Goal: Communication & Community: Answer question/provide support

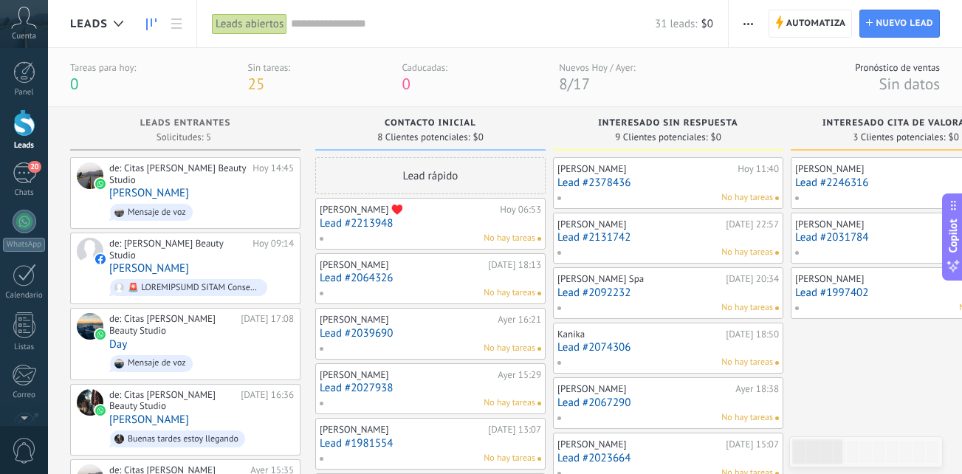
click at [53, 171] on div "Leads Entrantes Solicitudes: 5 0 0 0 6 de: Citas [PERSON_NAME] Beauty Studio [D…" at bounding box center [505, 397] width 914 height 580
click at [24, 177] on div "20" at bounding box center [25, 172] width 24 height 21
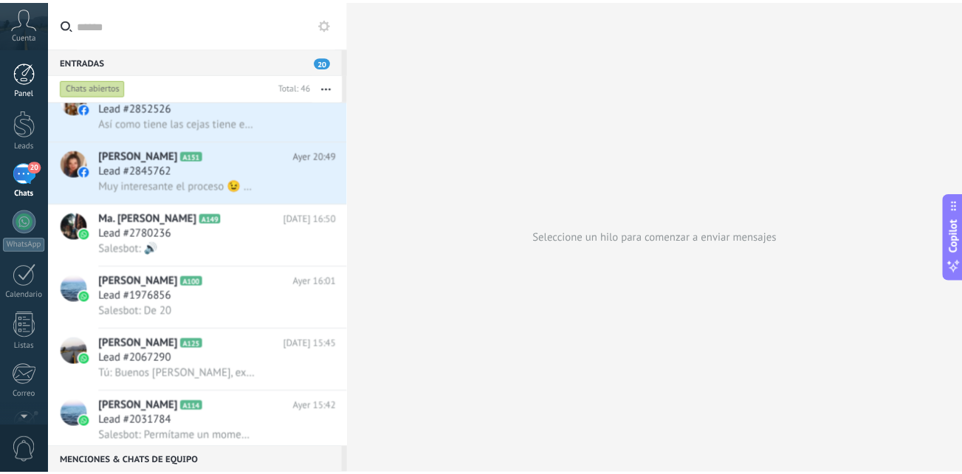
scroll to position [1072, 0]
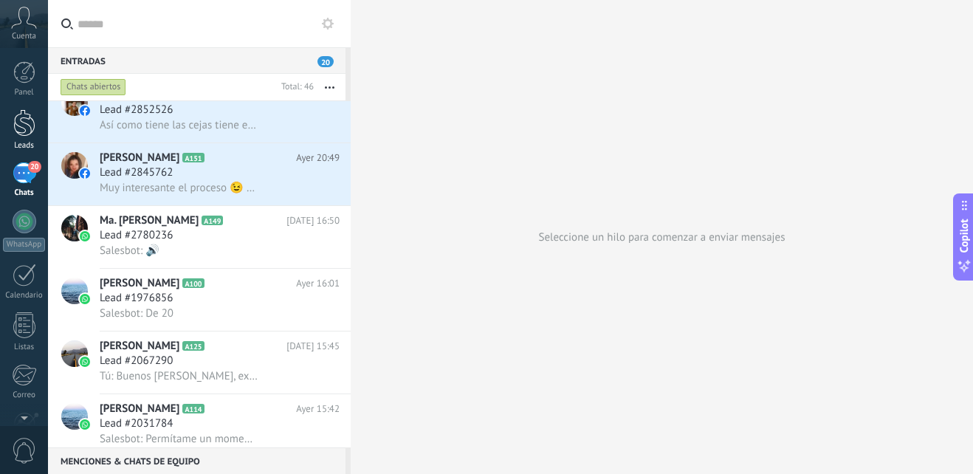
click at [24, 111] on div at bounding box center [24, 122] width 22 height 27
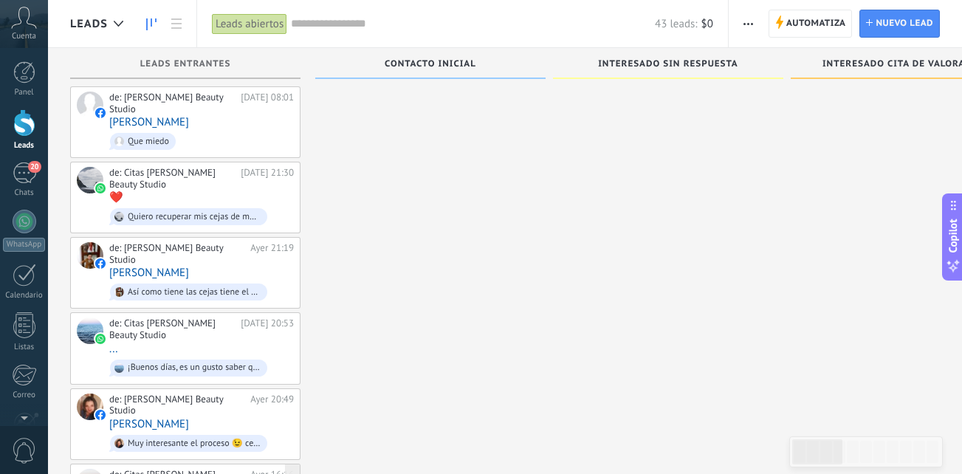
scroll to position [369, 0]
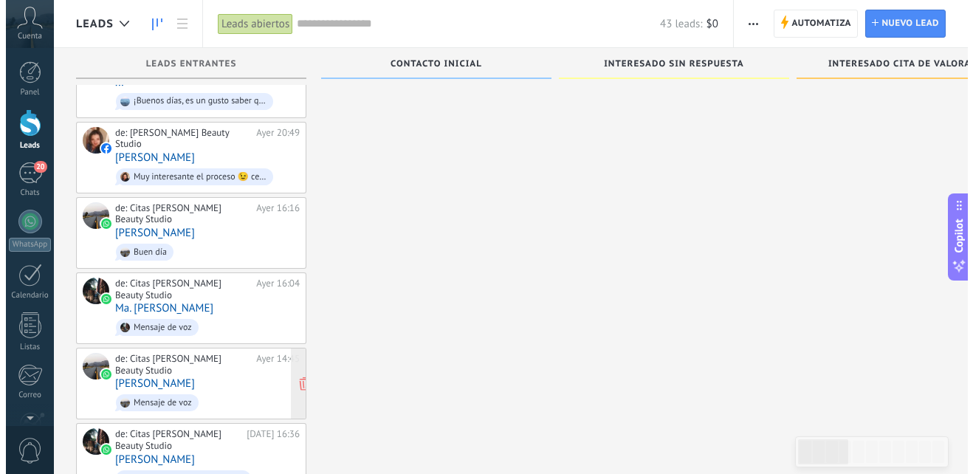
scroll to position [933, 0]
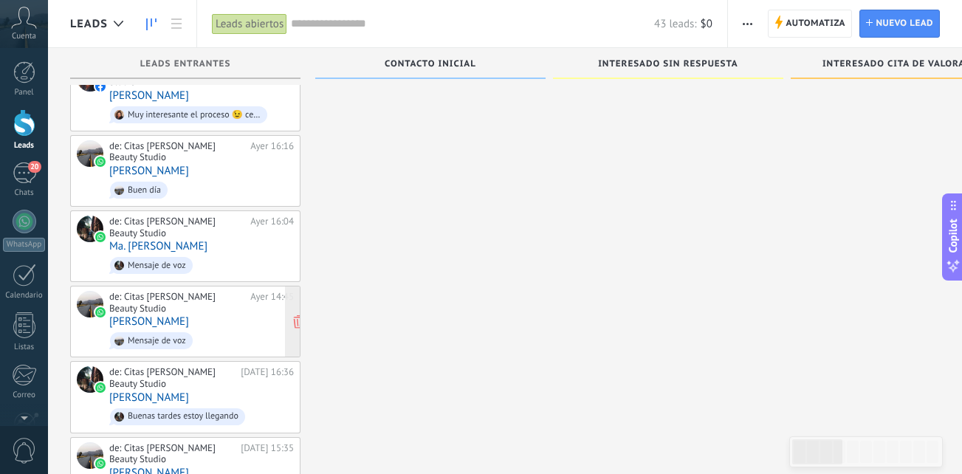
click at [216, 329] on span "Mensaje de voz" at bounding box center [201, 340] width 185 height 23
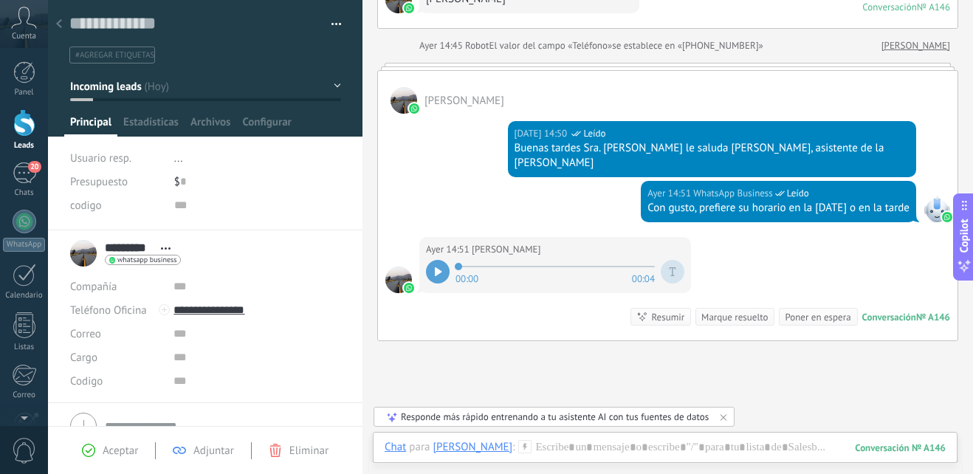
scroll to position [306, 0]
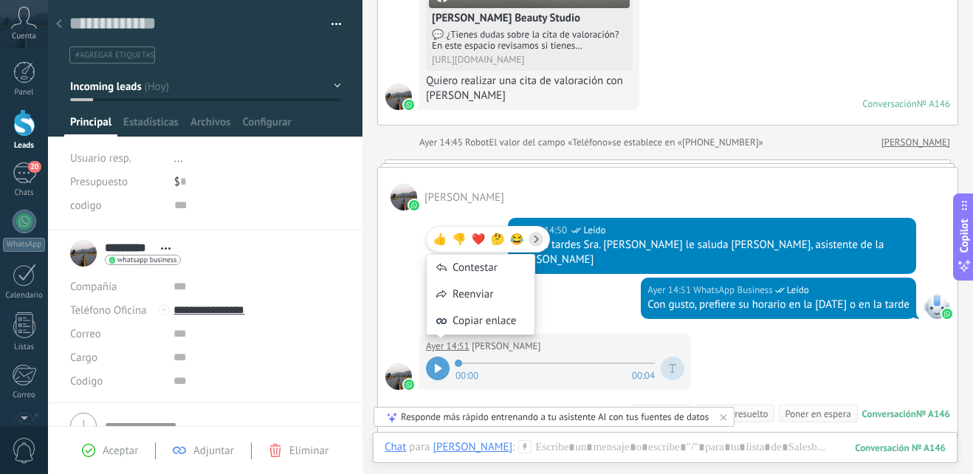
click at [431, 371] on div at bounding box center [438, 369] width 24 height 24
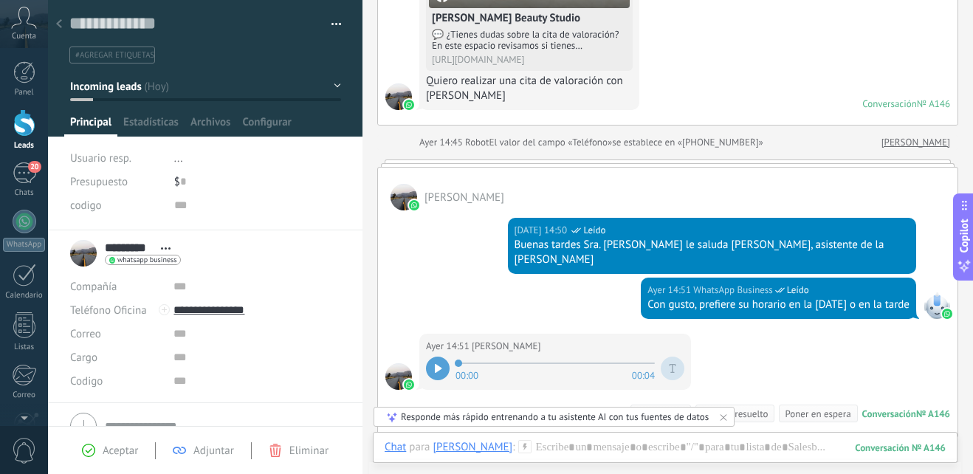
click at [783, 438] on div "Chat Correo Nota Tarea Chat para Lourdes L : 146 Enviar Cancelar Rastrear clics…" at bounding box center [665, 458] width 585 height 53
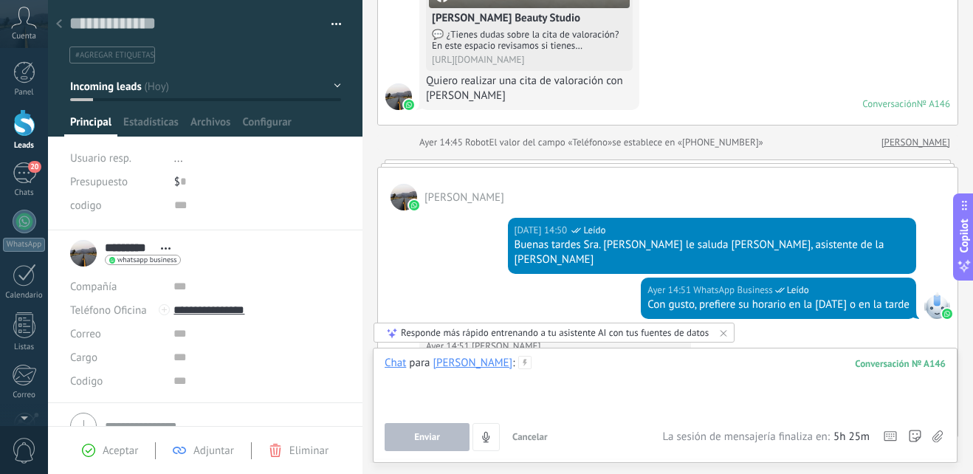
drag, startPoint x: 543, startPoint y: 377, endPoint x: 534, endPoint y: 372, distance: 9.9
click at [542, 377] on div at bounding box center [665, 384] width 561 height 56
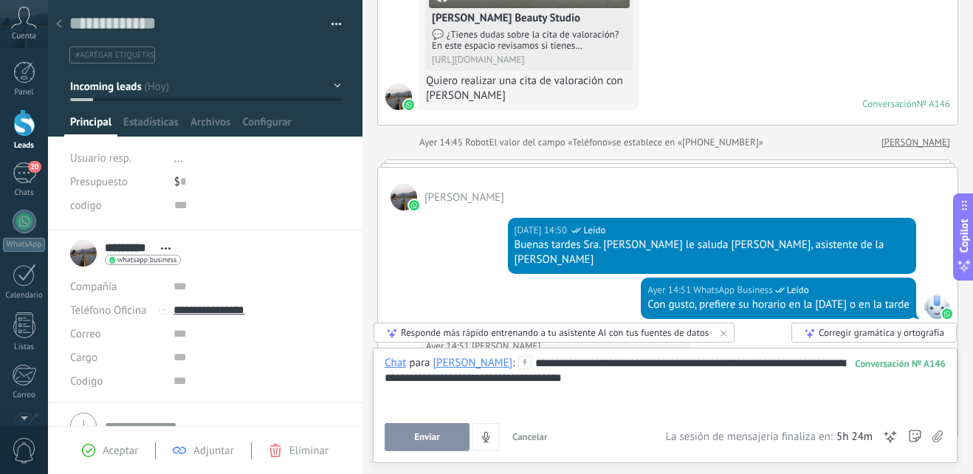
click at [450, 425] on button "Enviar" at bounding box center [427, 437] width 85 height 28
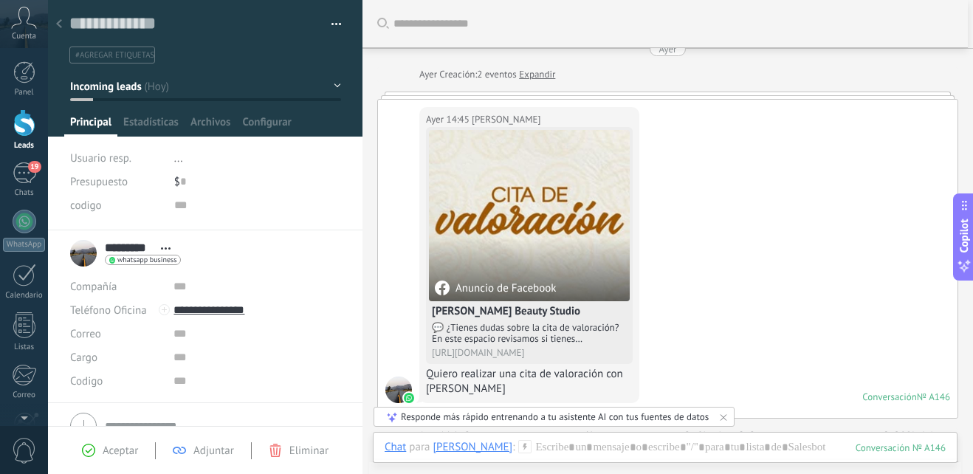
scroll to position [0, 0]
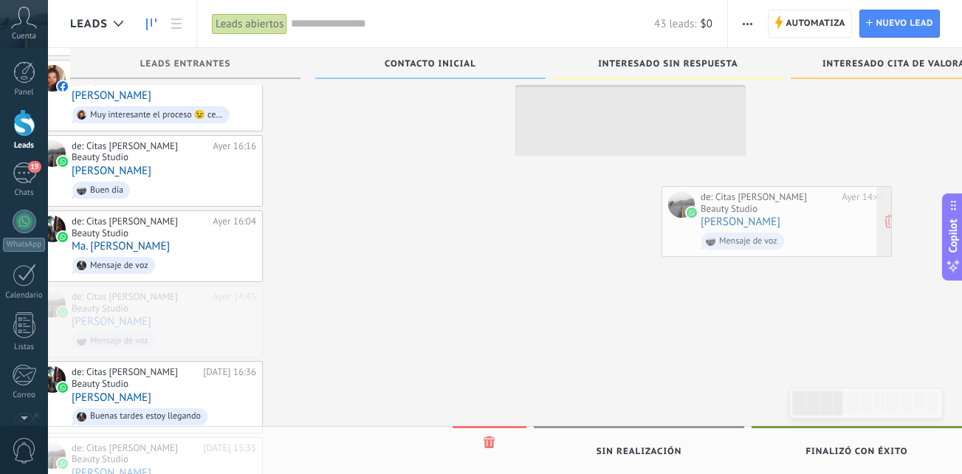
scroll to position [0, 64]
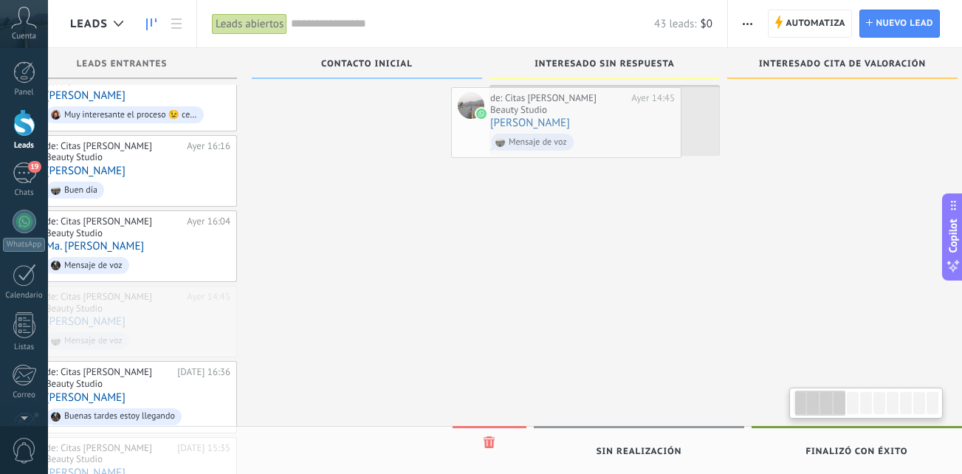
drag, startPoint x: 192, startPoint y: 264, endPoint x: 580, endPoint y: 139, distance: 408.2
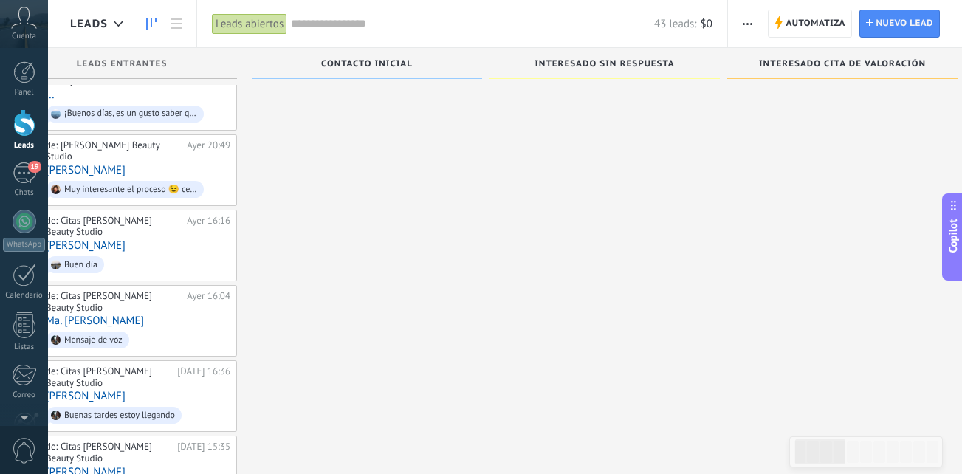
scroll to position [0, 0]
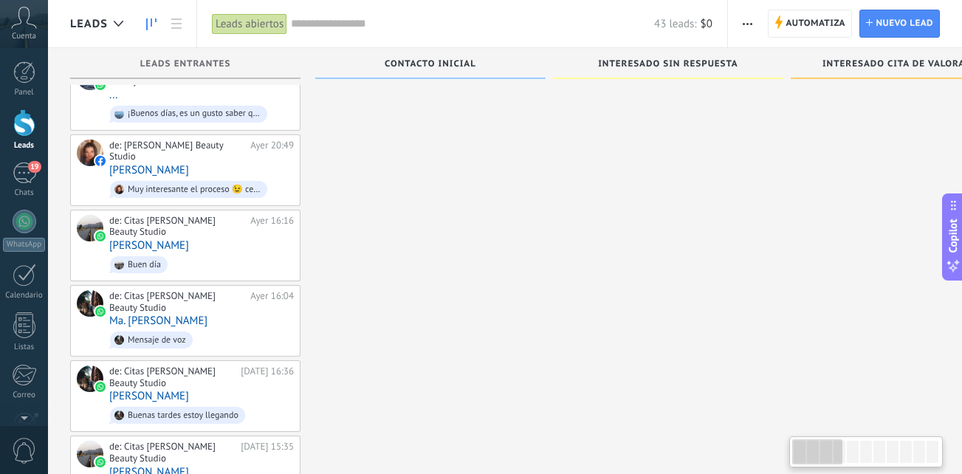
drag, startPoint x: 448, startPoint y: 431, endPoint x: 786, endPoint y: 443, distance: 338.4
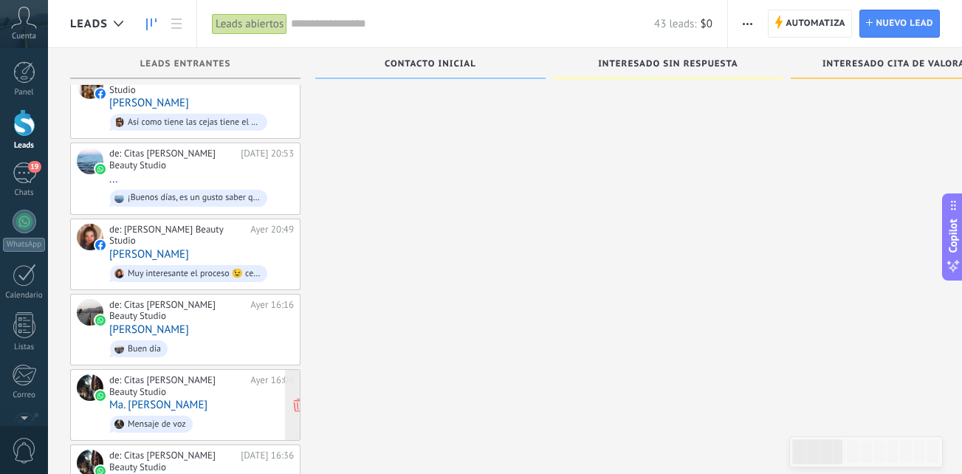
scroll to position [710, 0]
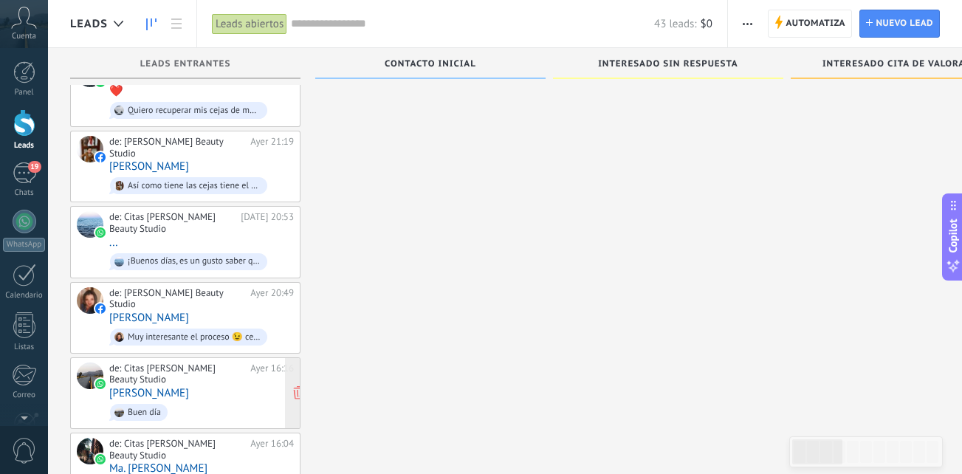
click at [223, 363] on div "de: Citas Paty Obando Beauty Studio Ayer 16:16 JACQUELINE JARA Buen día" at bounding box center [201, 393] width 185 height 61
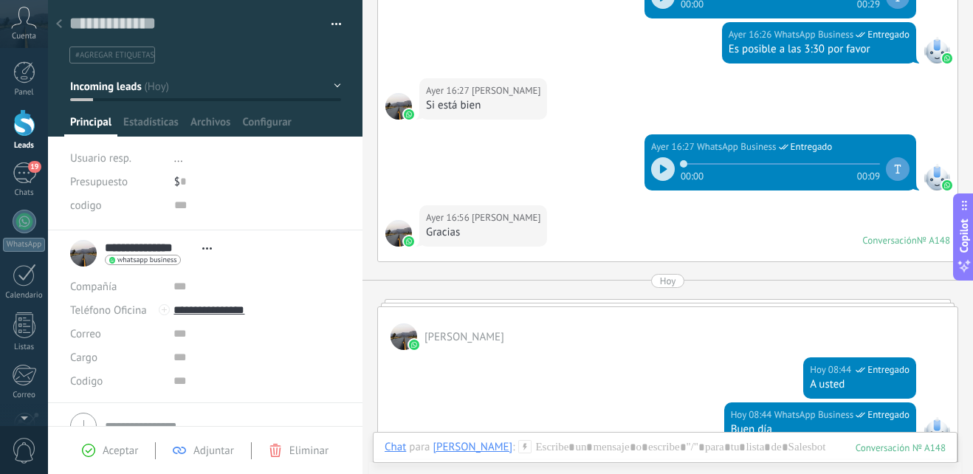
scroll to position [499, 0]
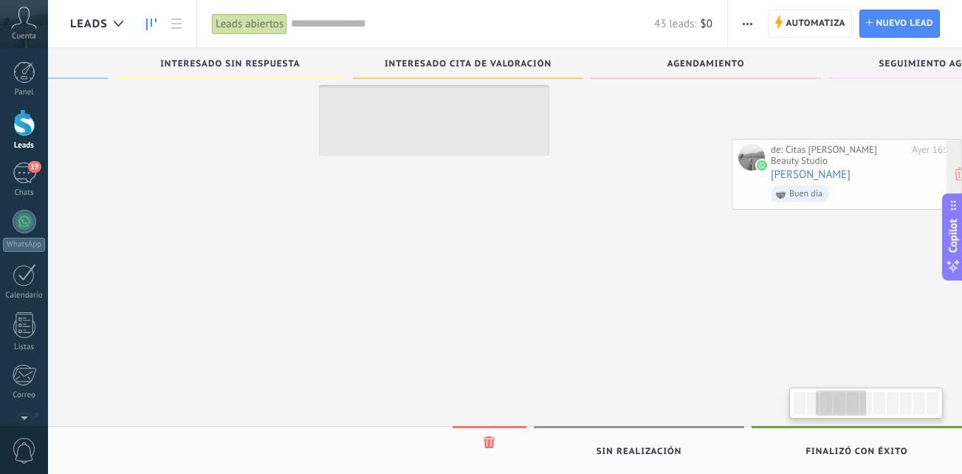
scroll to position [0, 533]
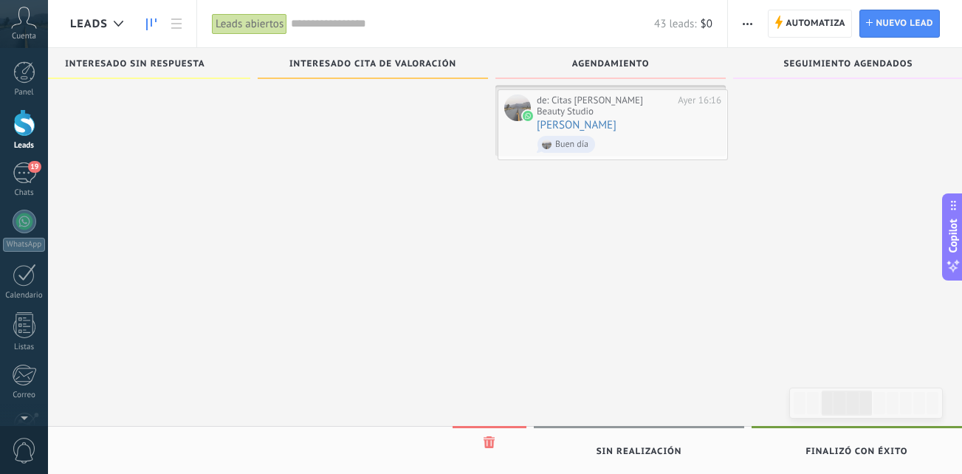
drag, startPoint x: 226, startPoint y: 334, endPoint x: 655, endPoint y: 133, distance: 473.7
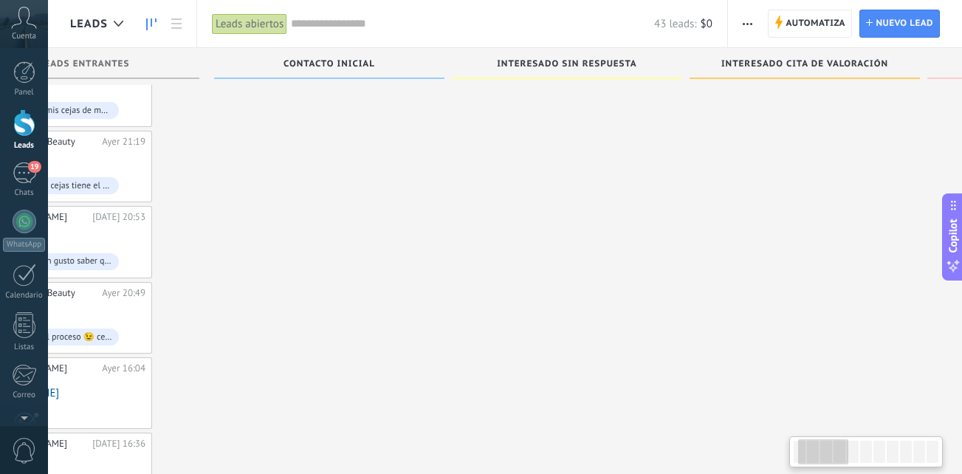
scroll to position [0, 90]
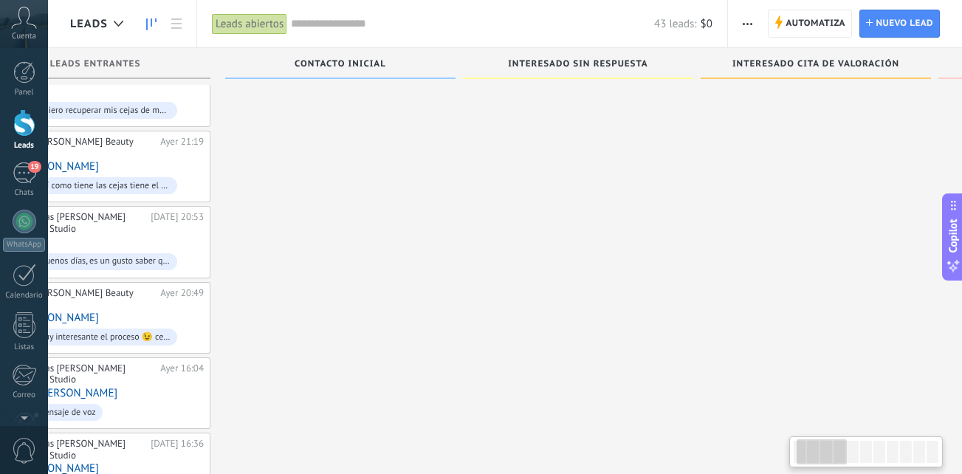
drag, startPoint x: 521, startPoint y: 408, endPoint x: 525, endPoint y: 297, distance: 110.8
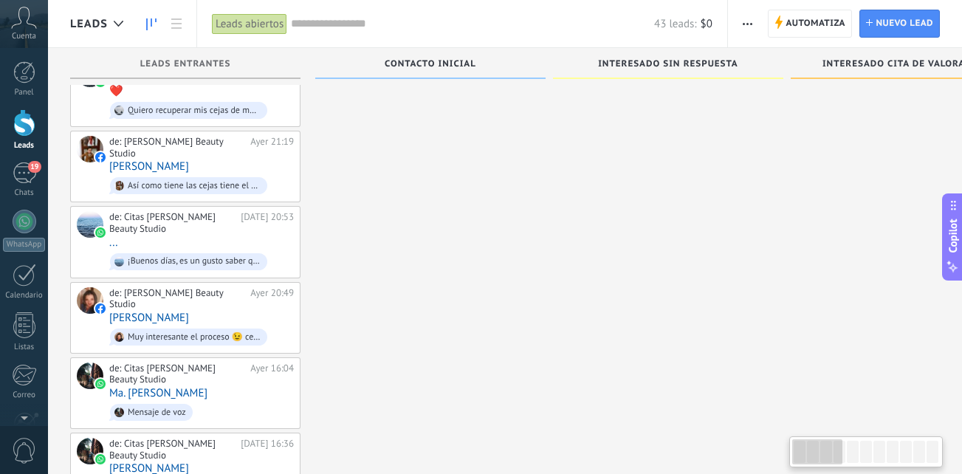
drag, startPoint x: 440, startPoint y: 272, endPoint x: 1001, endPoint y: 276, distance: 560.4
click at [213, 401] on span "Mensaje de voz" at bounding box center [201, 412] width 185 height 23
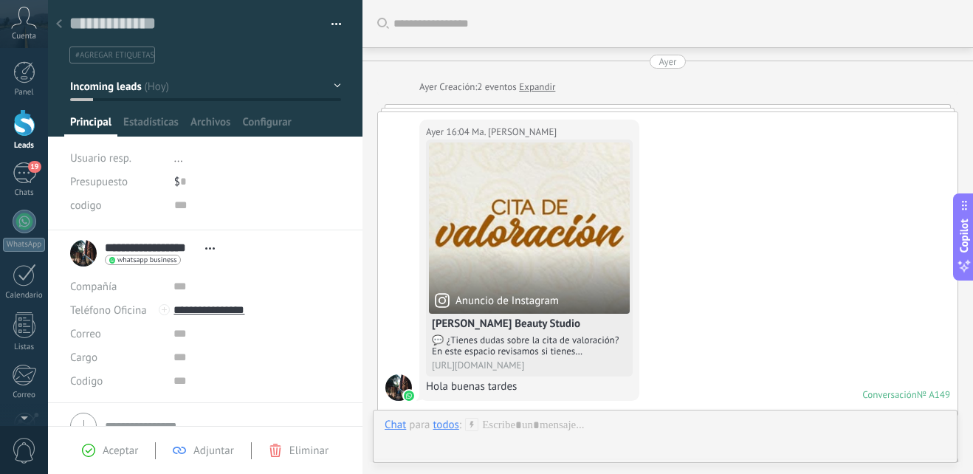
scroll to position [546, 0]
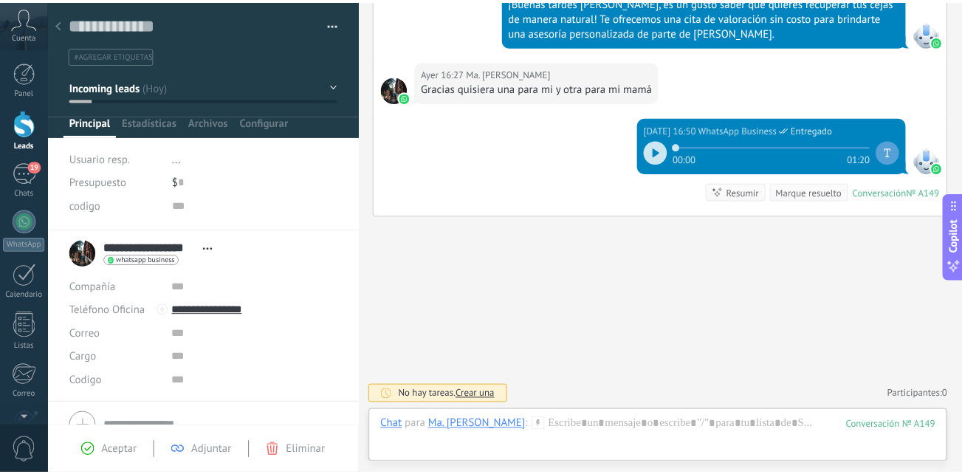
scroll to position [710, 0]
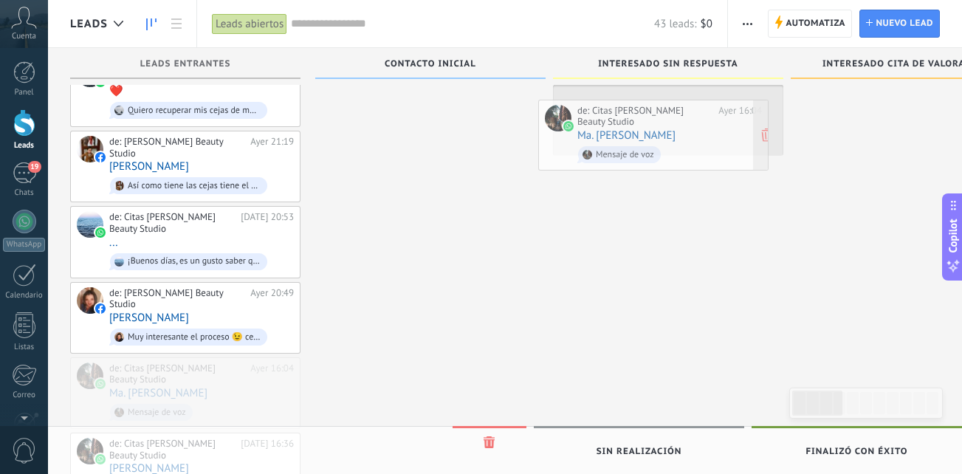
drag, startPoint x: 219, startPoint y: 338, endPoint x: 687, endPoint y: 148, distance: 505.4
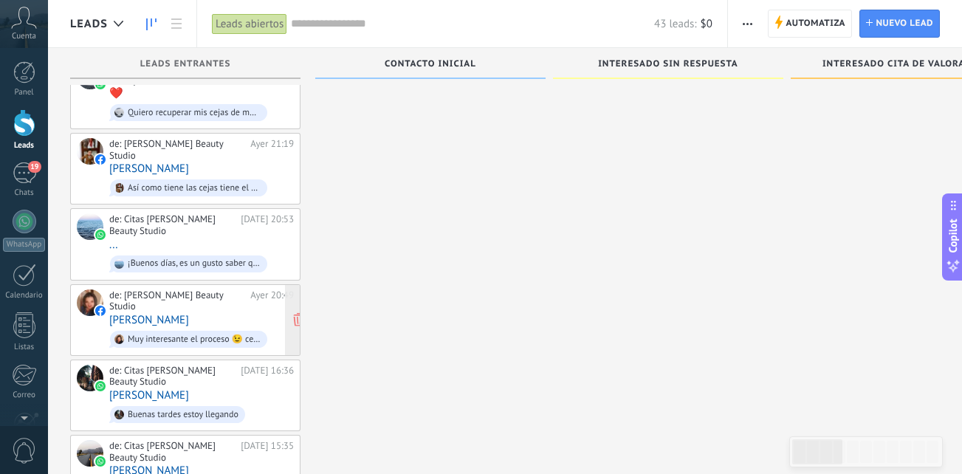
click at [213, 289] on div "de: Paty Obando Beauty Studio Ayer 20:49 Pilar Gómez Herrera Muy interesante el…" at bounding box center [201, 319] width 185 height 61
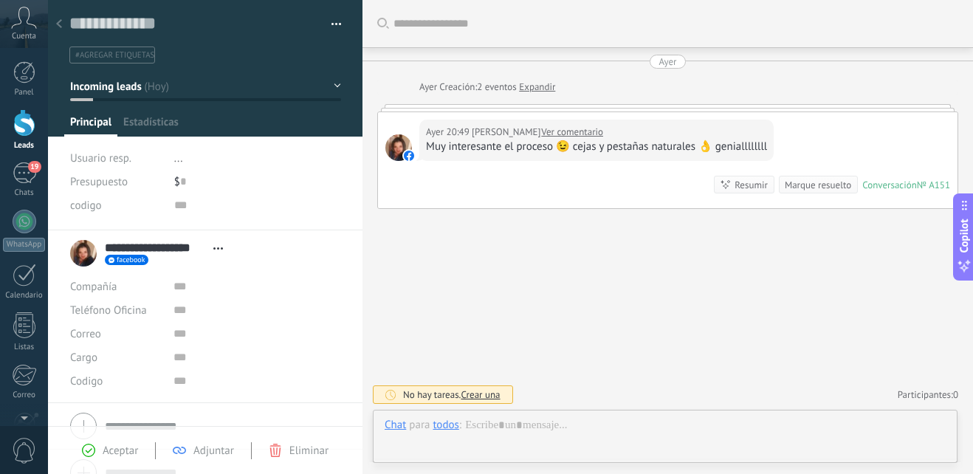
scroll to position [22, 0]
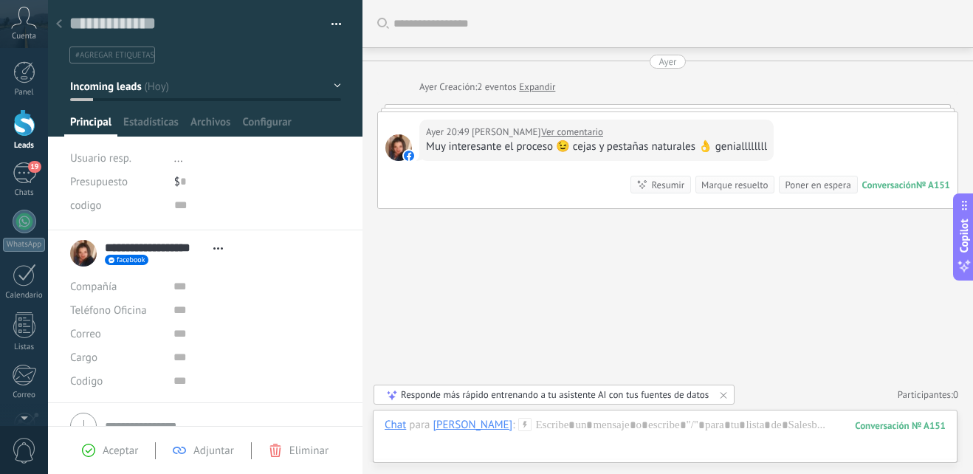
click at [64, 23] on div at bounding box center [59, 24] width 21 height 29
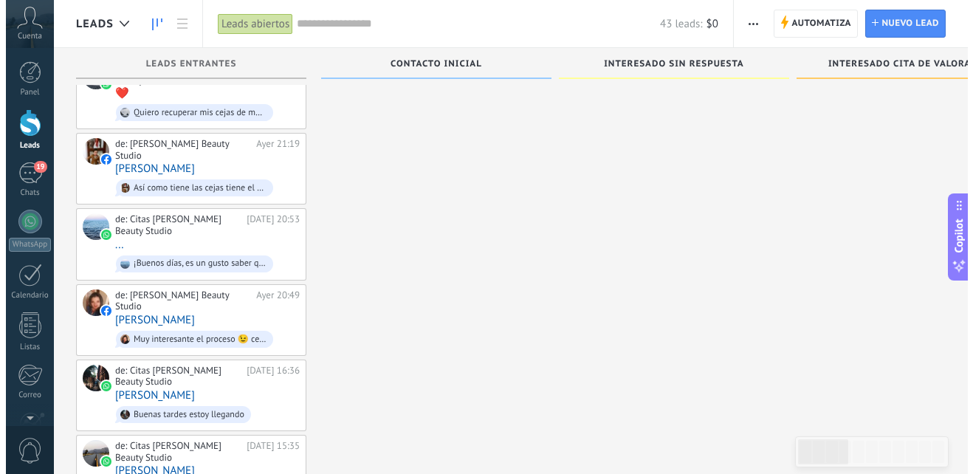
scroll to position [634, 0]
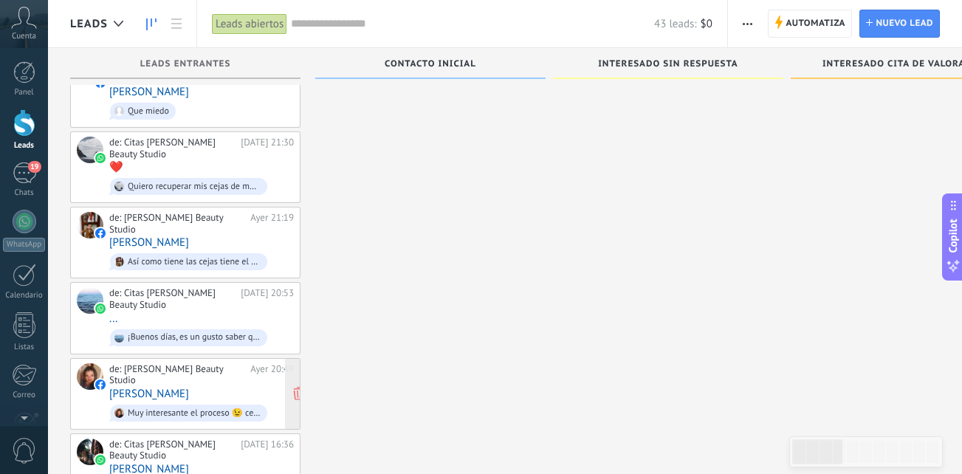
click at [244, 363] on div "de: Paty Obando Beauty Studio Ayer 20:49 Pilar Gómez Herrera Muy interesante el…" at bounding box center [201, 393] width 185 height 61
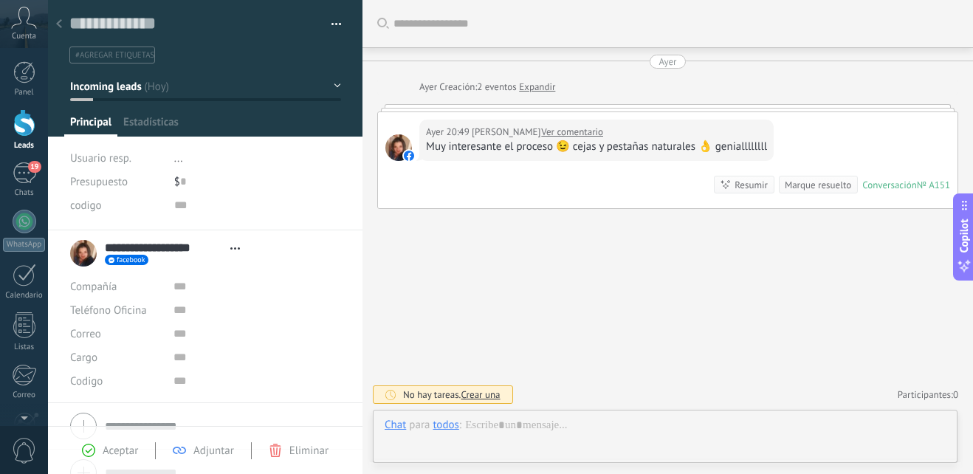
type textarea "**********"
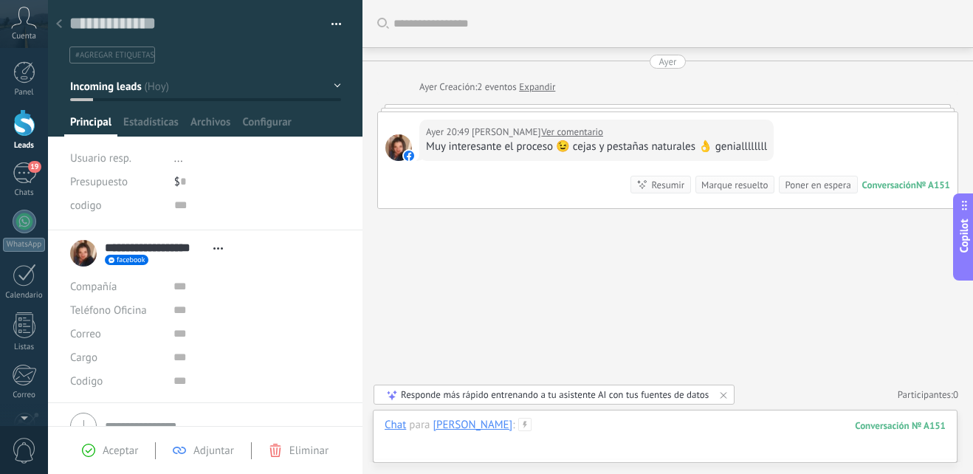
click at [610, 426] on div at bounding box center [665, 440] width 561 height 44
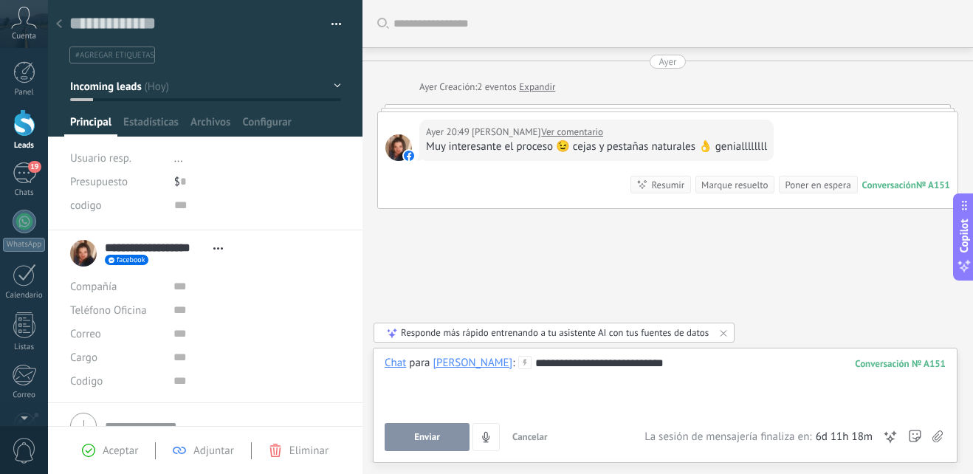
click at [435, 435] on span "Enviar" at bounding box center [427, 437] width 26 height 10
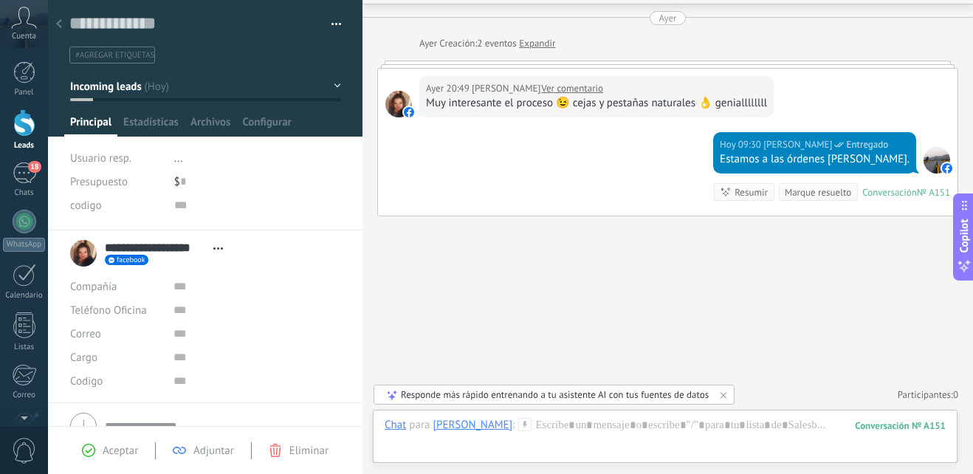
scroll to position [634, 0]
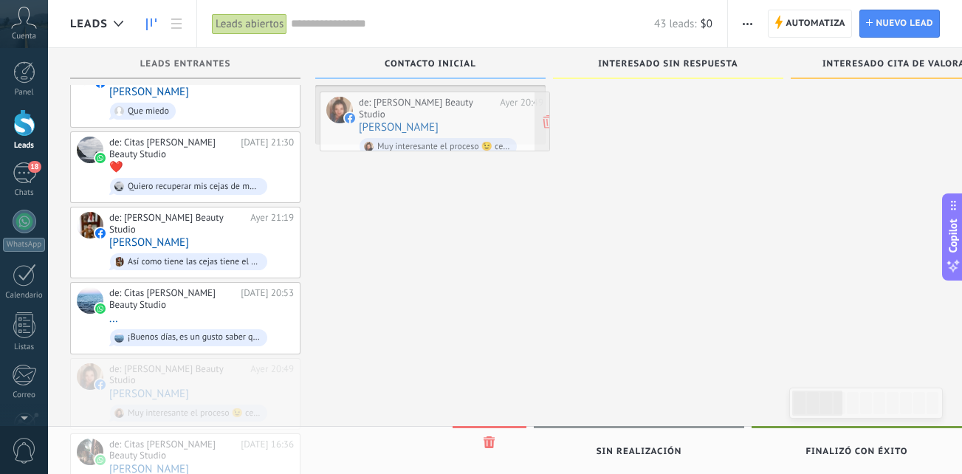
drag, startPoint x: 215, startPoint y: 346, endPoint x: 464, endPoint y: 134, distance: 326.9
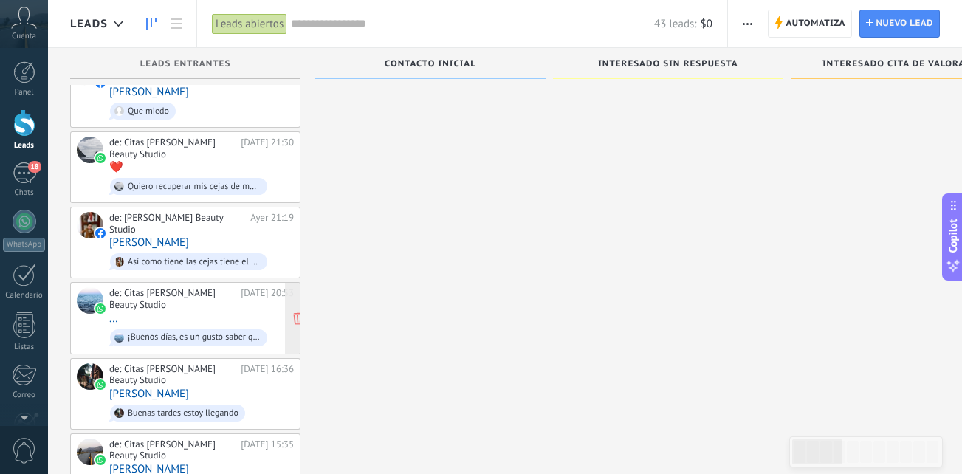
click at [192, 287] on div "de: Citas Paty Obando Beauty Studio Ayer 20:53 ... ¡Buenos días, es un gusto sa…" at bounding box center [201, 317] width 185 height 61
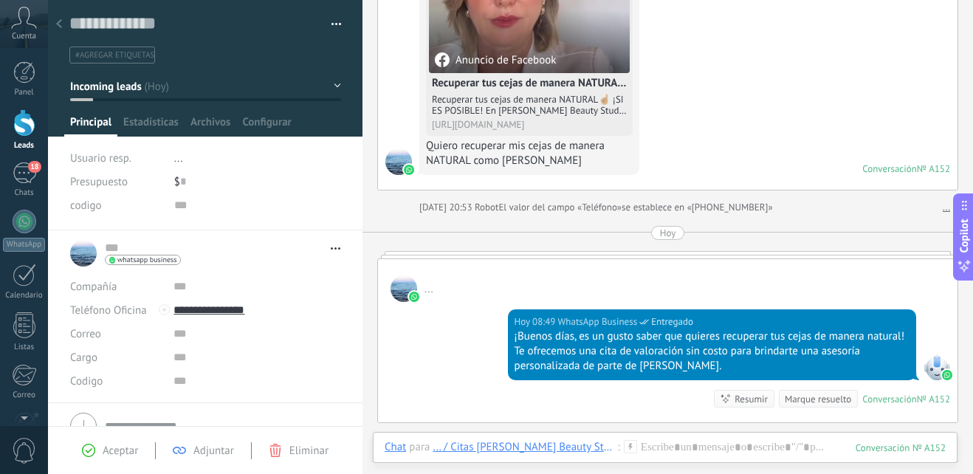
scroll to position [226, 0]
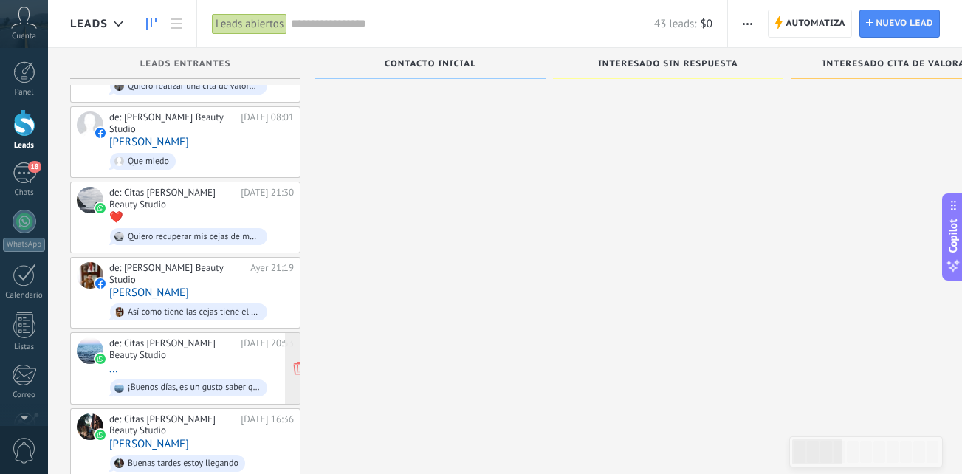
scroll to position [560, 0]
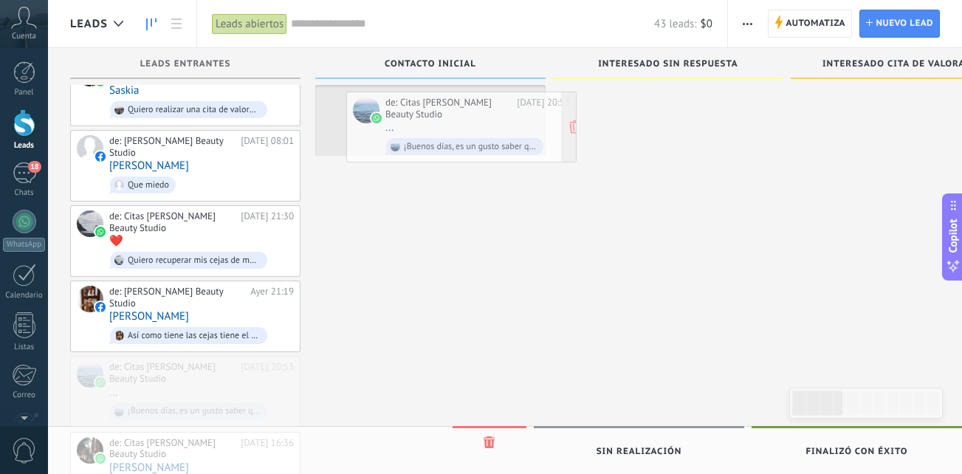
drag, startPoint x: 199, startPoint y: 329, endPoint x: 475, endPoint y: 119, distance: 347.2
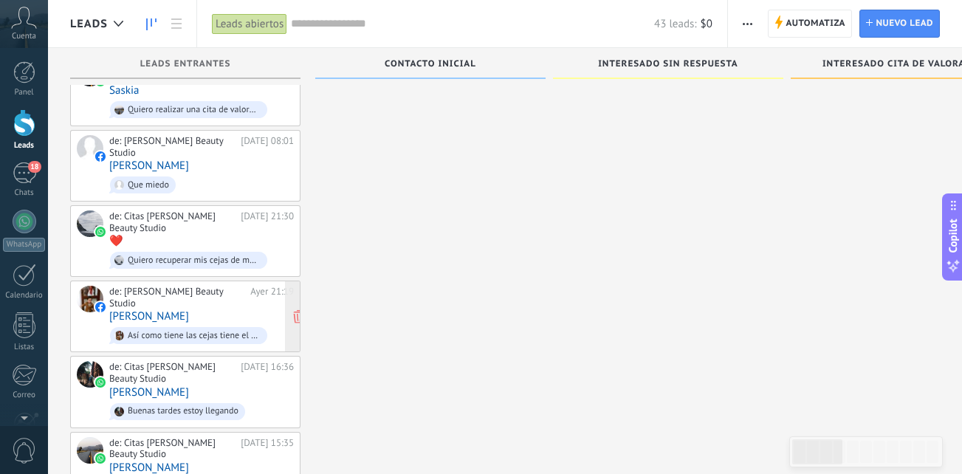
click at [230, 324] on span "Así como tiene las cejas tiene el cerebro ." at bounding box center [201, 335] width 185 height 23
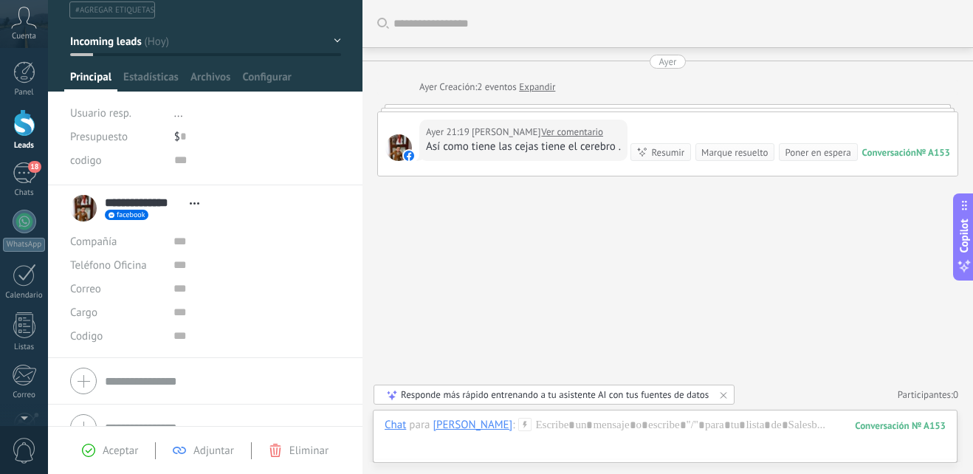
scroll to position [70, 0]
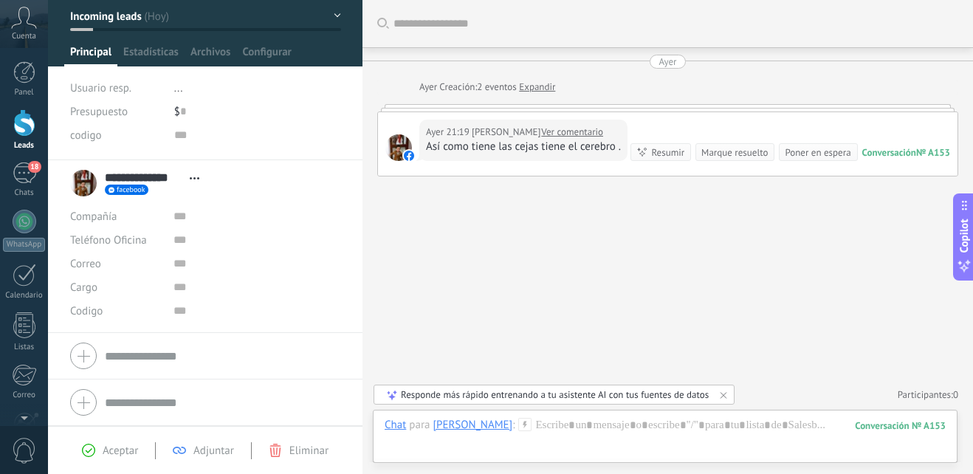
click at [297, 446] on span "Eliminar" at bounding box center [308, 451] width 39 height 14
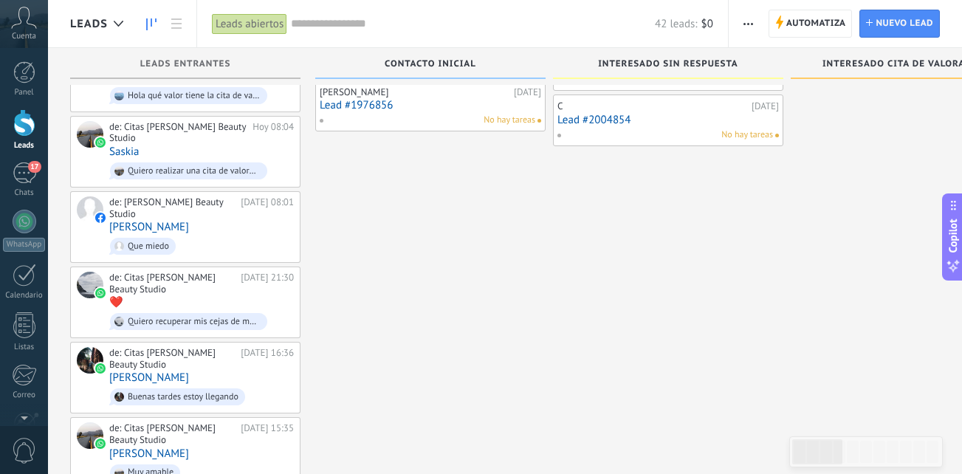
scroll to position [507, 0]
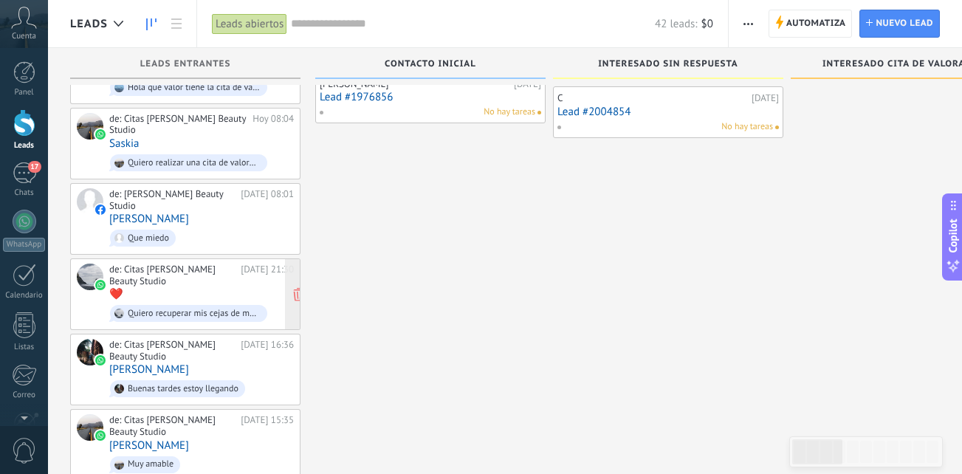
click at [185, 264] on div "de: Citas Paty Obando Beauty Studio Ayer 21:30 ❤️ Quiero recuperar mis cejas de…" at bounding box center [201, 294] width 185 height 61
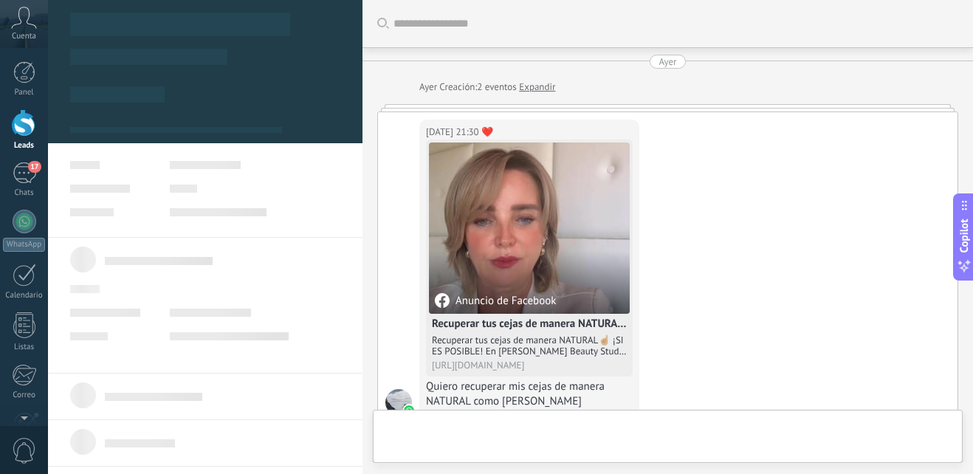
type textarea "**********"
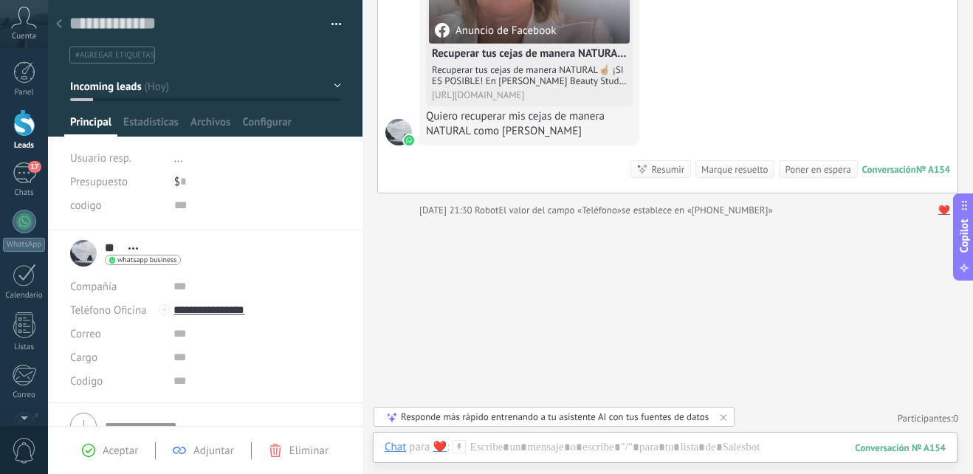
scroll to position [272, 0]
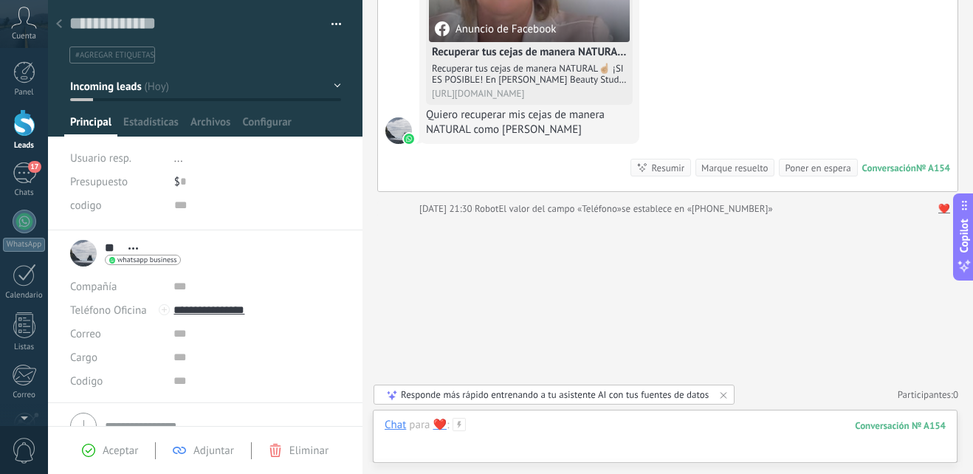
click at [509, 428] on div at bounding box center [665, 440] width 561 height 44
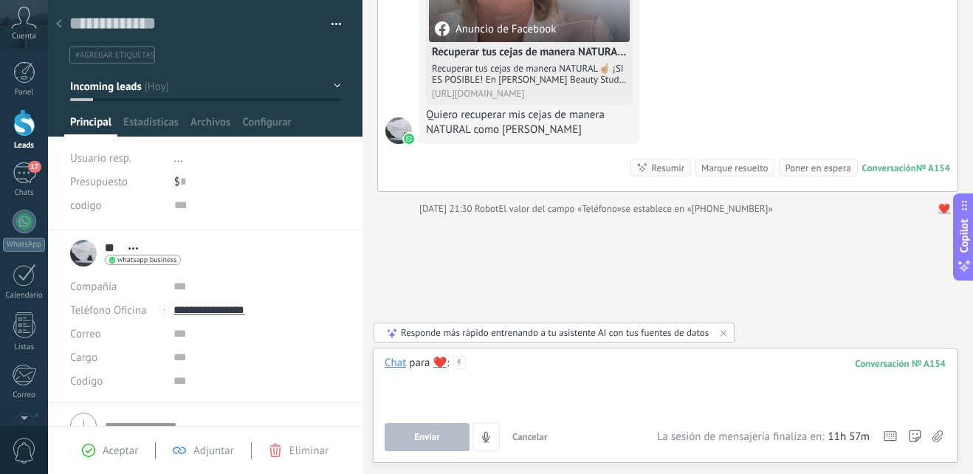
paste div
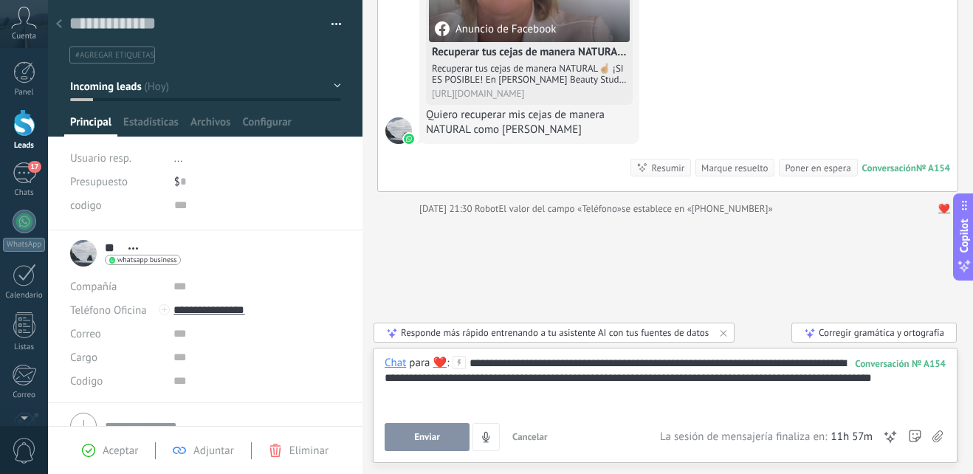
click at [440, 436] on button "Enviar" at bounding box center [427, 437] width 85 height 28
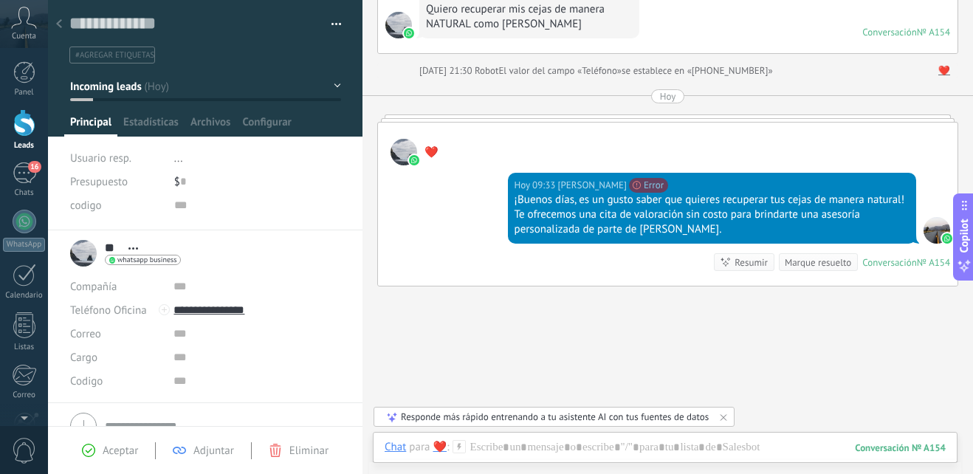
scroll to position [303, 0]
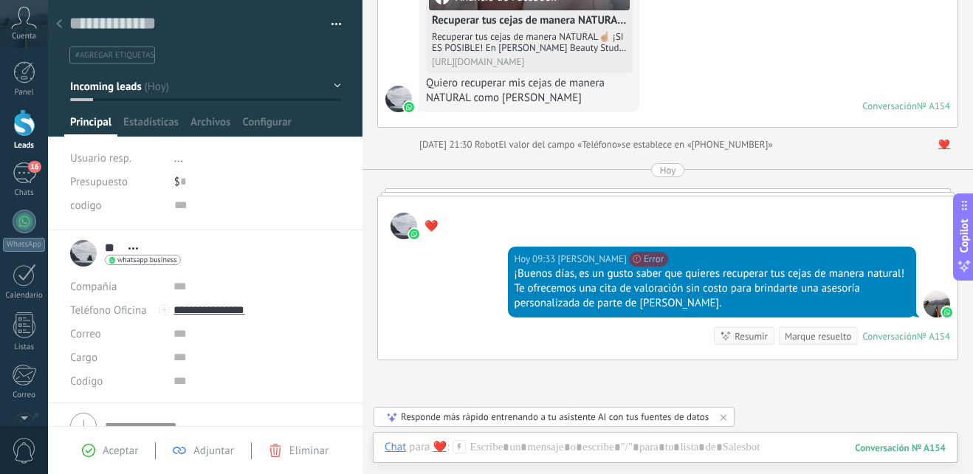
click at [103, 450] on span "Aceptar" at bounding box center [120, 451] width 35 height 14
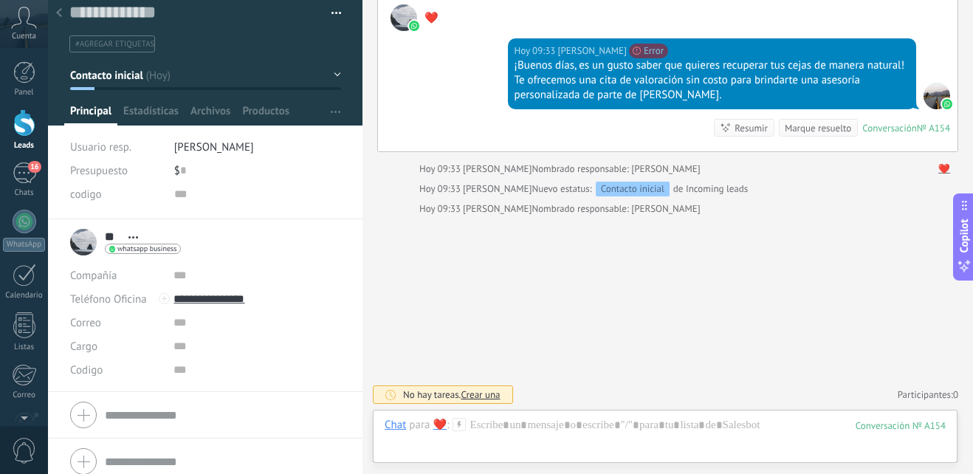
scroll to position [22, 0]
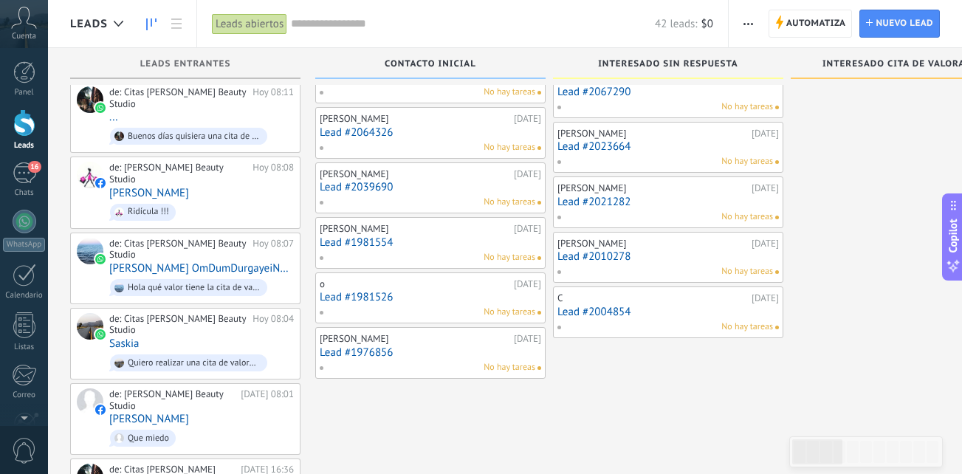
scroll to position [433, 0]
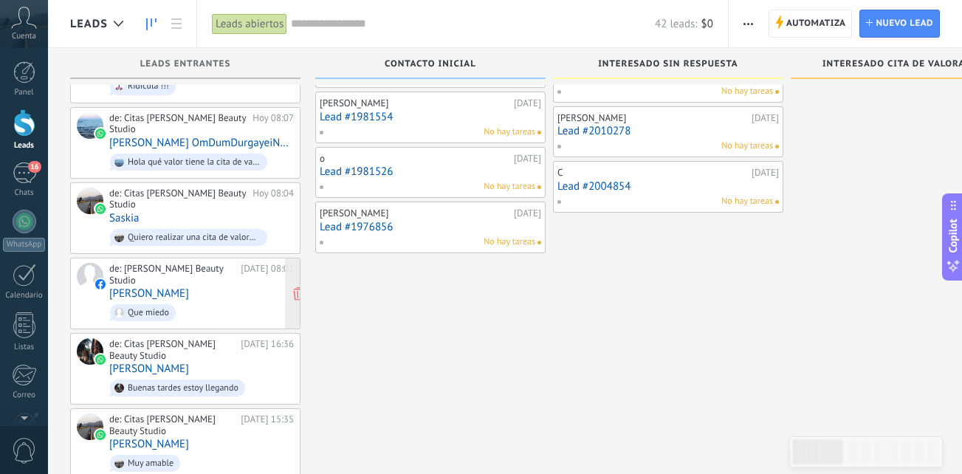
click at [210, 263] on div "de: Paty Obando Beauty Studio Hoy 08:01 Ximena Rosero Que miedo" at bounding box center [201, 293] width 185 height 61
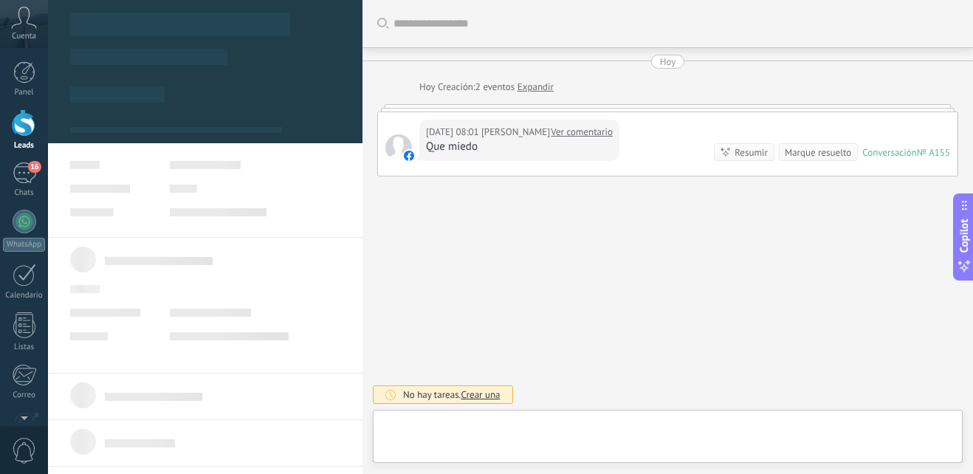
scroll to position [22, 0]
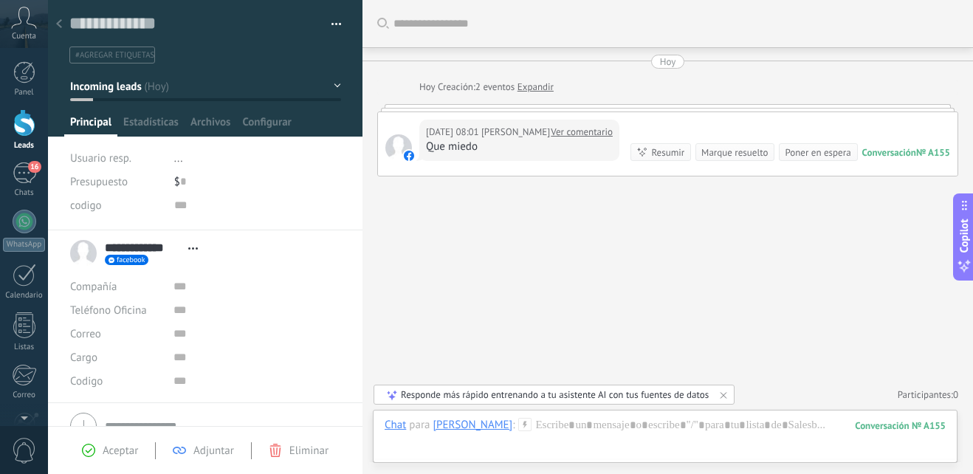
click at [305, 443] on div "Aceptar Adjuntar Eliminar" at bounding box center [205, 450] width 281 height 17
click at [301, 450] on span "Eliminar" at bounding box center [308, 451] width 39 height 14
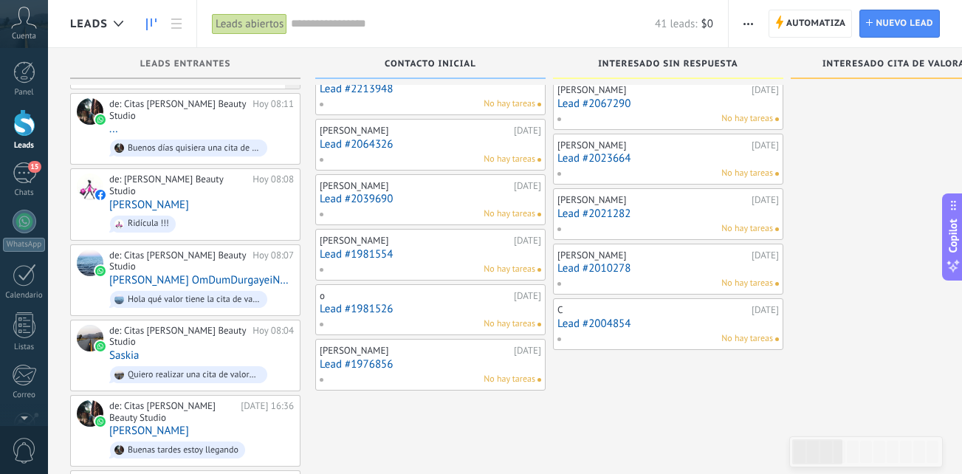
scroll to position [369, 0]
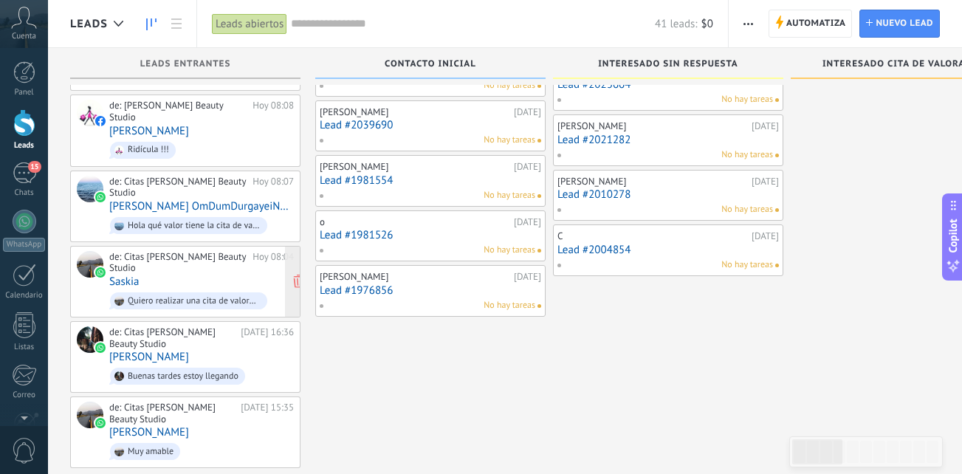
click at [233, 251] on div "de: Citas [PERSON_NAME] Beauty Studio" at bounding box center [178, 262] width 138 height 23
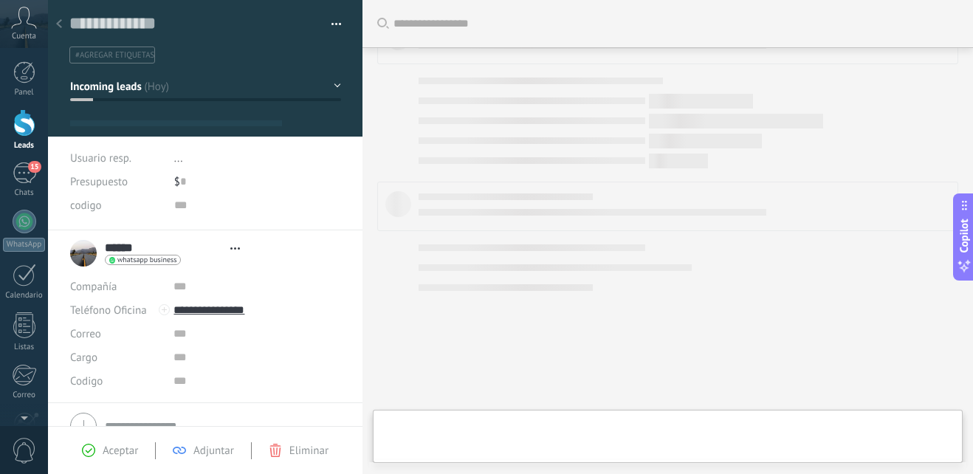
type textarea "**********"
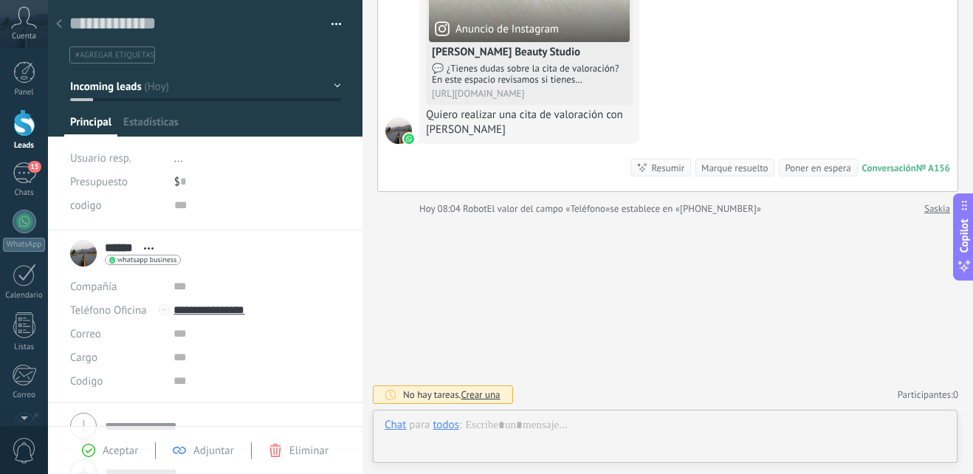
scroll to position [22, 0]
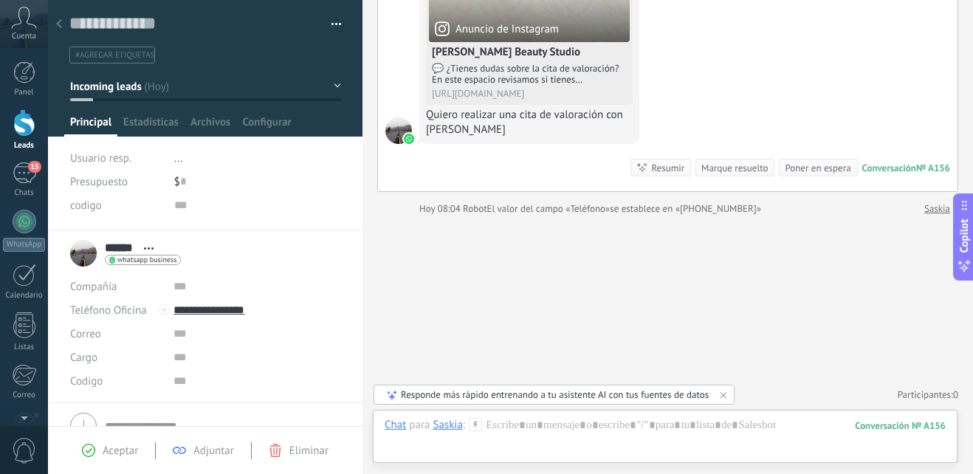
click at [516, 417] on div "Chat Correo Nota Tarea Chat para Saskia : 156 Enviar Cancelar Rastrear clics en…" at bounding box center [665, 436] width 585 height 53
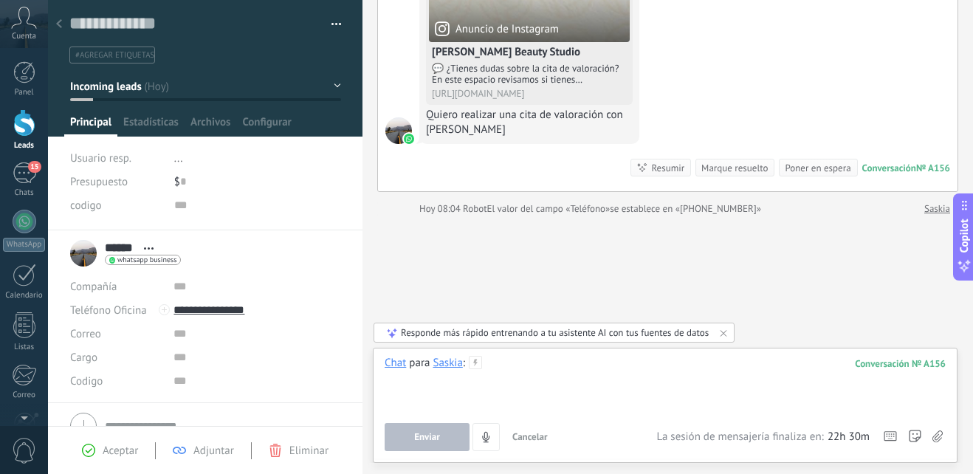
click at [491, 379] on div at bounding box center [665, 384] width 561 height 56
paste div
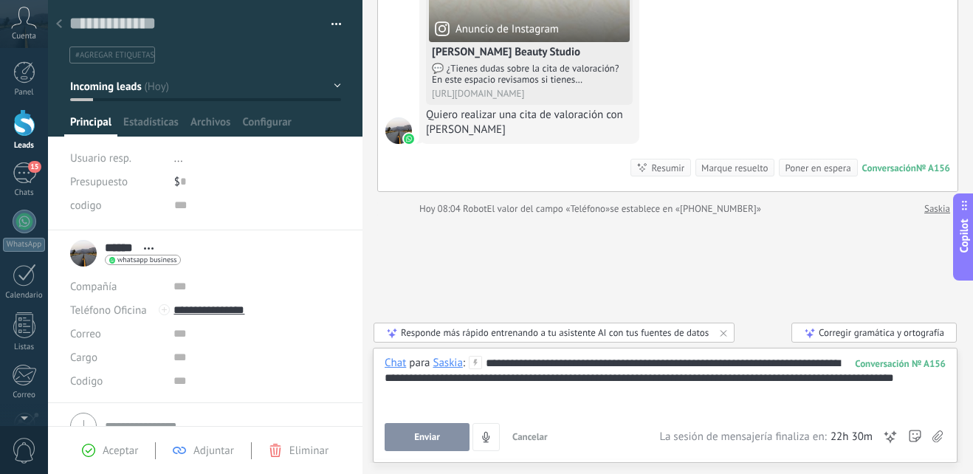
click at [433, 440] on span "Enviar" at bounding box center [427, 437] width 26 height 10
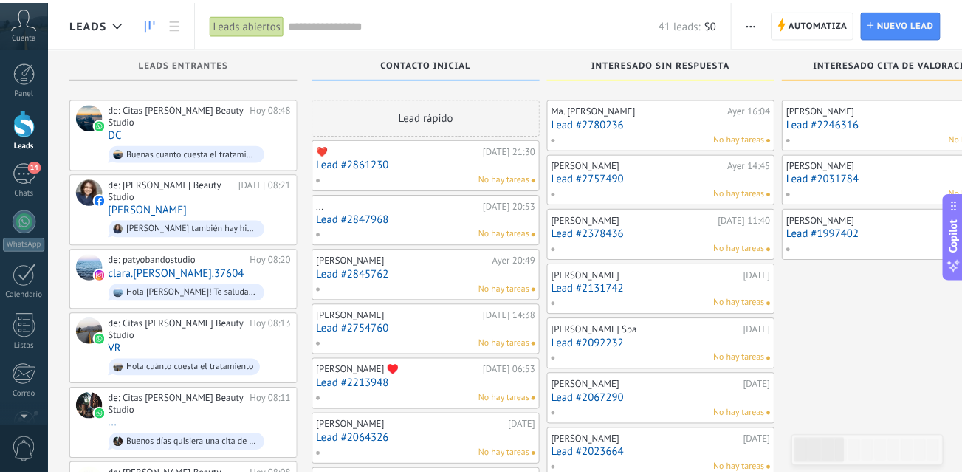
scroll to position [369, 0]
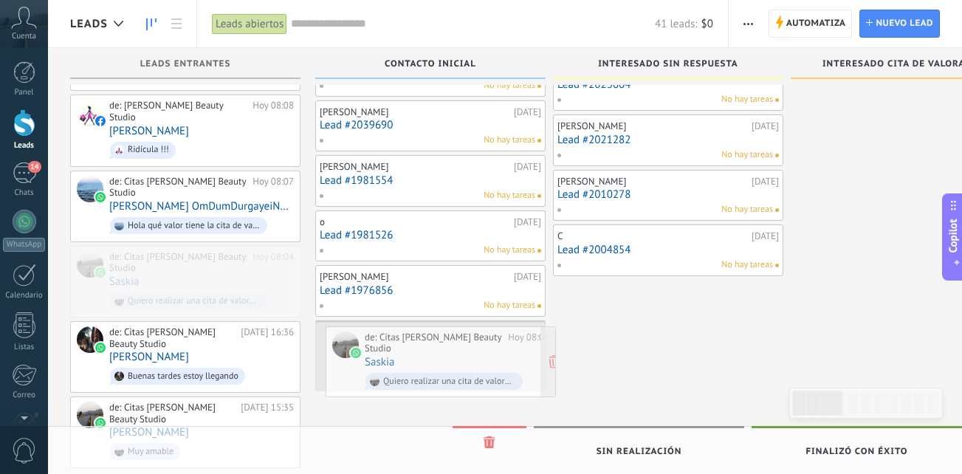
drag, startPoint x: 197, startPoint y: 244, endPoint x: 453, endPoint y: 352, distance: 277.6
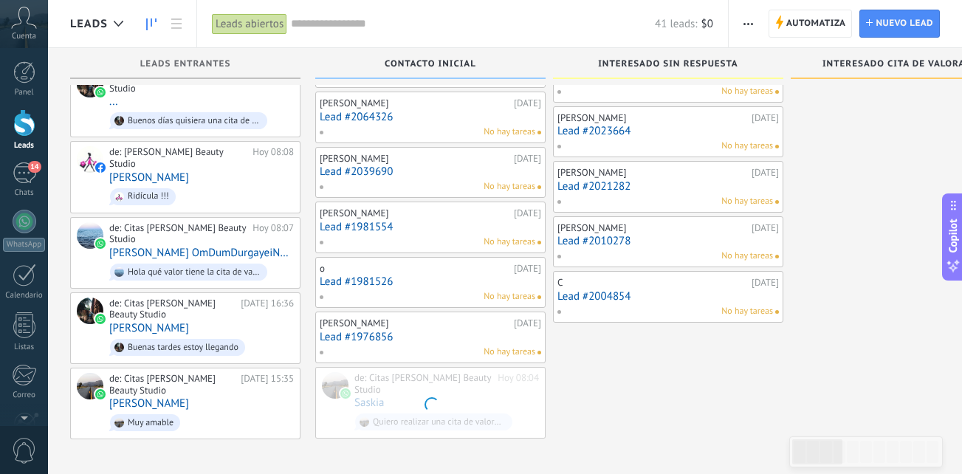
scroll to position [303, 0]
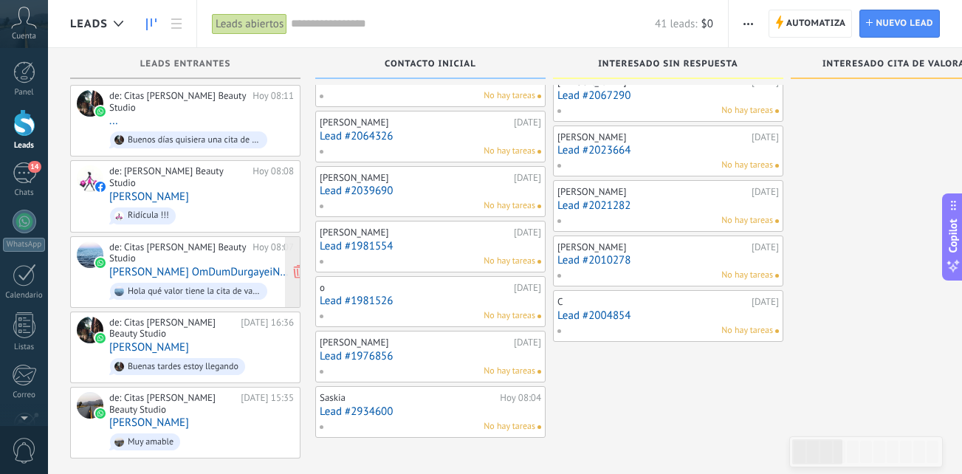
click at [195, 241] on div "de: Citas [PERSON_NAME] Beauty Studio" at bounding box center [178, 252] width 138 height 23
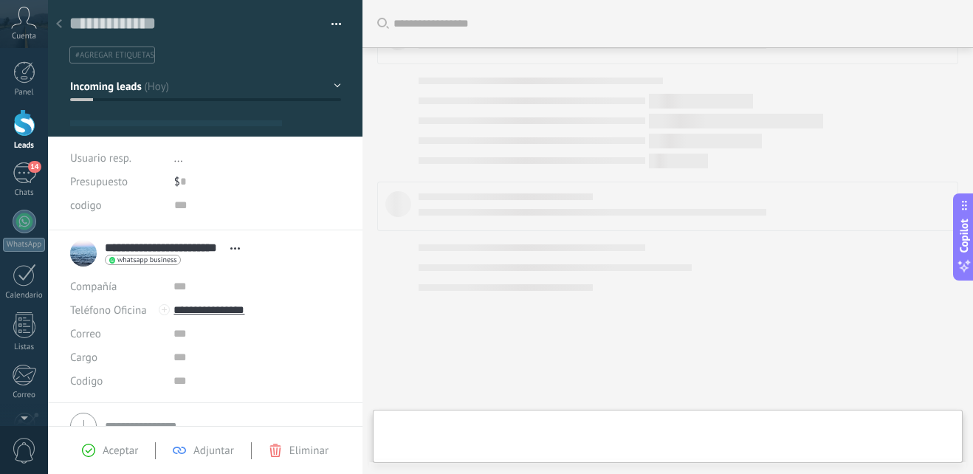
type textarea "**********"
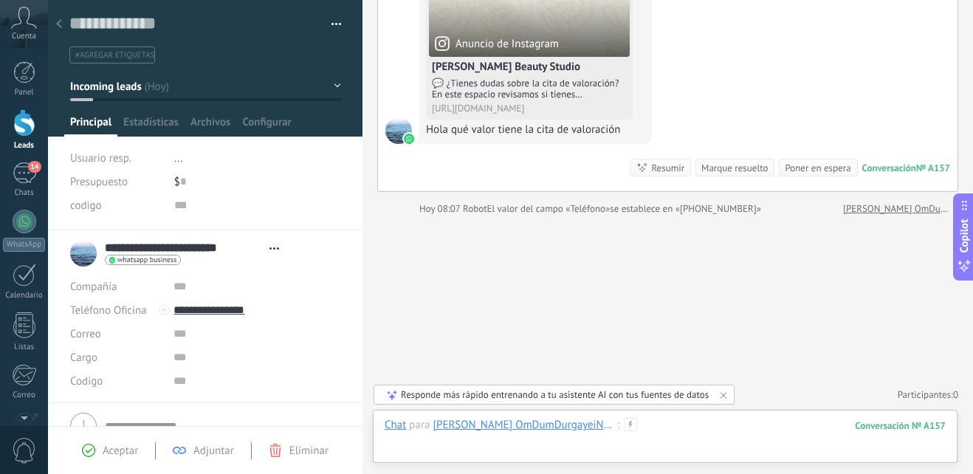
click at [649, 433] on div at bounding box center [665, 440] width 561 height 44
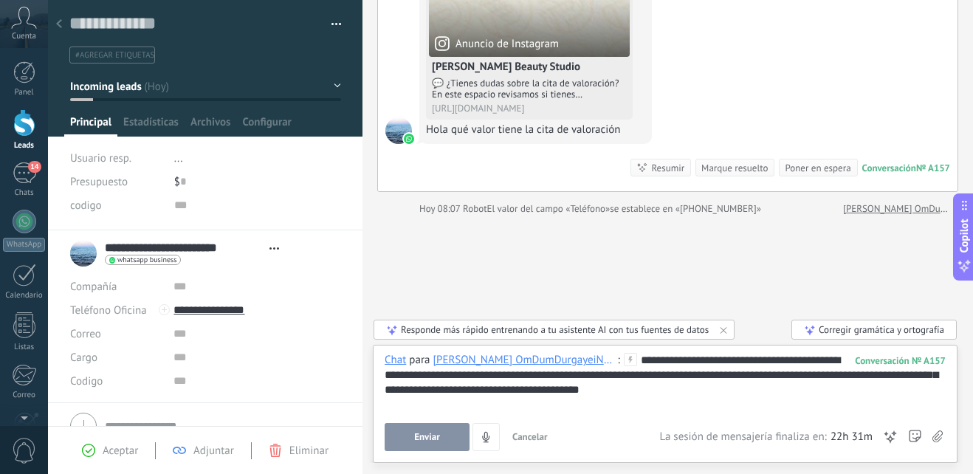
drag, startPoint x: 557, startPoint y: 447, endPoint x: 513, endPoint y: 445, distance: 44.4
click at [543, 447] on div "Enviar Cancelar Rastrear clics en links ? Reducir links largos y rastrear clics…" at bounding box center [522, 437] width 275 height 28
click at [413, 434] on button "Enviar" at bounding box center [427, 437] width 85 height 28
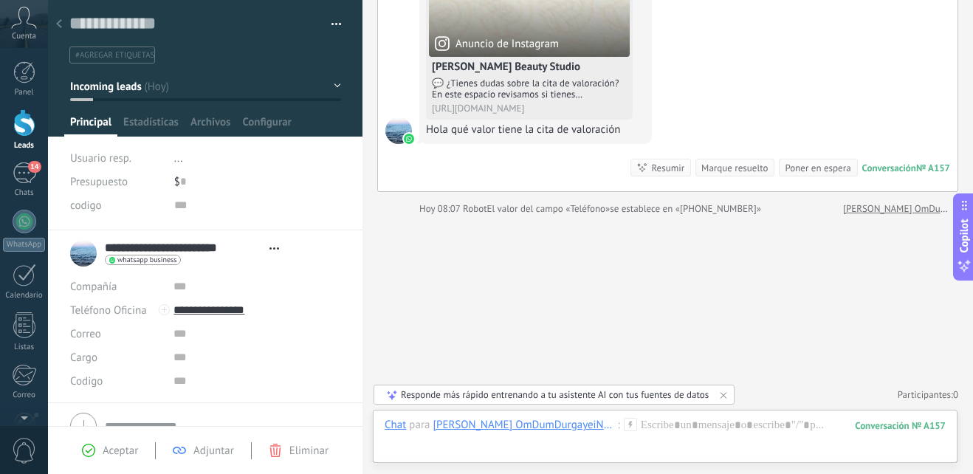
scroll to position [215, 0]
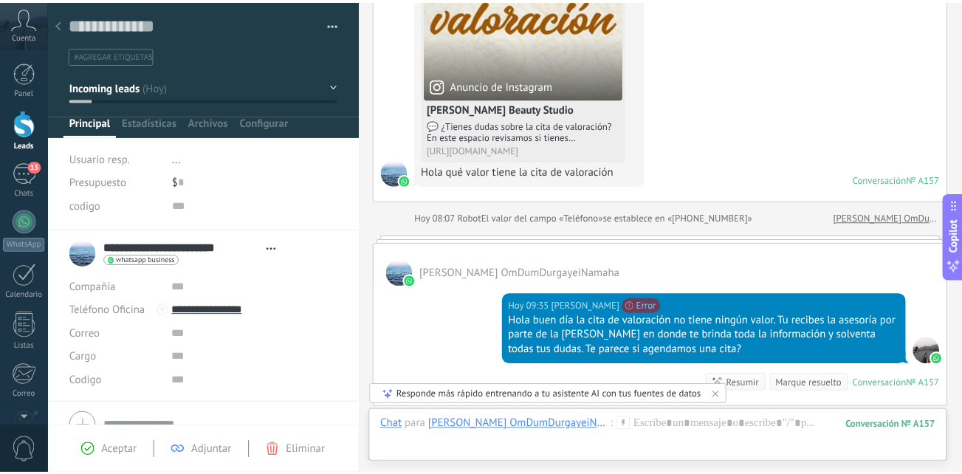
scroll to position [303, 0]
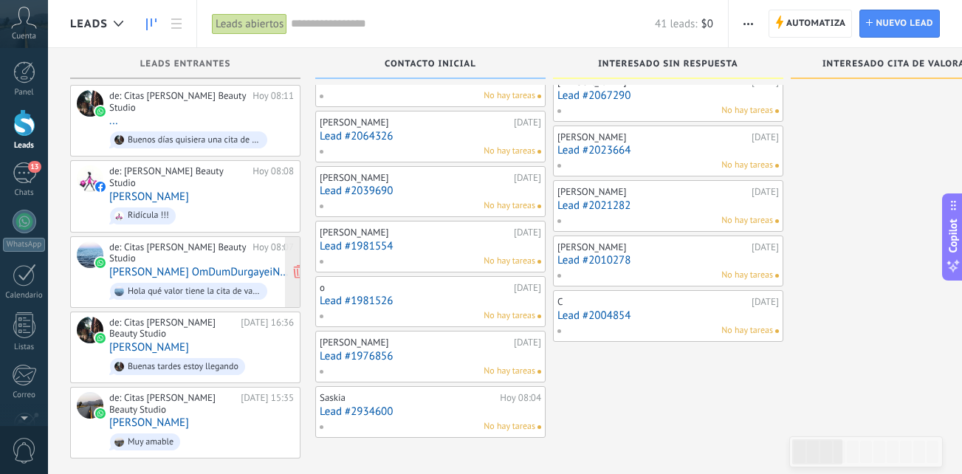
click at [197, 241] on div "de: Citas [PERSON_NAME] Beauty Studio" at bounding box center [178, 252] width 138 height 23
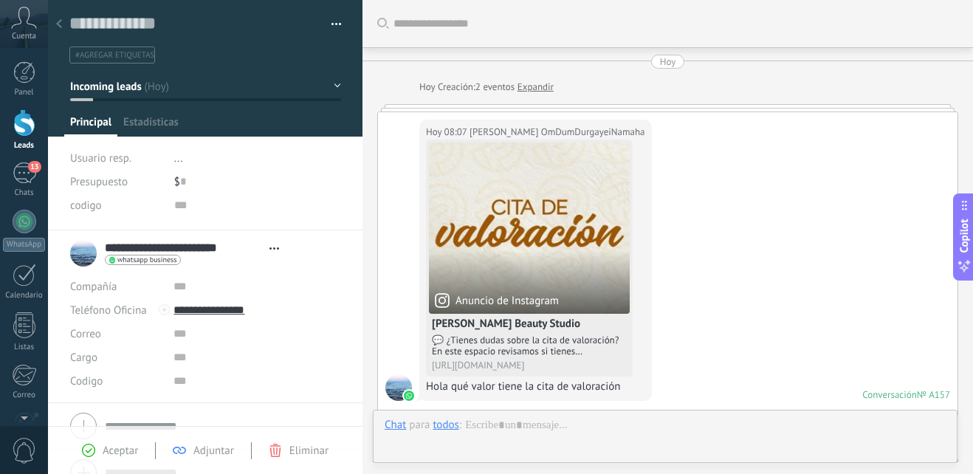
scroll to position [406, 0]
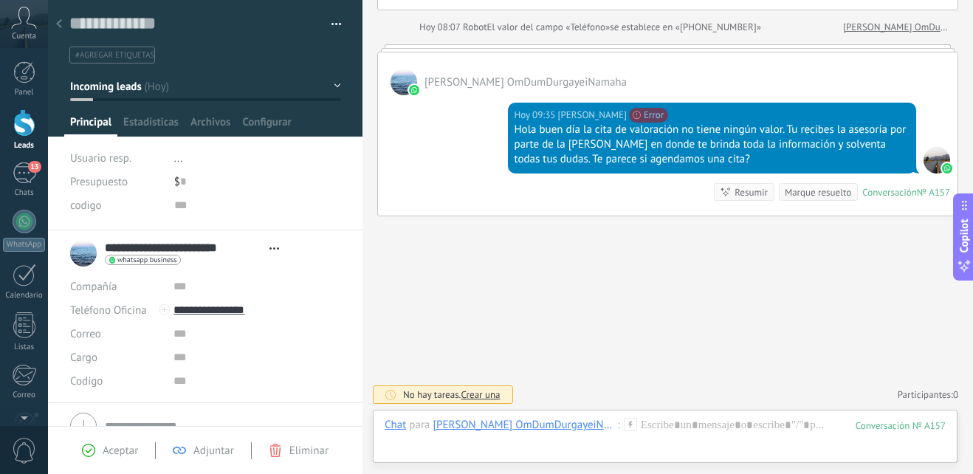
click at [68, 29] on div at bounding box center [59, 24] width 21 height 29
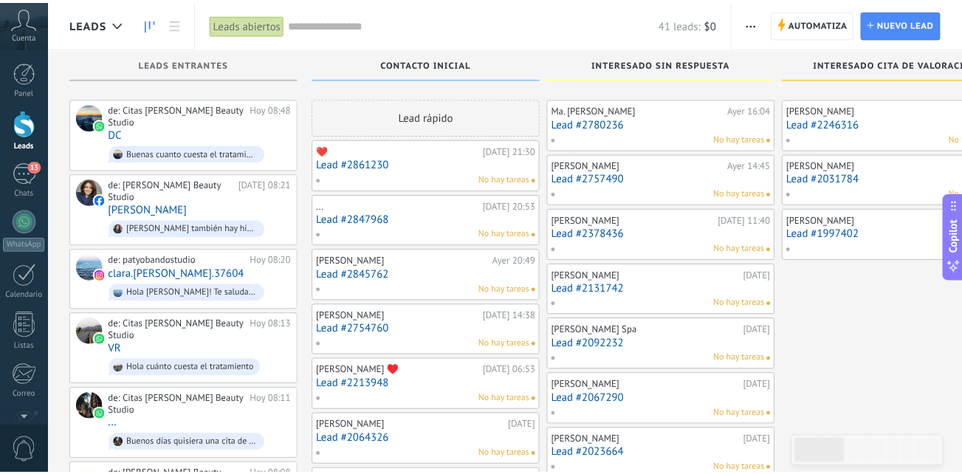
scroll to position [303, 0]
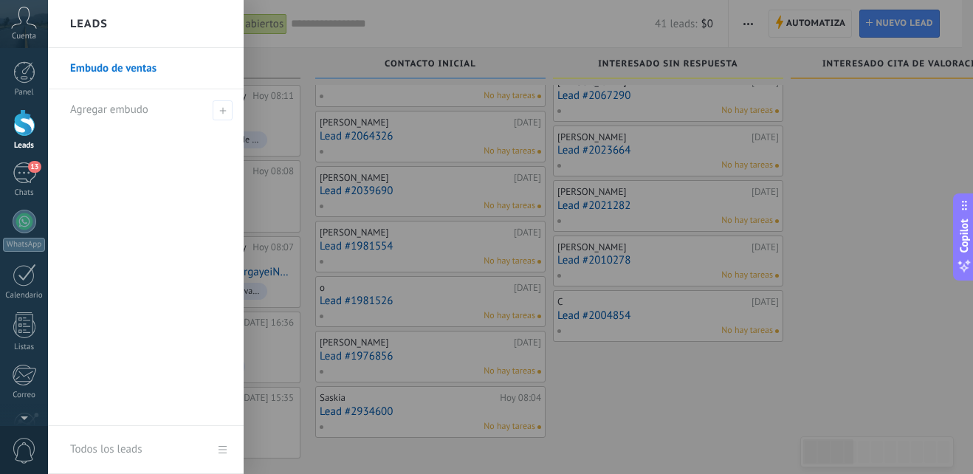
drag, startPoint x: 261, startPoint y: 226, endPoint x: 711, endPoint y: 275, distance: 453.0
click at [711, 275] on div at bounding box center [534, 237] width 973 height 474
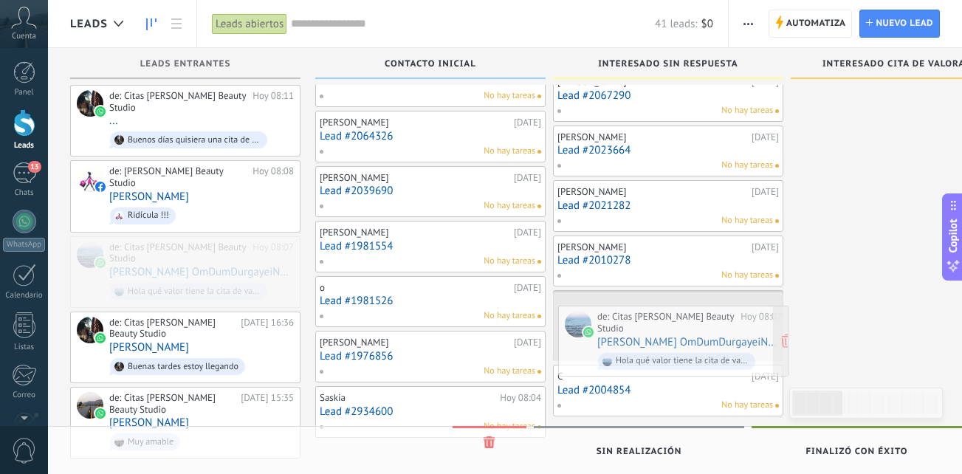
drag, startPoint x: 227, startPoint y: 230, endPoint x: 707, endPoint y: 318, distance: 488.1
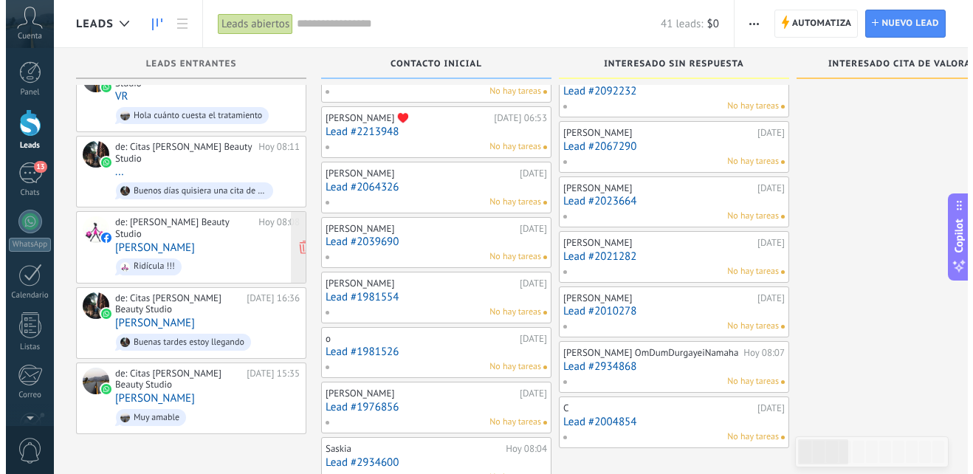
scroll to position [230, 0]
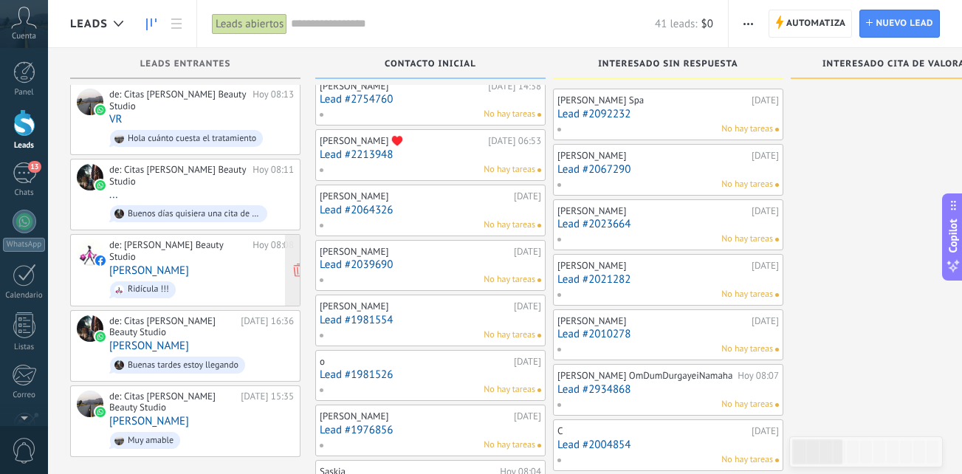
click at [213, 278] on span "Ridícula !!!" at bounding box center [201, 289] width 185 height 23
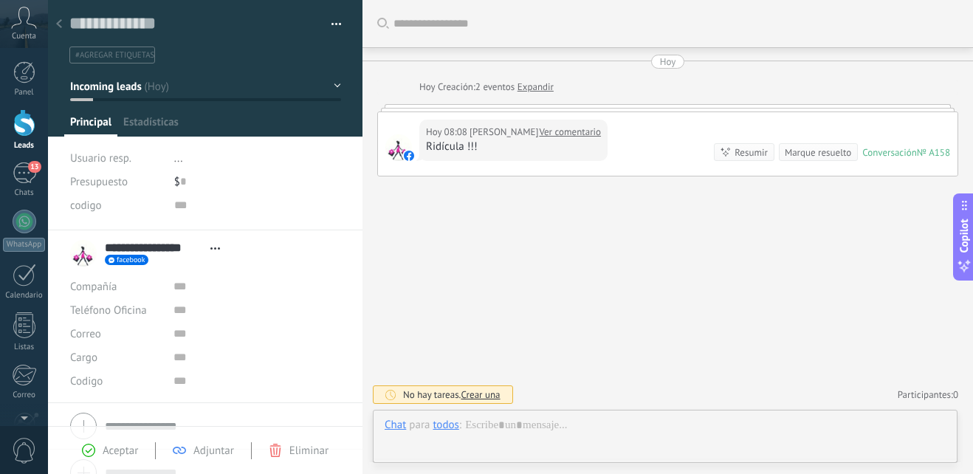
scroll to position [22, 0]
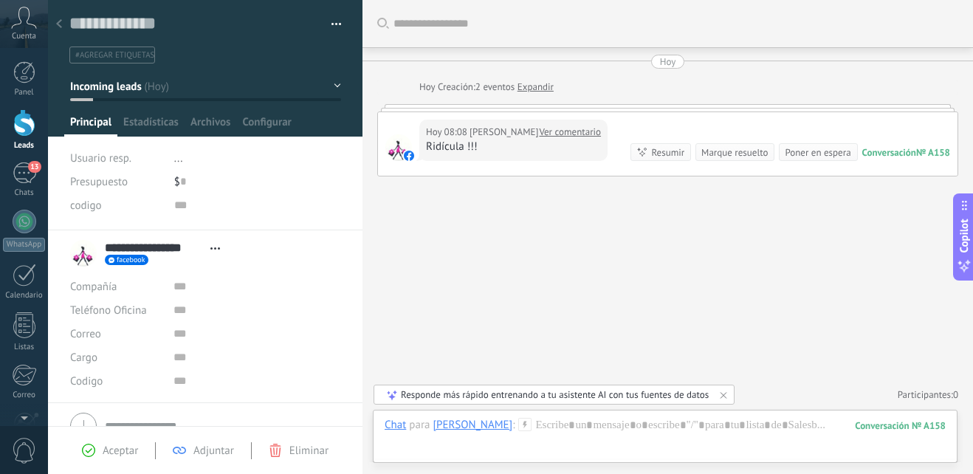
click at [274, 453] on use at bounding box center [275, 450] width 11 height 13
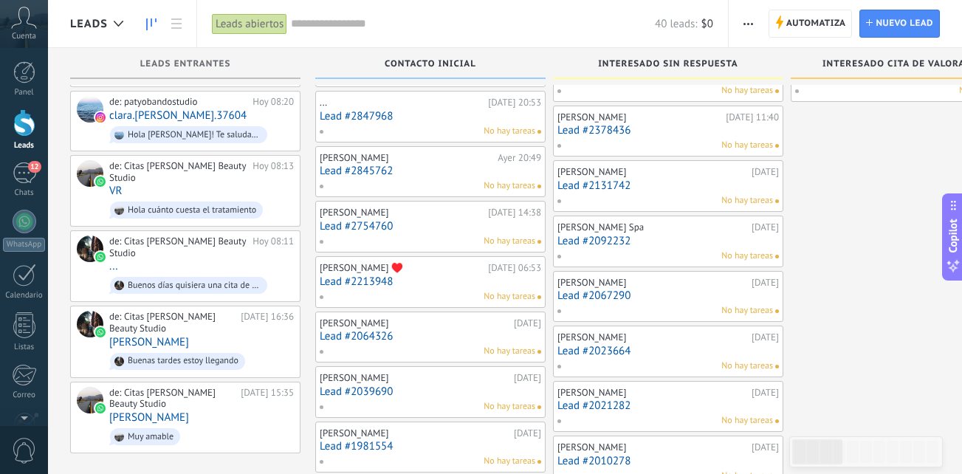
scroll to position [148, 0]
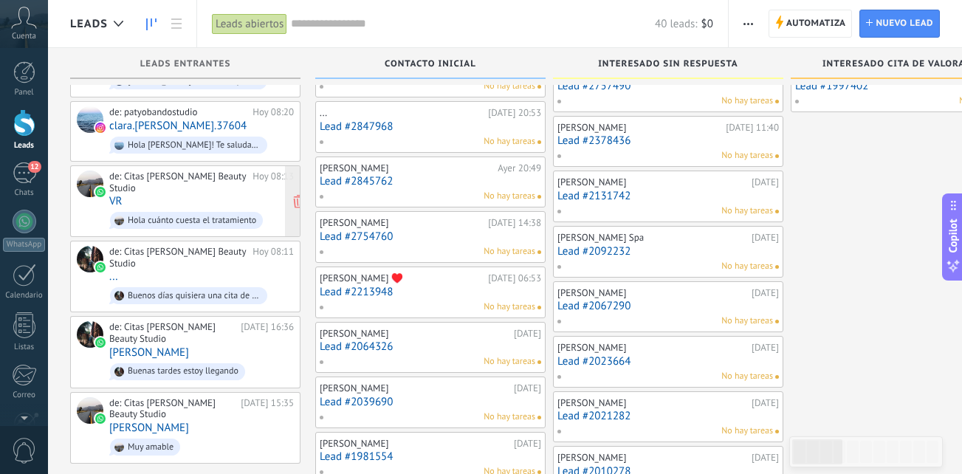
click at [204, 192] on div "de: Citas Paty Obando Beauty Studio Hoy 08:13 VR Hola cuánto cuesta el tratamie…" at bounding box center [201, 201] width 185 height 61
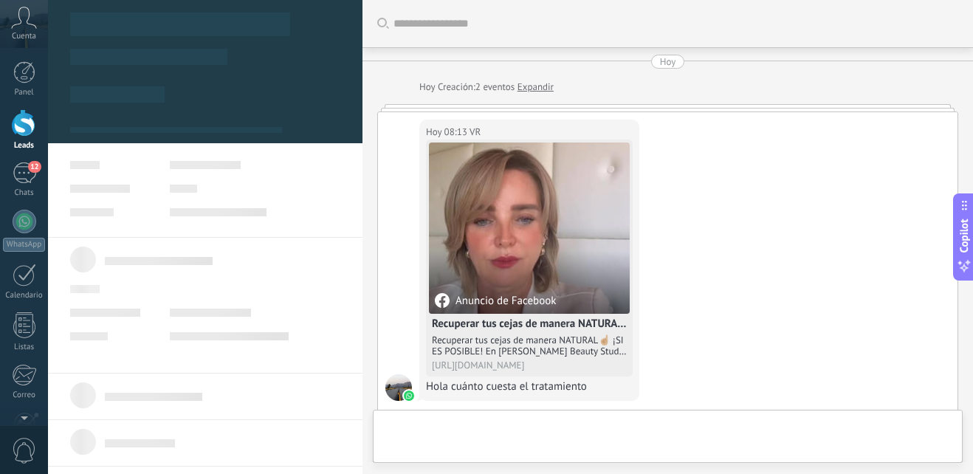
scroll to position [257, 0]
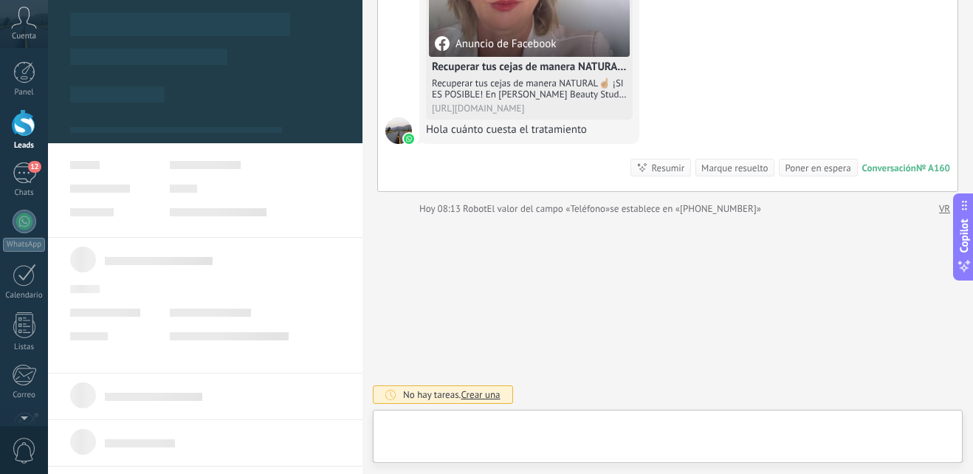
type textarea "**********"
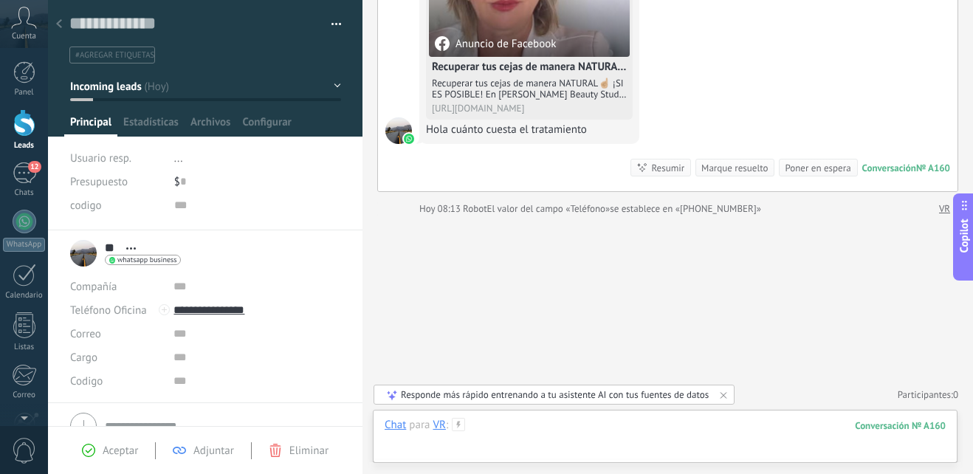
click at [516, 436] on div at bounding box center [665, 440] width 561 height 44
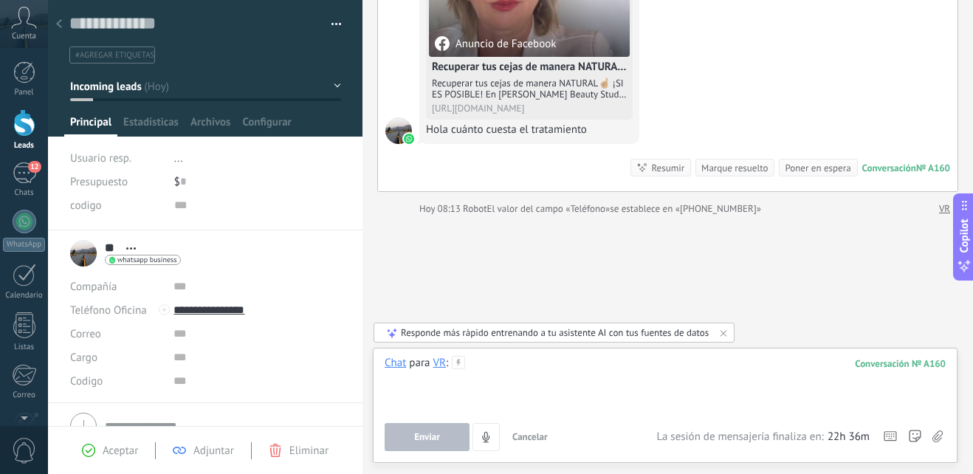
paste div
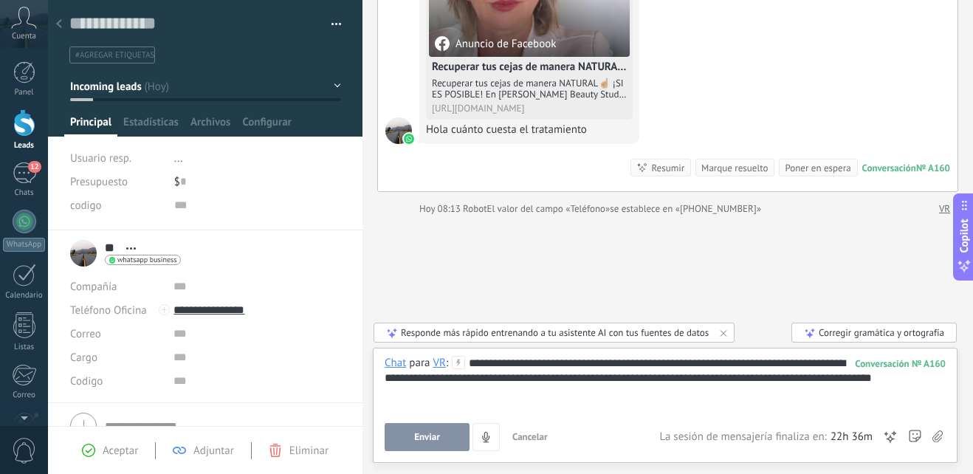
click at [464, 431] on button "Enviar" at bounding box center [427, 437] width 85 height 28
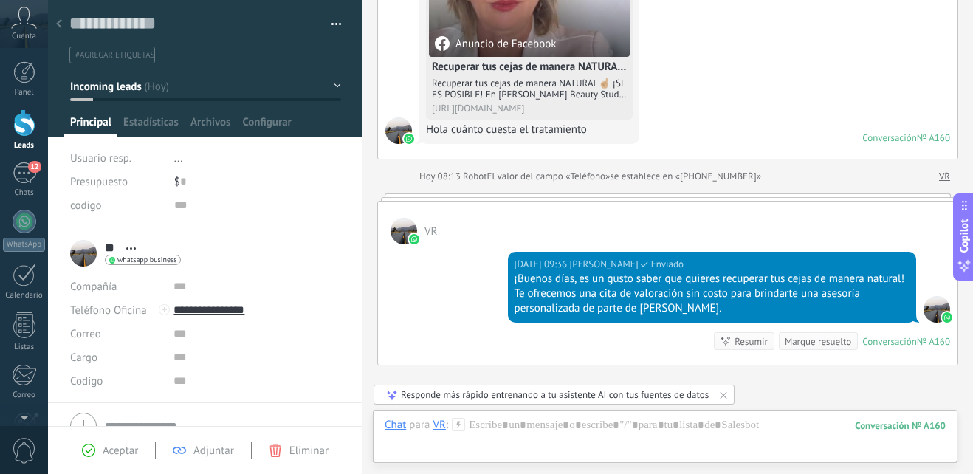
scroll to position [215, 0]
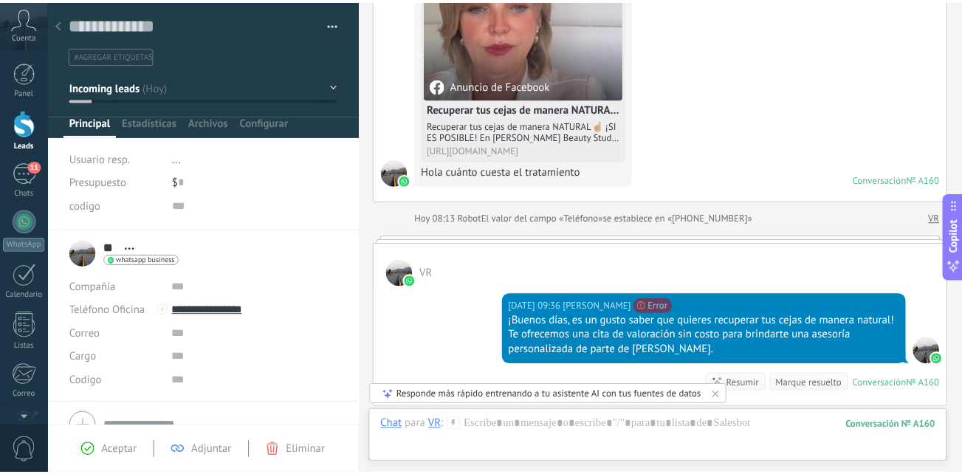
scroll to position [148, 0]
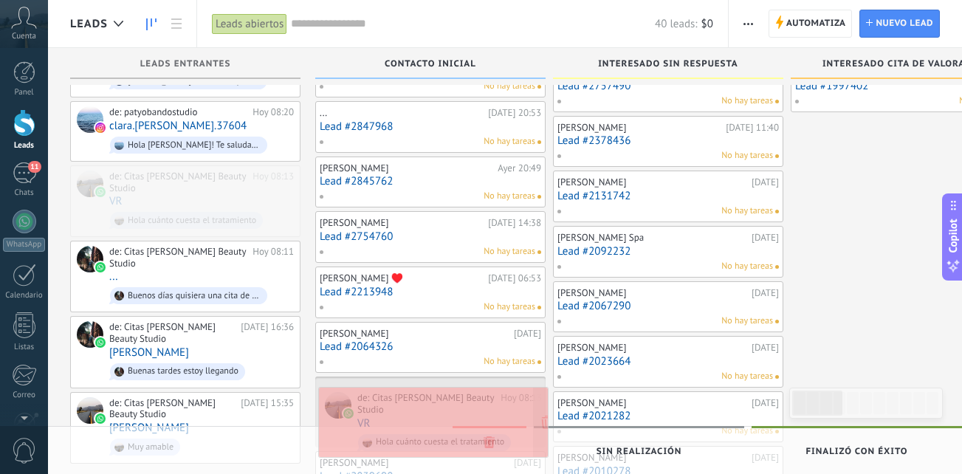
drag, startPoint x: 205, startPoint y: 188, endPoint x: 453, endPoint y: 423, distance: 342.1
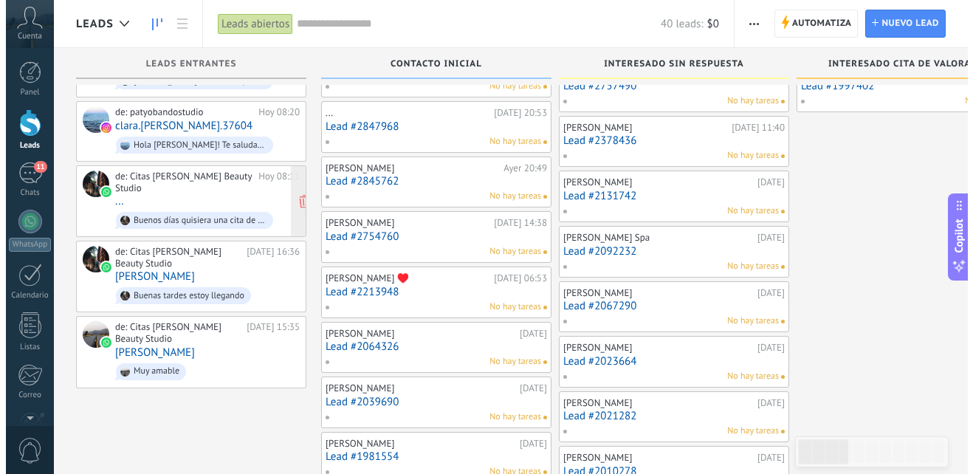
scroll to position [0, 0]
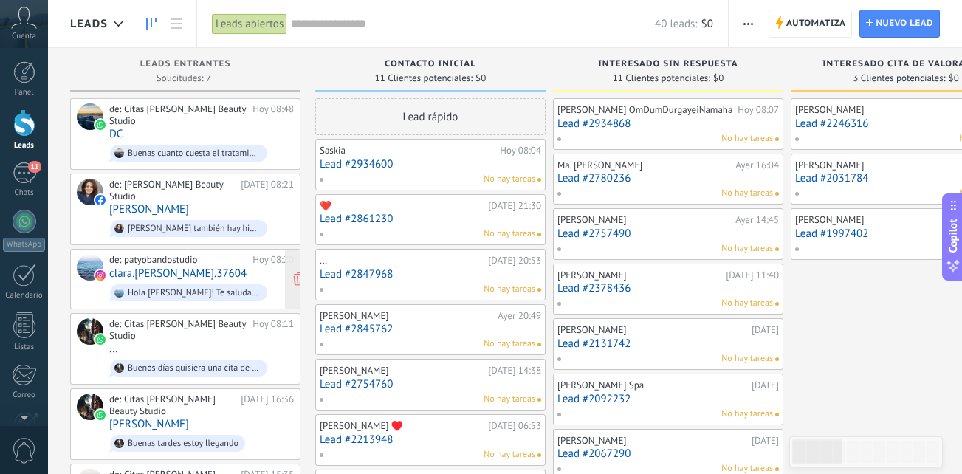
click at [213, 281] on span "Hola [PERSON_NAME]! Te saluda el equipo de [PERSON_NAME]. Coméntame, en qué tra…" at bounding box center [201, 292] width 185 height 23
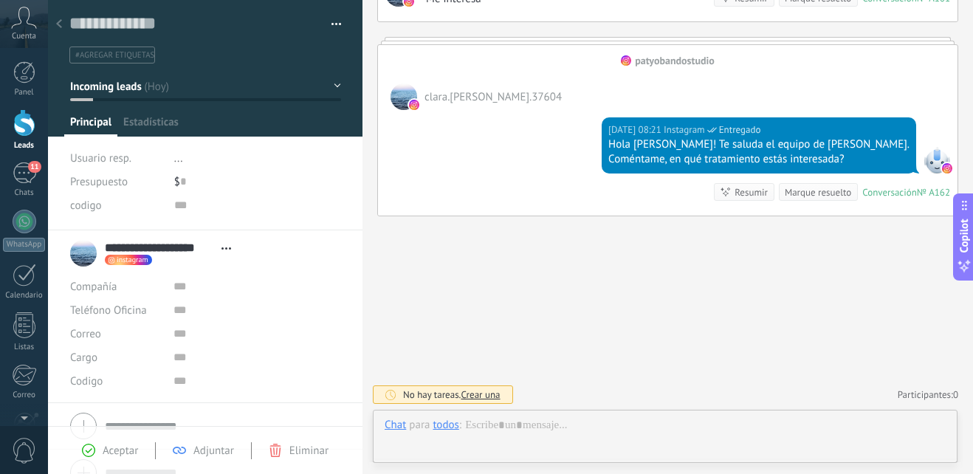
scroll to position [22, 0]
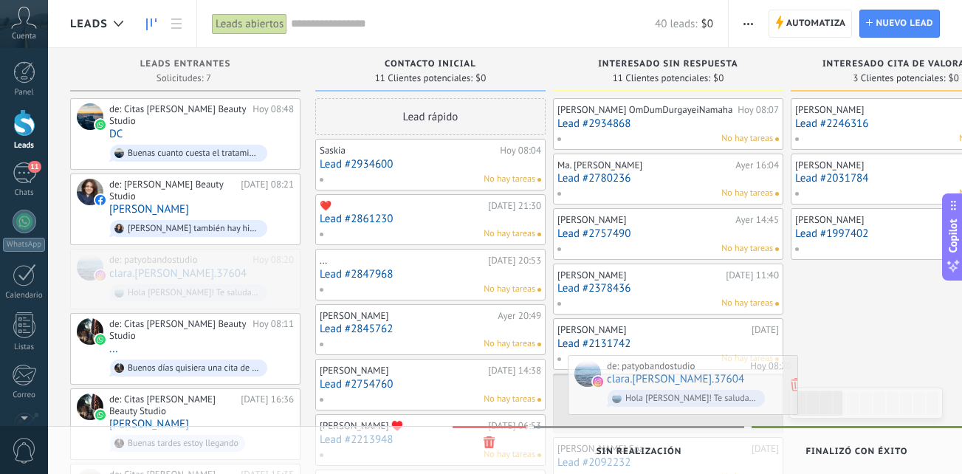
drag, startPoint x: 232, startPoint y: 260, endPoint x: 727, endPoint y: 379, distance: 509.5
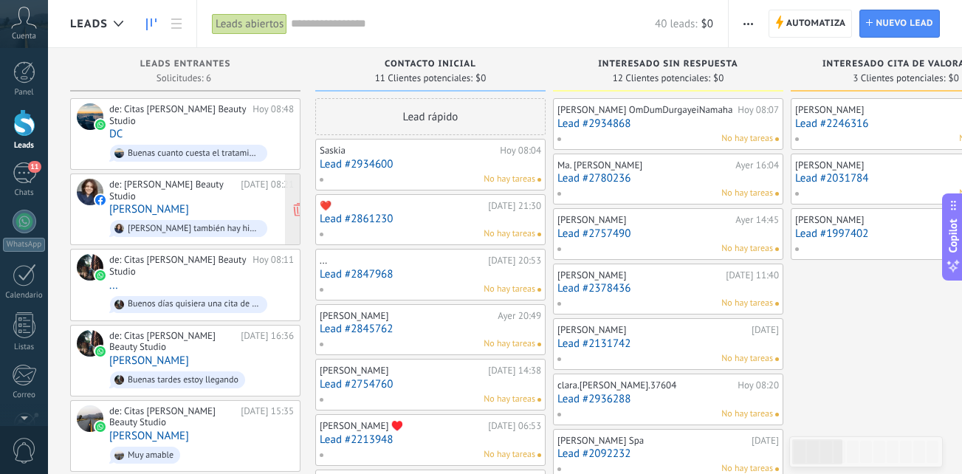
click at [203, 202] on div "de: Paty Obando Beauty Studio Hoy 08:21 Piedad Ortega Salomé Iturralde Albán Pe…" at bounding box center [201, 209] width 185 height 61
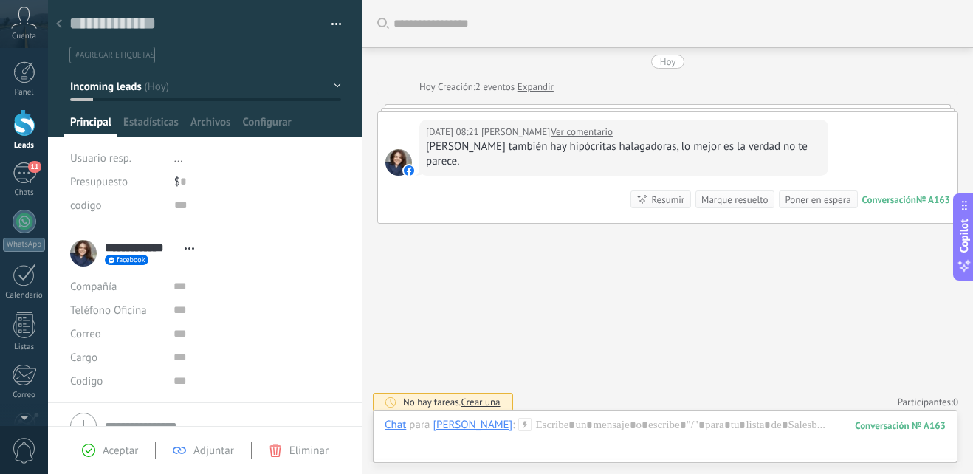
scroll to position [7, 0]
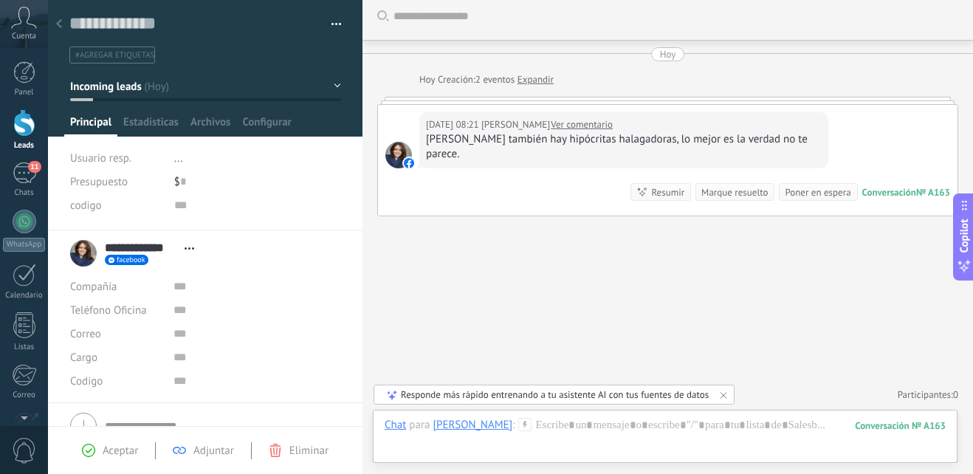
click at [287, 445] on div "Eliminar" at bounding box center [299, 450] width 60 height 13
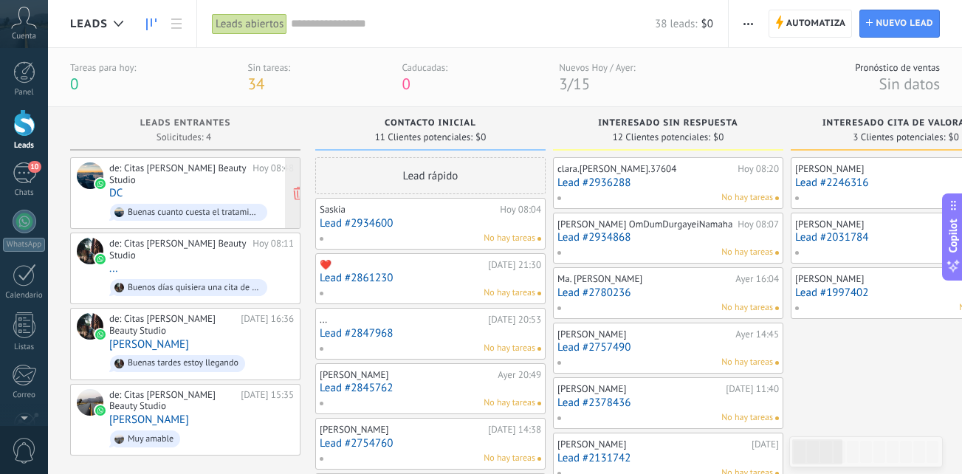
click at [174, 181] on div "de: Citas [PERSON_NAME] Beauty Studio" at bounding box center [178, 173] width 138 height 23
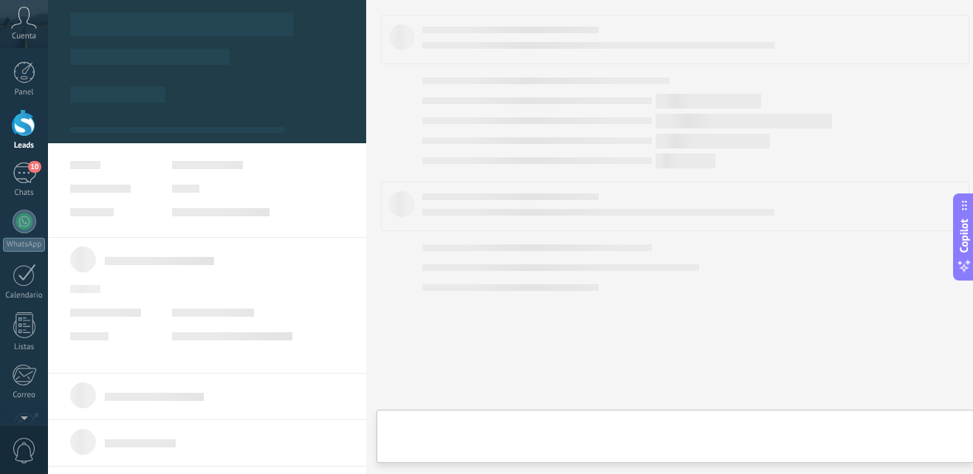
type textarea "**********"
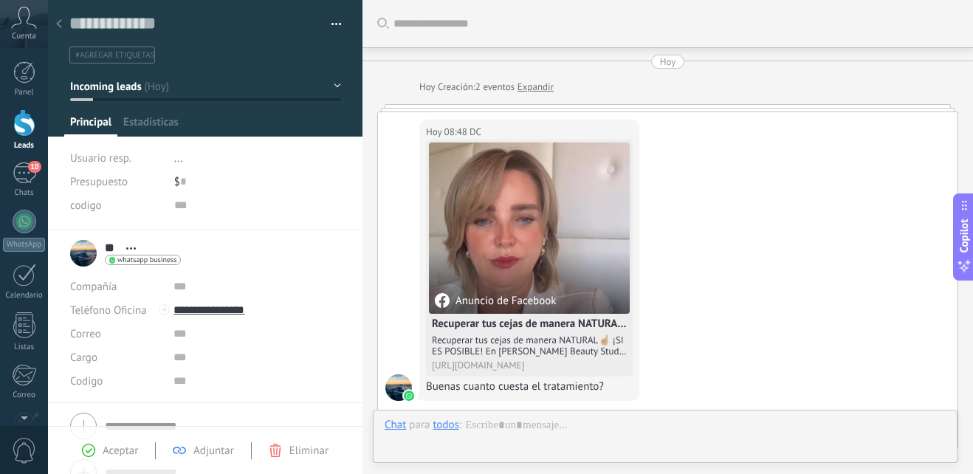
scroll to position [257, 0]
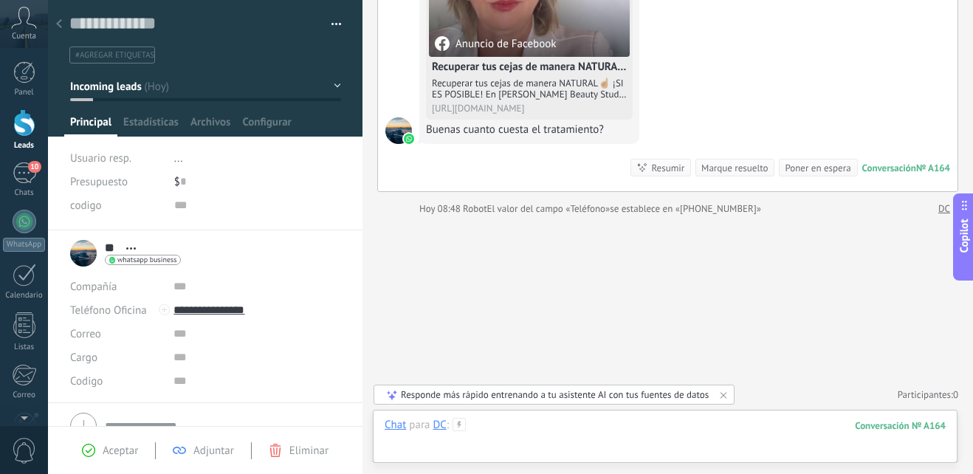
click at [532, 430] on div at bounding box center [665, 440] width 561 height 44
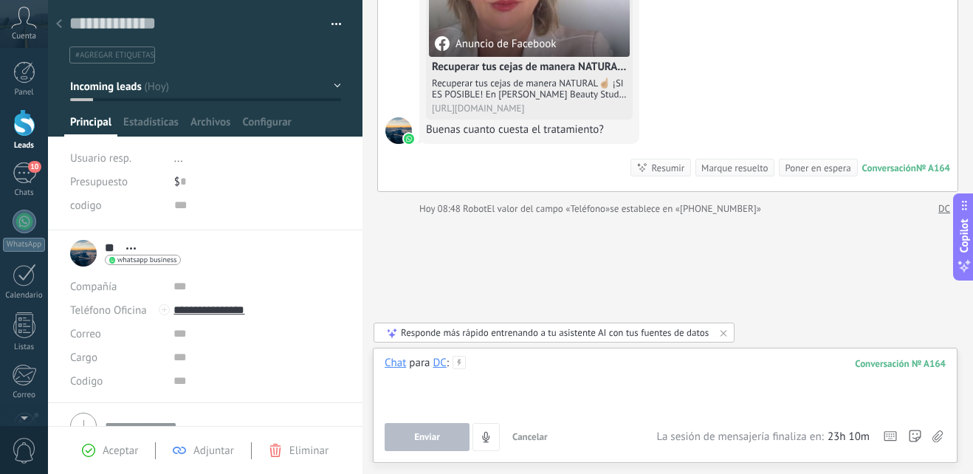
paste div
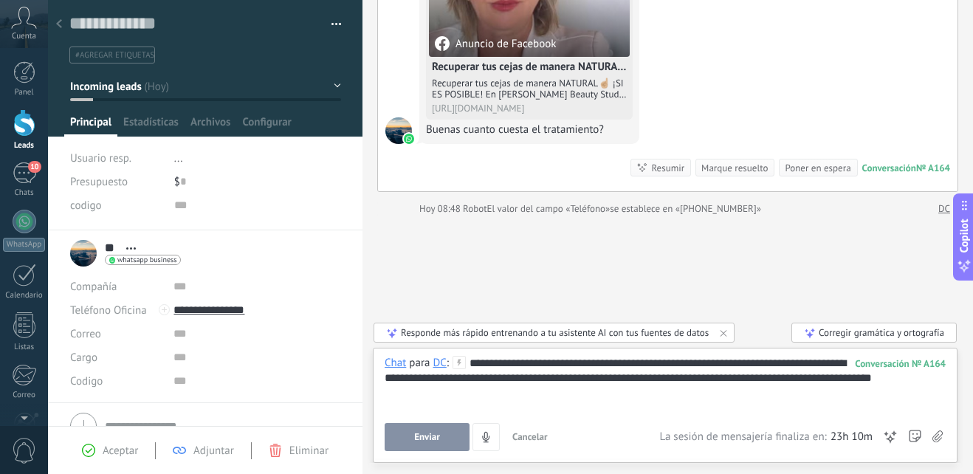
click at [425, 438] on span "Enviar" at bounding box center [427, 437] width 26 height 10
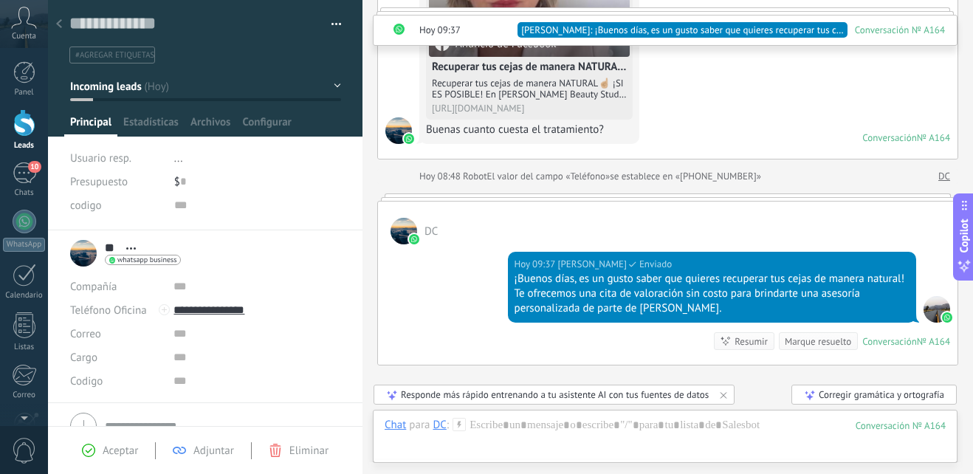
scroll to position [406, 0]
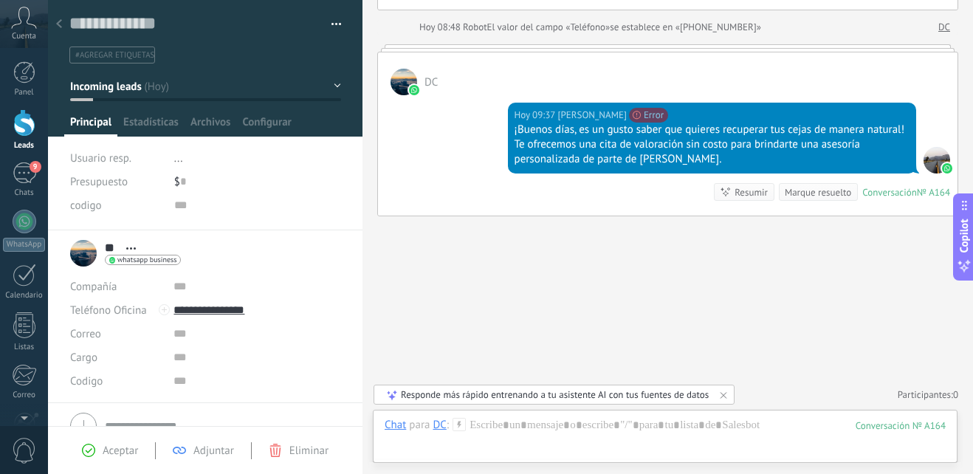
click at [16, 121] on div at bounding box center [24, 122] width 22 height 27
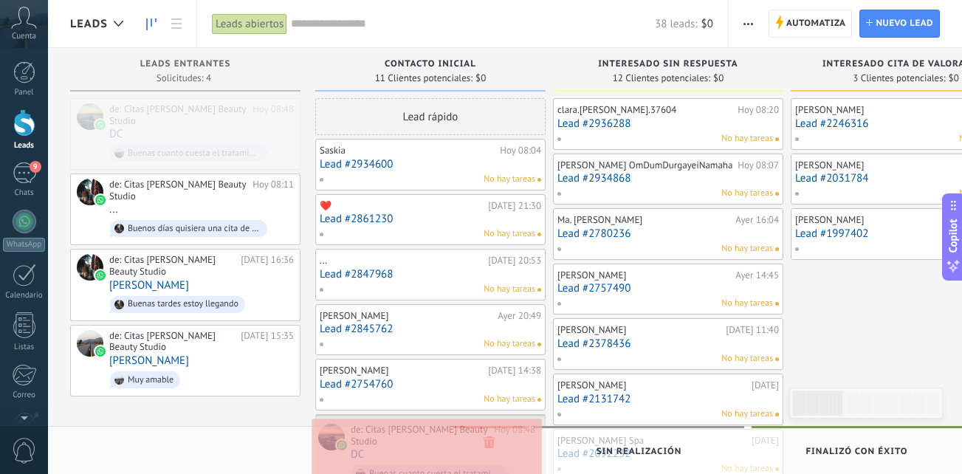
drag, startPoint x: 226, startPoint y: 134, endPoint x: 468, endPoint y: 450, distance: 398.2
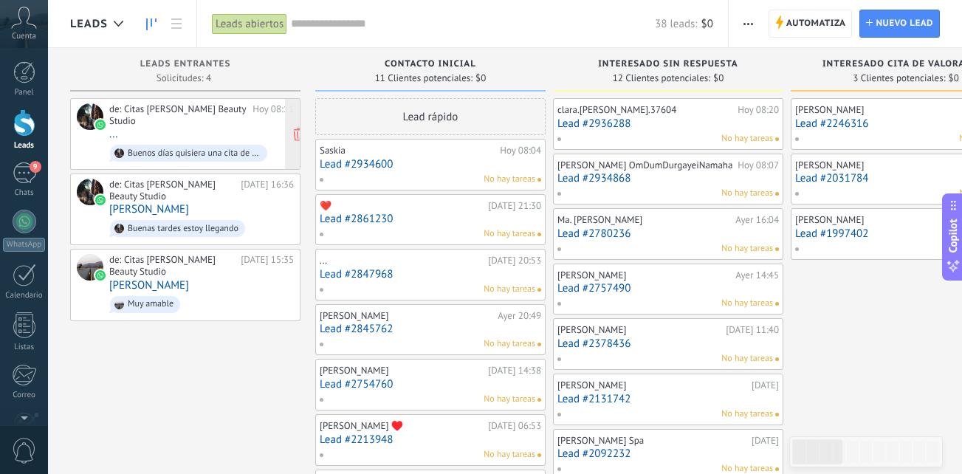
click at [182, 134] on div "de: Citas Paty Obando Beauty Studio Hoy 08:11 ... Buenos días quisiera una cita…" at bounding box center [201, 133] width 185 height 61
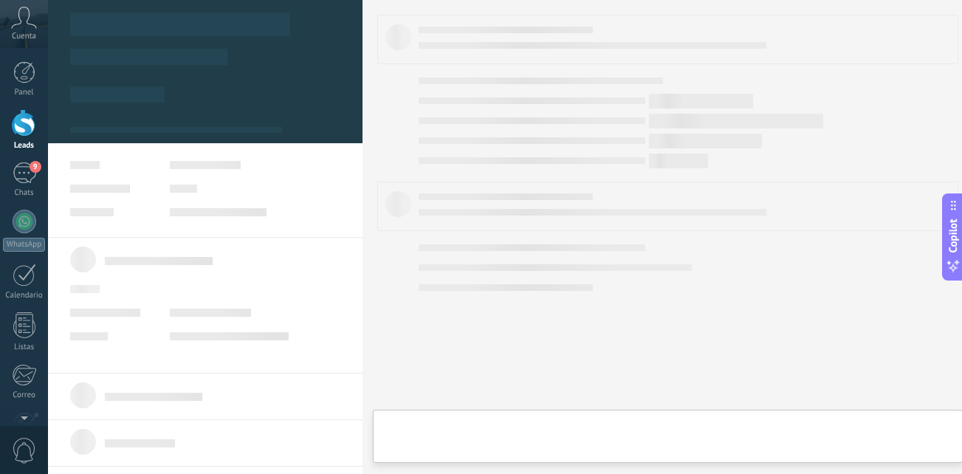
click at [182, 134] on div "de: Citas Paty Obando Beauty Studio Hoy 08:11 ... Buenos días quisiera una cita…" at bounding box center [201, 133] width 185 height 61
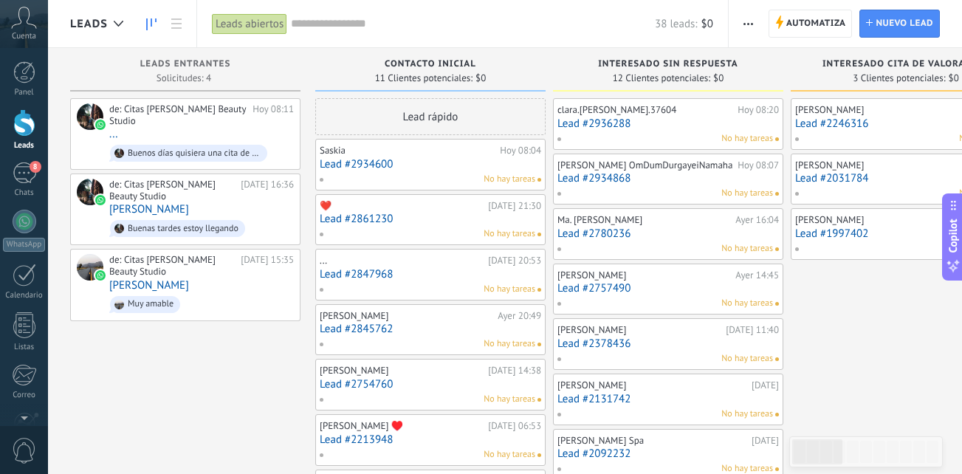
click at [453, 168] on link "Lead #2934600" at bounding box center [431, 164] width 222 height 13
click at [453, 168] on body ".abccls-1,.abccls-2{fill-rule:evenodd}.abccls-2{fill:#fff} .abfcls-1{fill:none}…" at bounding box center [481, 237] width 962 height 474
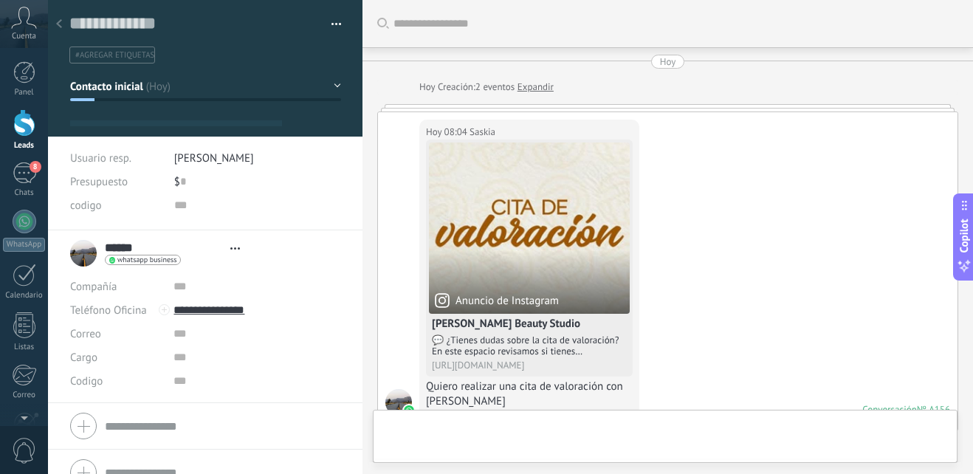
type textarea "**********"
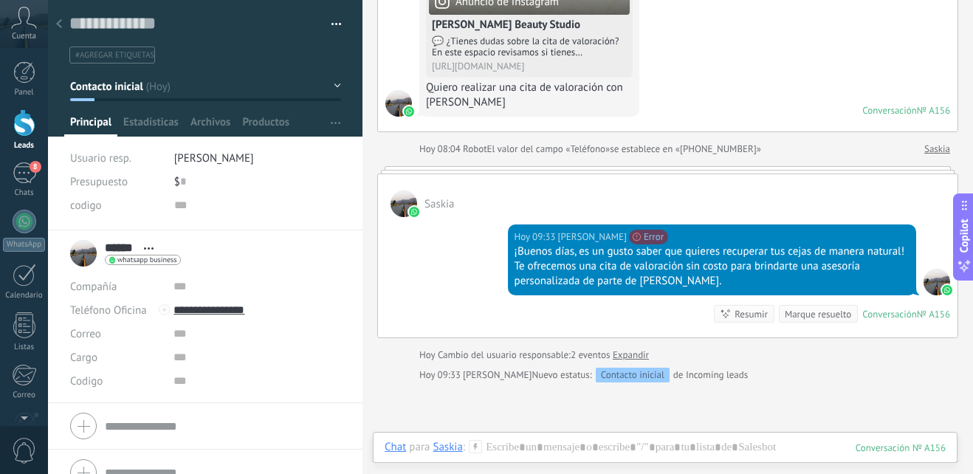
scroll to position [391, 0]
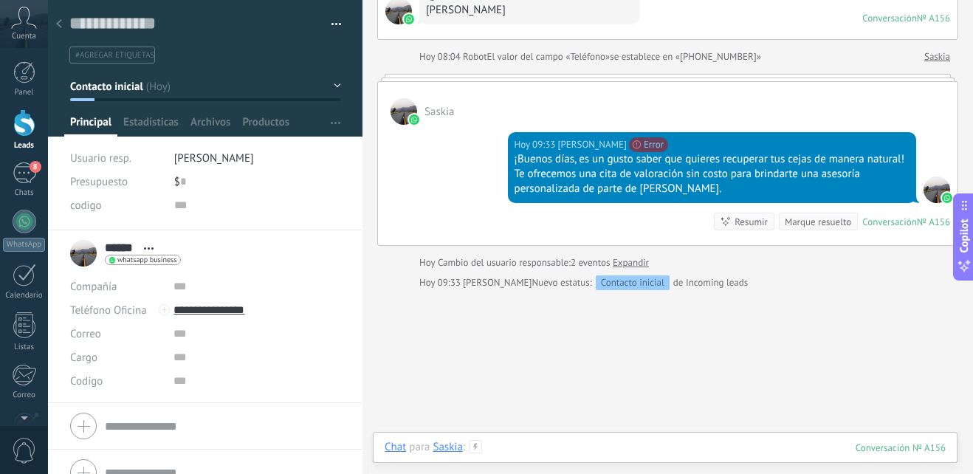
click at [518, 446] on div at bounding box center [665, 462] width 561 height 44
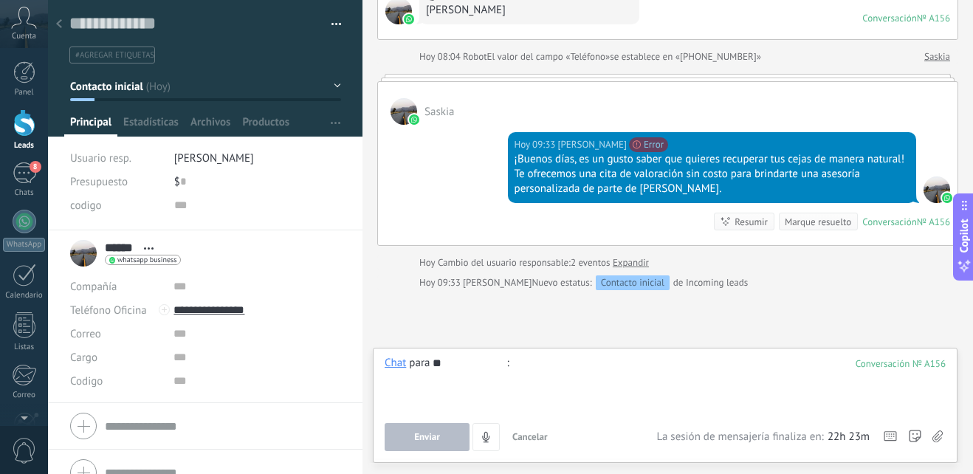
type input "*"
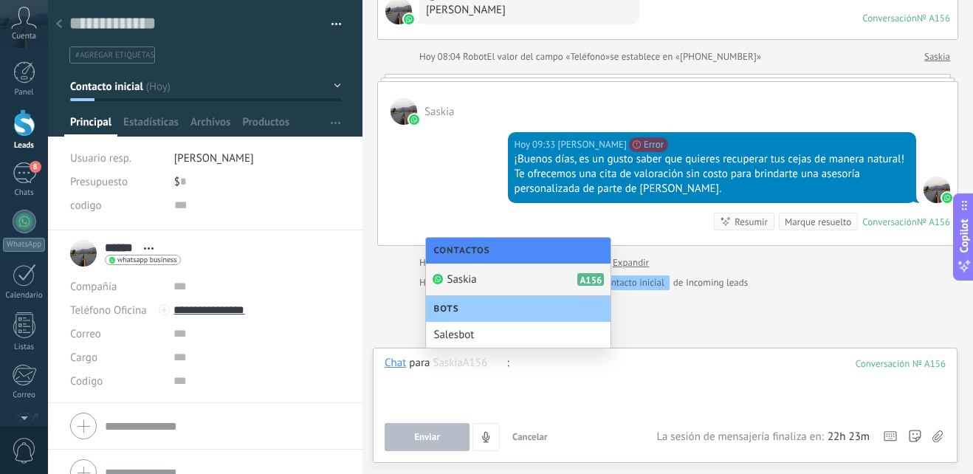
click at [836, 171] on div "¡Buenos días, es un gusto saber que quieres recuperar tus cejas de manera natur…" at bounding box center [712, 174] width 395 height 44
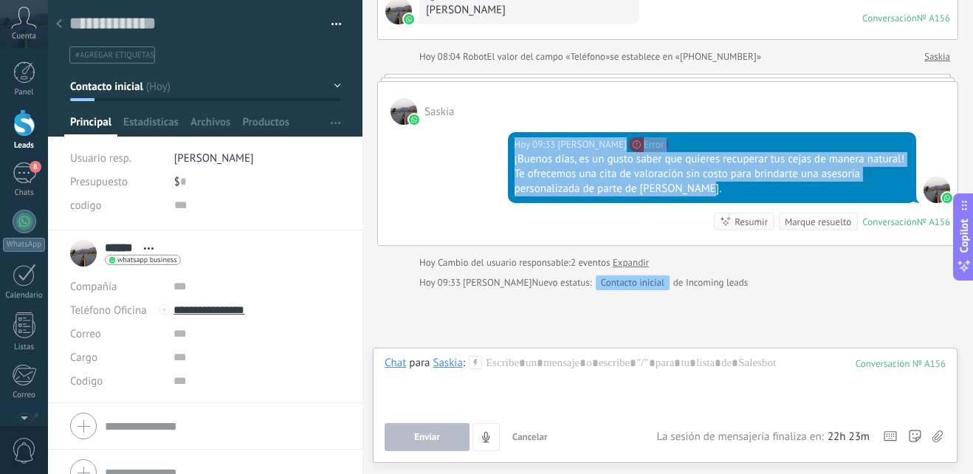
drag, startPoint x: 888, startPoint y: 186, endPoint x: 442, endPoint y: 131, distance: 448.6
click at [442, 131] on div "Hoy 09:33 Paty Obando Acceso denegado. Error 131005. El permiso no fue concedid…" at bounding box center [668, 185] width 580 height 120
drag, startPoint x: 524, startPoint y: 353, endPoint x: 521, endPoint y: 360, distance: 7.6
click at [523, 354] on div "Chat Correo Nota Tarea Chat para Saskia : 156 Enviar Cancelar Rastrear clics en…" at bounding box center [665, 405] width 585 height 115
click at [521, 360] on div at bounding box center [665, 384] width 561 height 56
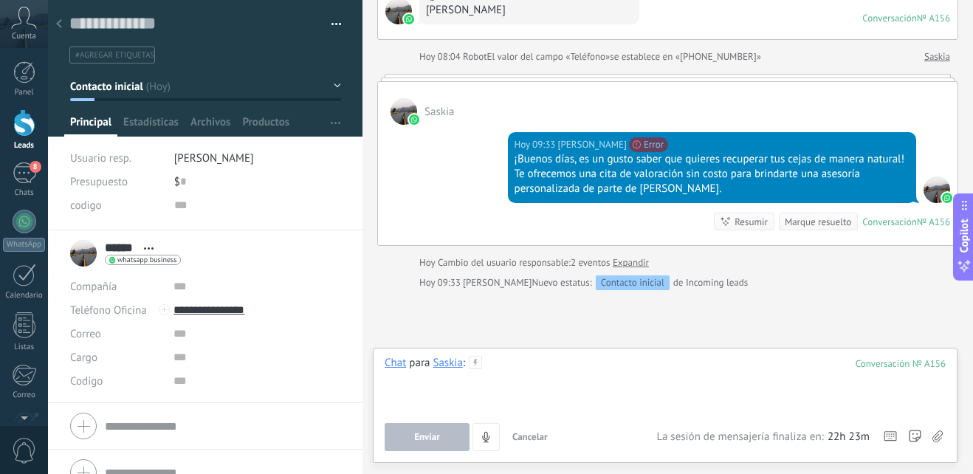
drag, startPoint x: 491, startPoint y: 367, endPoint x: 500, endPoint y: 366, distance: 8.9
click at [494, 367] on div at bounding box center [665, 384] width 561 height 56
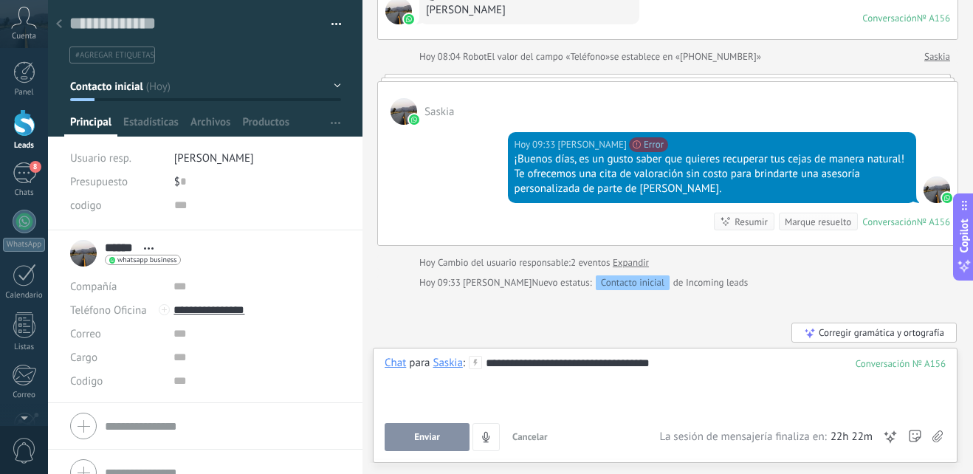
drag, startPoint x: 511, startPoint y: 363, endPoint x: 620, endPoint y: 366, distance: 108.6
click at [624, 364] on div "**********" at bounding box center [665, 384] width 561 height 56
click at [446, 439] on button "Enviar" at bounding box center [427, 437] width 85 height 28
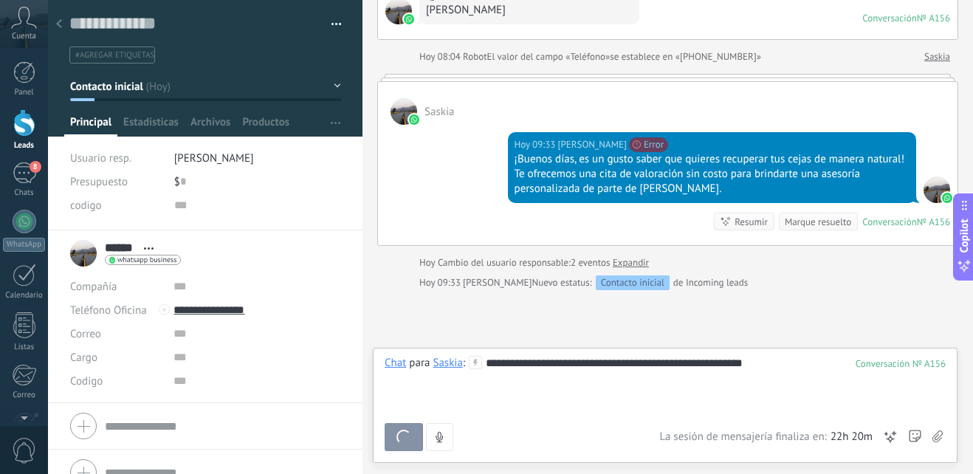
scroll to position [456, 0]
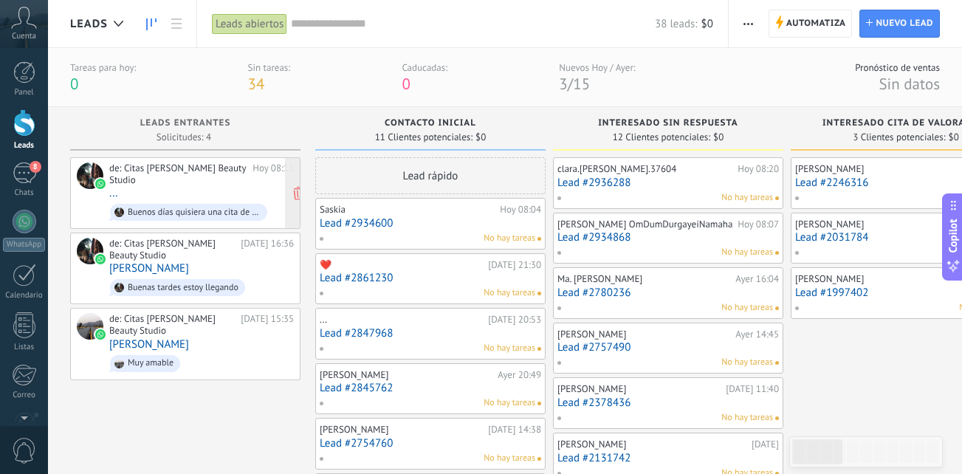
click at [212, 186] on div "de: Citas Paty Obando Beauty Studio Hoy 08:11 ... Buenos días quisiera una cita…" at bounding box center [201, 192] width 185 height 61
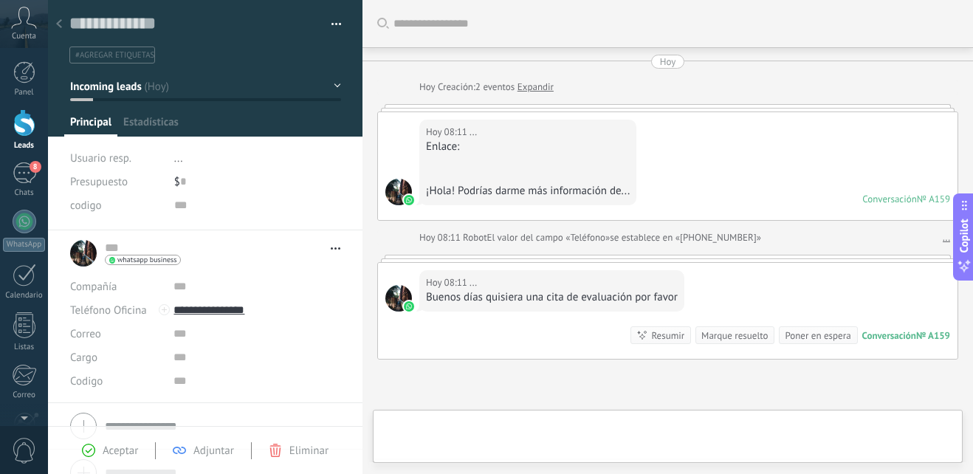
type textarea "**********"
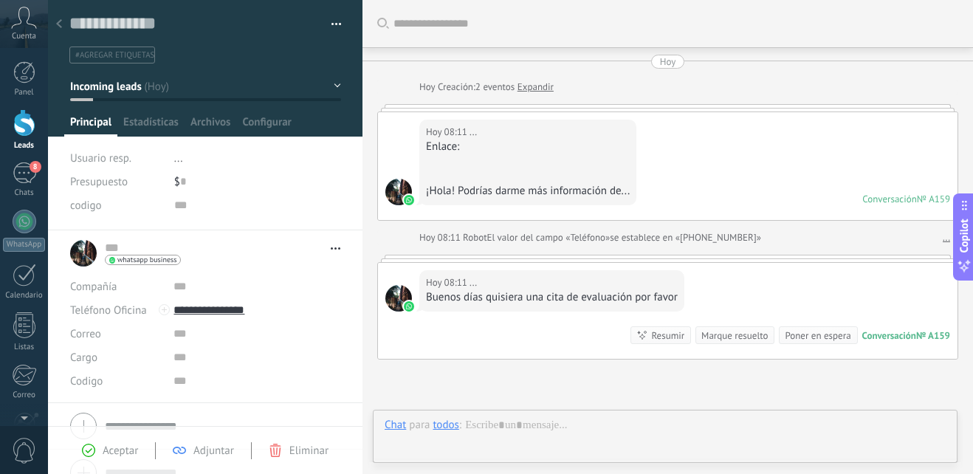
scroll to position [143, 0]
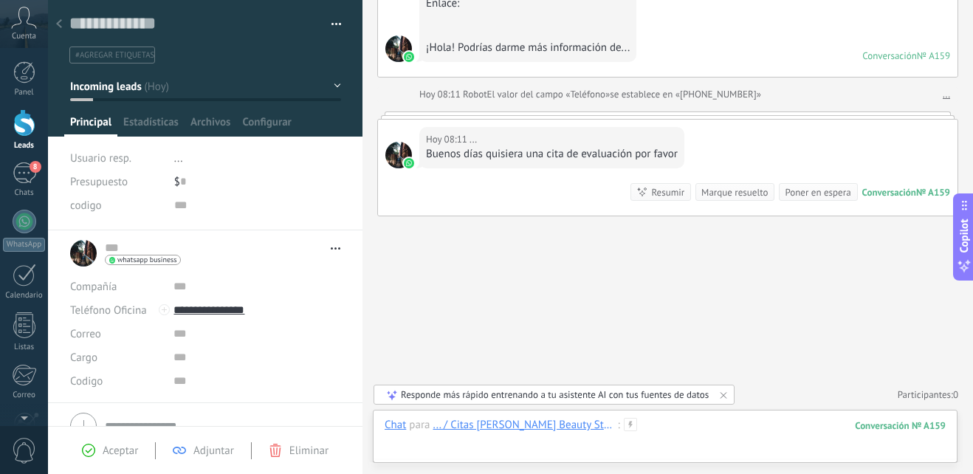
click at [638, 419] on div at bounding box center [665, 440] width 561 height 44
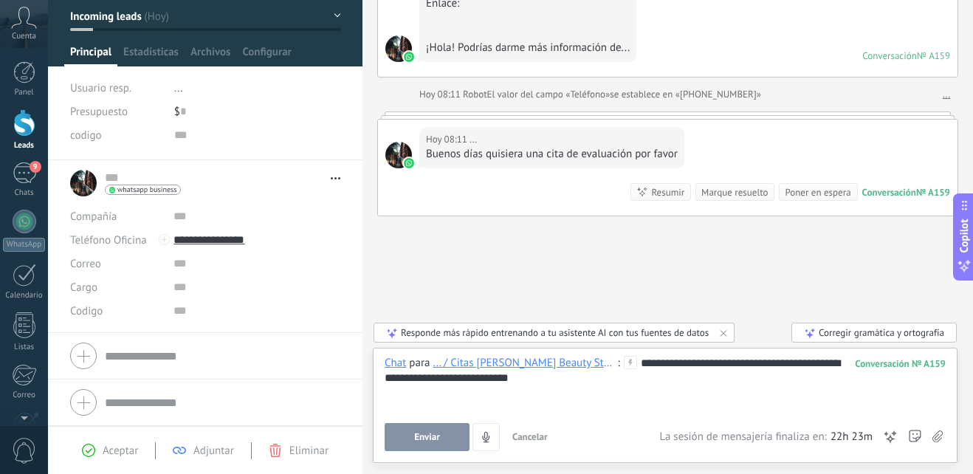
scroll to position [69, 0]
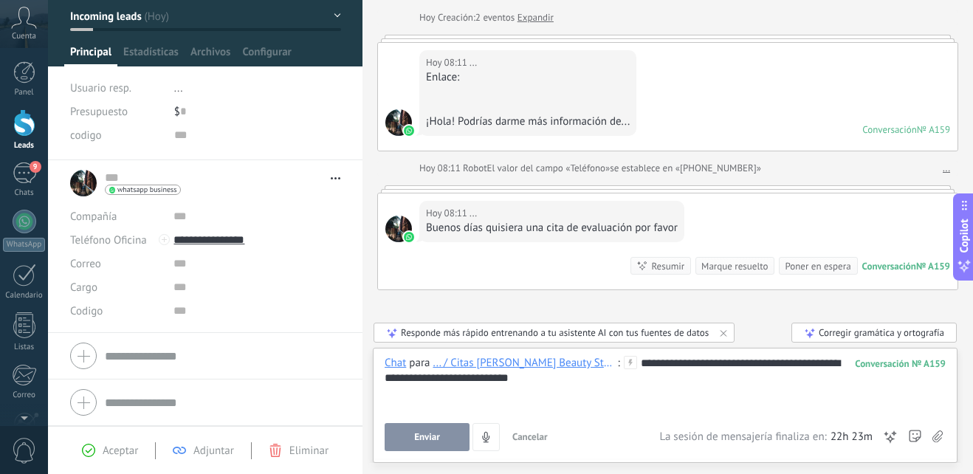
click at [712, 366] on div "**********" at bounding box center [665, 384] width 561 height 56
click at [419, 428] on button "Enviar" at bounding box center [427, 437] width 85 height 28
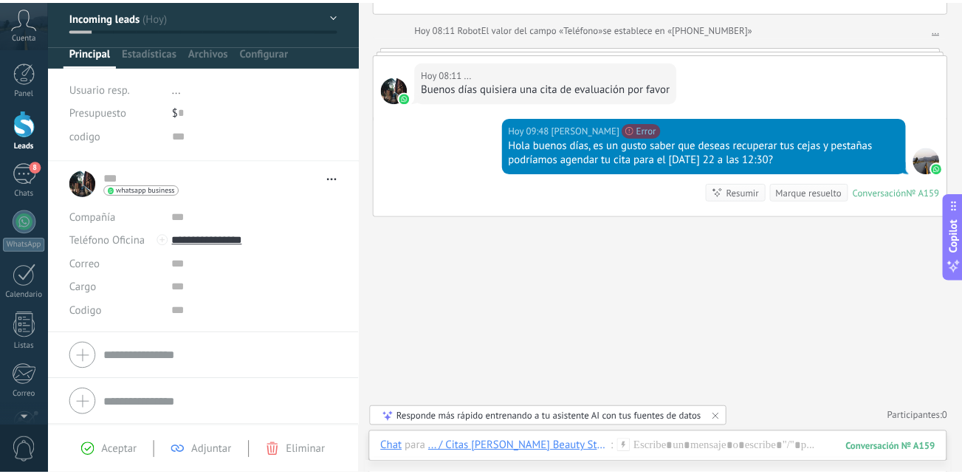
scroll to position [0, 0]
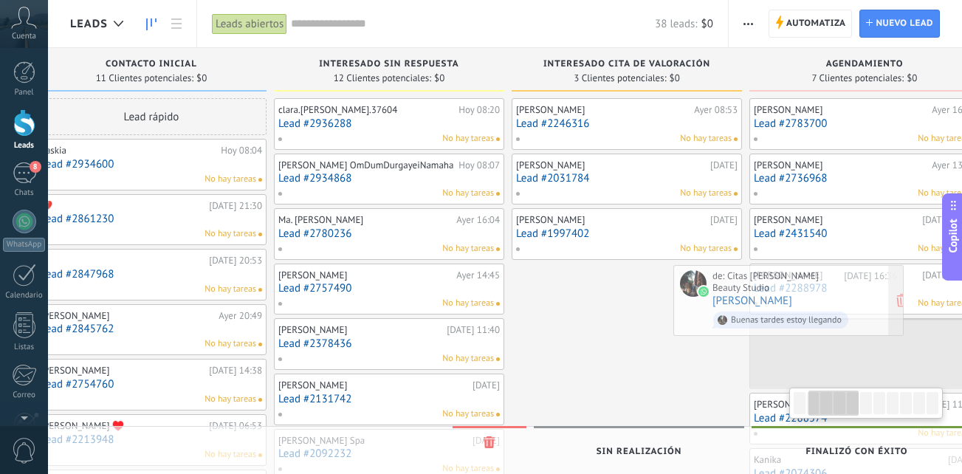
scroll to position [0, 300]
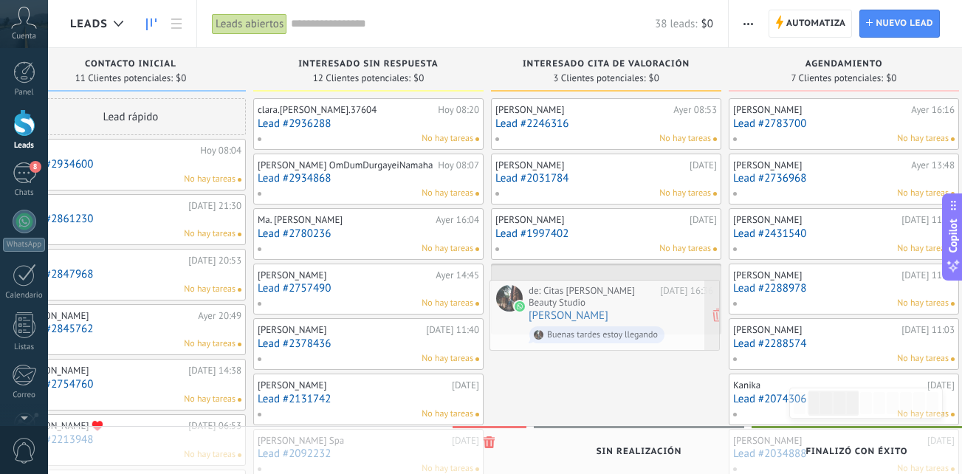
drag, startPoint x: 205, startPoint y: 199, endPoint x: 624, endPoint y: 306, distance: 432.8
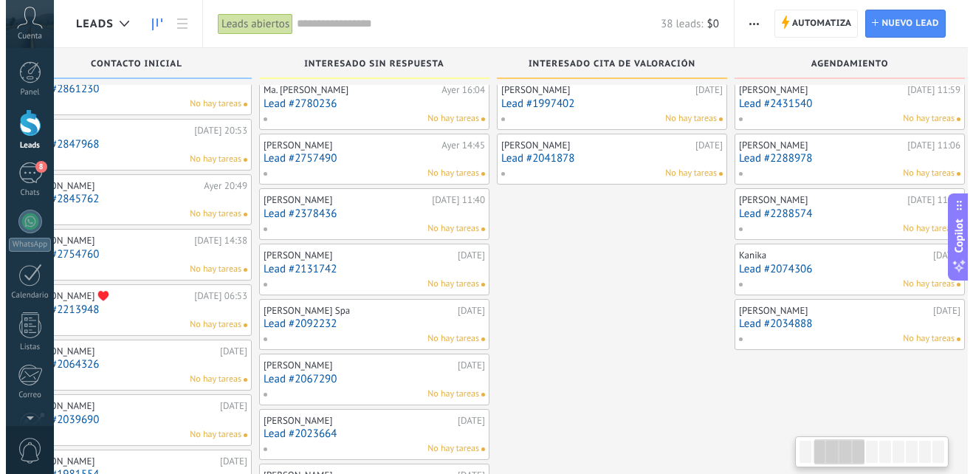
scroll to position [0, 0]
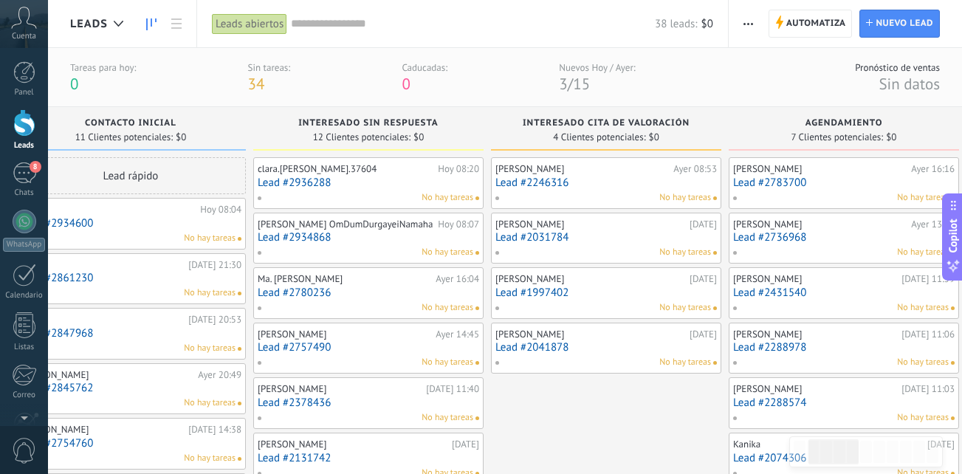
click at [367, 185] on link "Lead #2936288" at bounding box center [369, 182] width 222 height 13
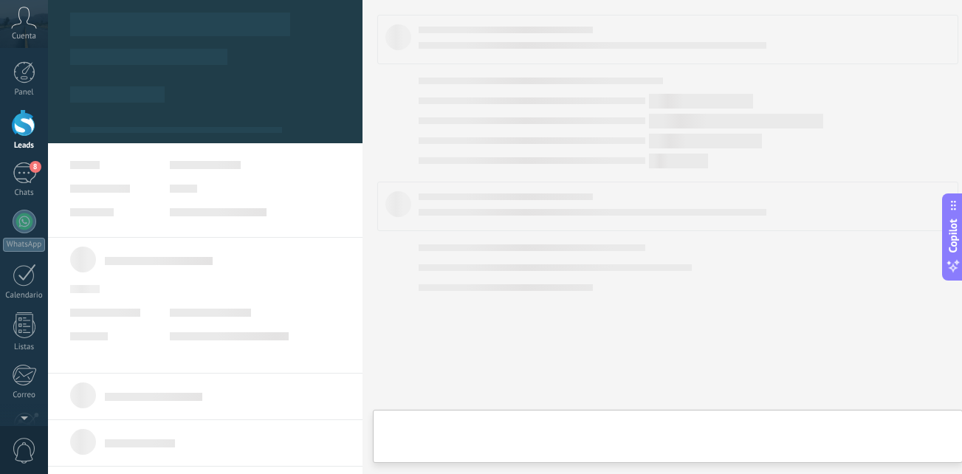
click at [367, 185] on body ".abccls-1,.abccls-2{fill-rule:evenodd}.abccls-2{fill:#fff} .abfcls-1{fill:none}…" at bounding box center [481, 237] width 962 height 474
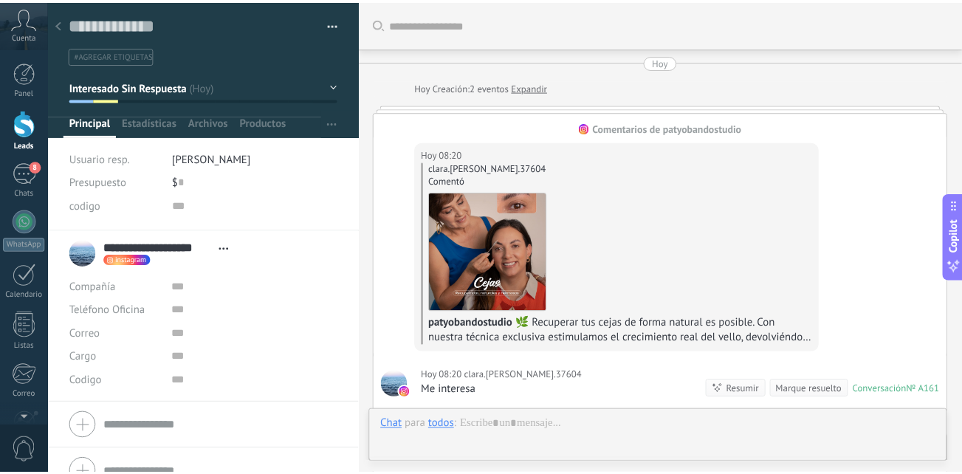
scroll to position [436, 0]
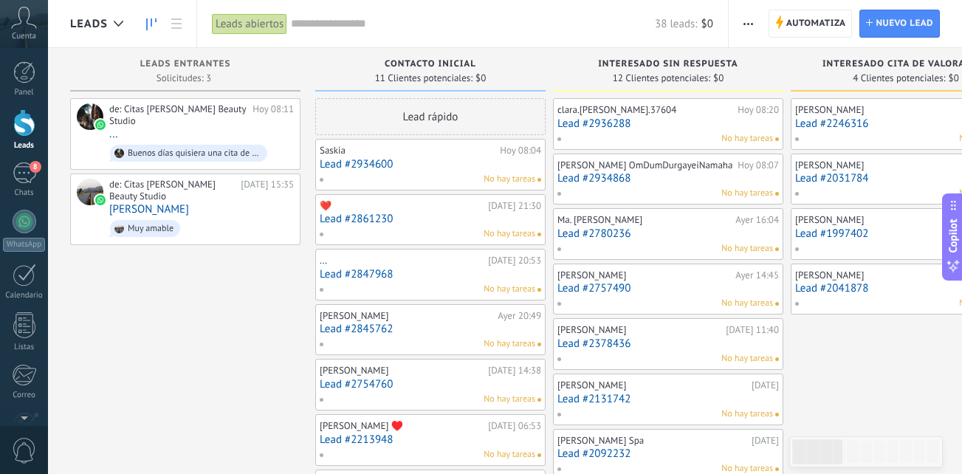
drag, startPoint x: 546, startPoint y: 437, endPoint x: 466, endPoint y: 120, distance: 327.5
click at [944, 377] on div "Caty Ayer 08:53 Lead #2246316 No hay tareas Isabel Bueno 18.09.2025 Lead #20317…" at bounding box center [906, 426] width 230 height 657
click at [211, 130] on div "de: Citas Paty Obando Beauty Studio Hoy 08:11 ... Buenos días quisiera una cita…" at bounding box center [201, 133] width 185 height 61
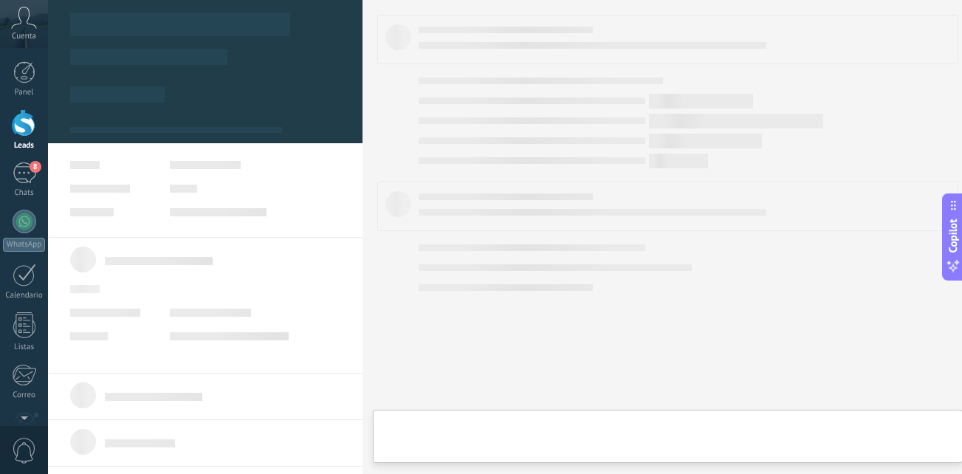
click at [211, 130] on body ".abccls-1,.abccls-2{fill-rule:evenodd}.abccls-2{fill:#fff} .abfcls-1{fill:none}…" at bounding box center [481, 237] width 962 height 474
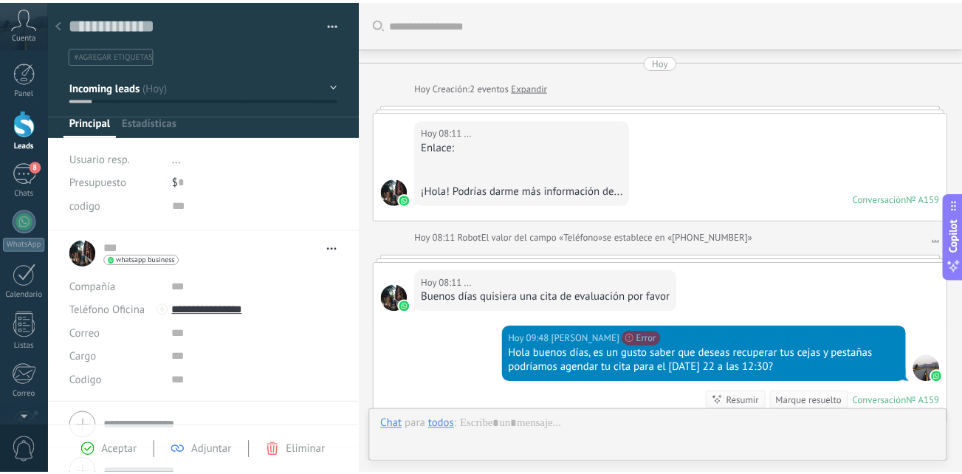
scroll to position [209, 0]
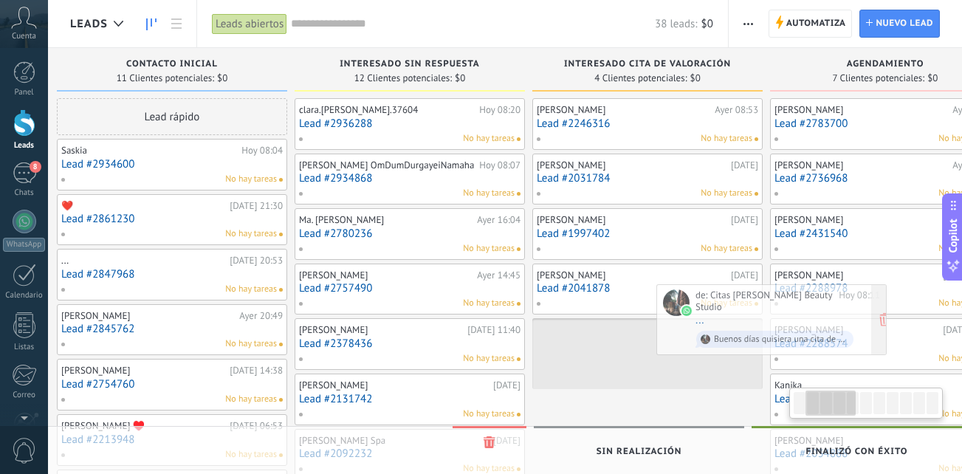
scroll to position [0, 284]
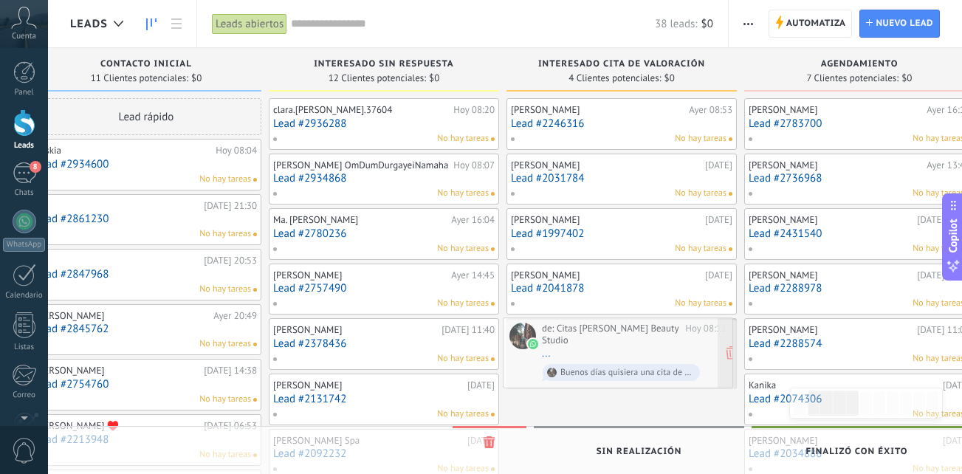
drag, startPoint x: 165, startPoint y: 142, endPoint x: 594, endPoint y: 361, distance: 481.8
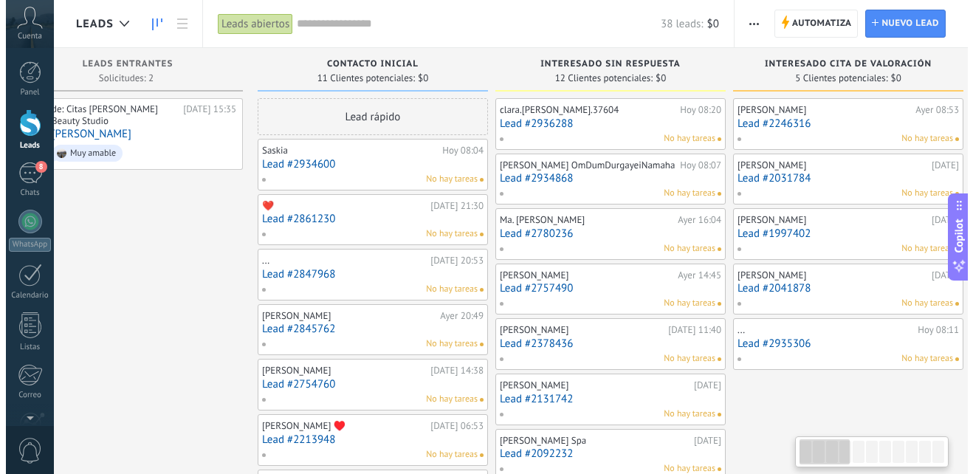
scroll to position [0, 0]
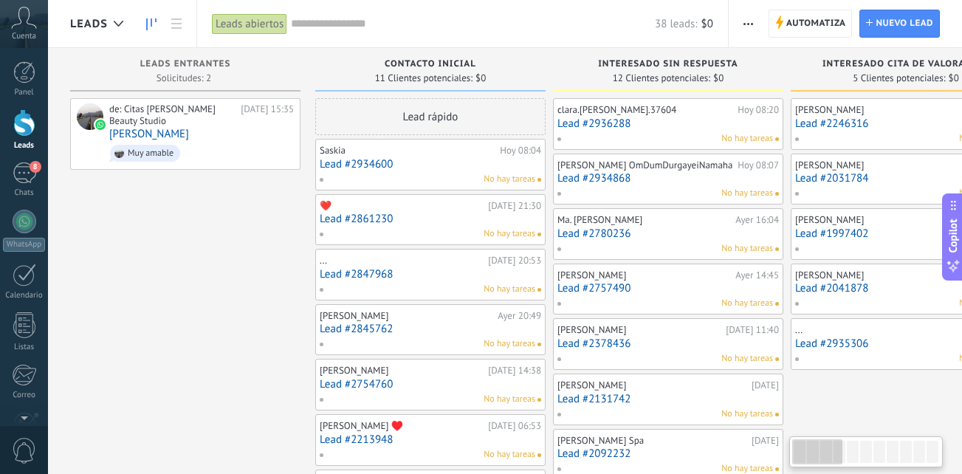
drag, startPoint x: 562, startPoint y: 406, endPoint x: 991, endPoint y: 405, distance: 429.0
click at [961, 405] on html ".abccls-1,.abccls-2{fill-rule:evenodd}.abccls-2{fill:#fff} .abfcls-1{fill:none}…" at bounding box center [481, 237] width 962 height 474
click at [232, 145] on span "Muy amable" at bounding box center [201, 153] width 185 height 23
click at [232, 145] on body ".abccls-1,.abccls-2{fill-rule:evenodd}.abccls-2{fill:#fff} .abfcls-1{fill:none}…" at bounding box center [481, 237] width 962 height 474
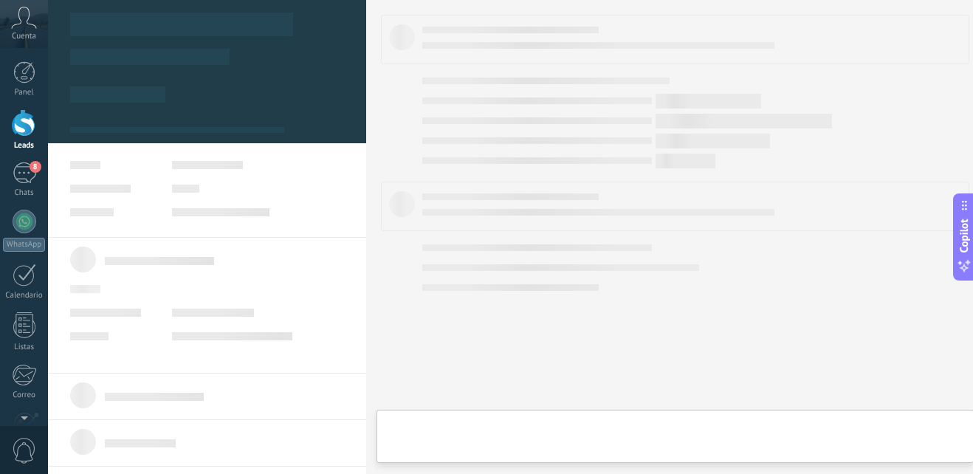
type textarea "**********"
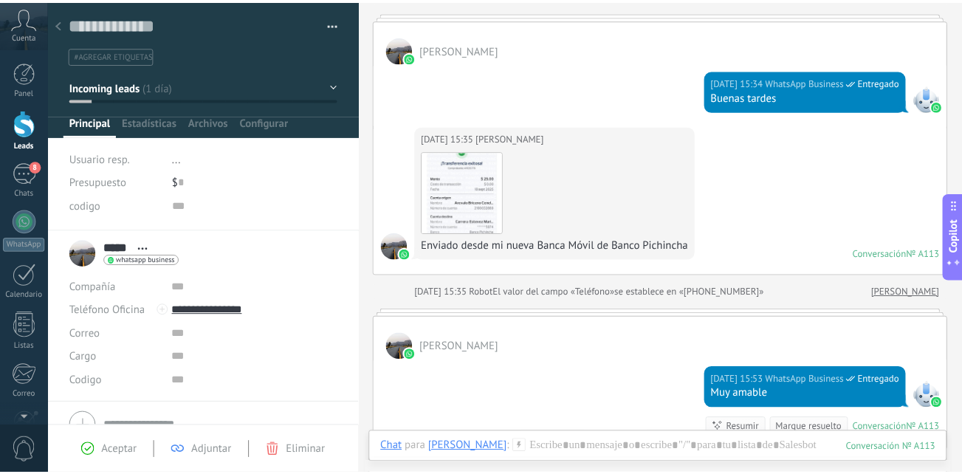
scroll to position [74, 0]
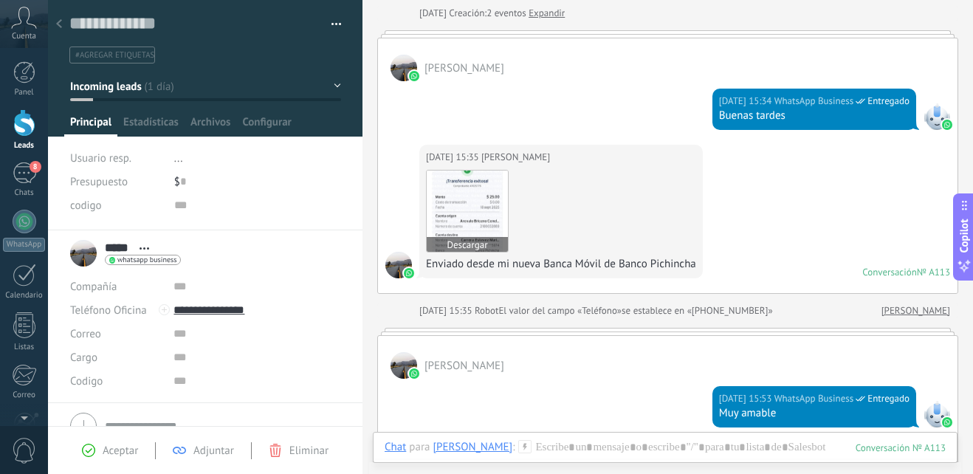
click at [478, 212] on img at bounding box center [467, 211] width 81 height 81
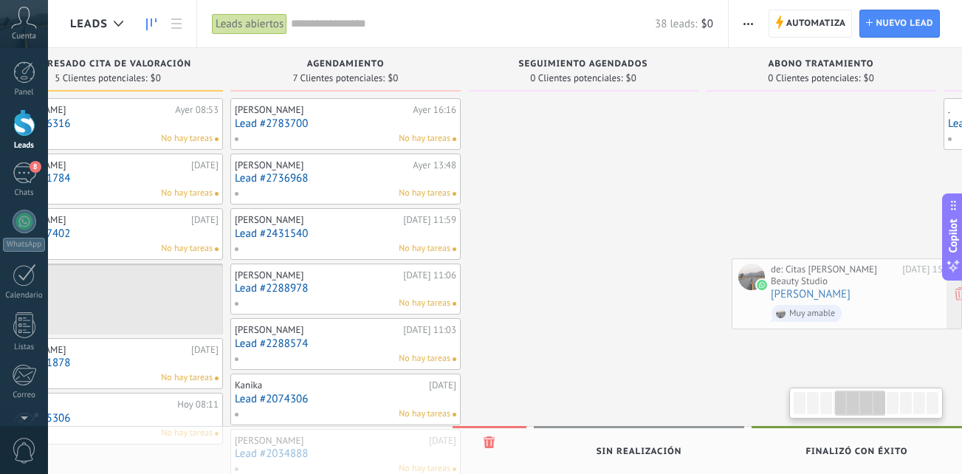
scroll to position [0, 815]
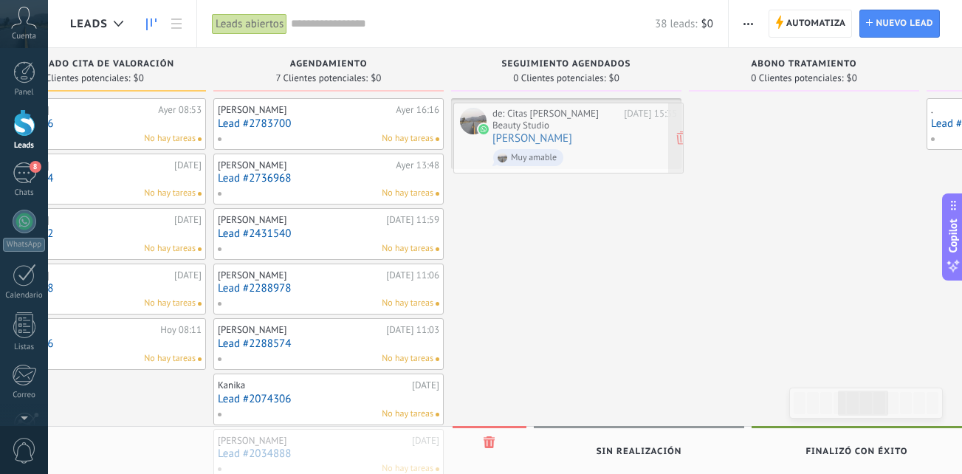
drag, startPoint x: 199, startPoint y: 134, endPoint x: 583, endPoint y: 138, distance: 383.2
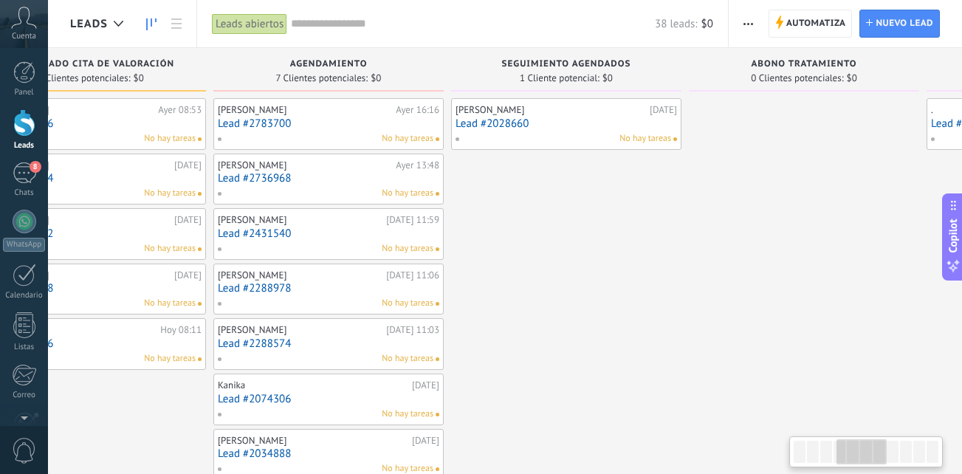
scroll to position [0, 441]
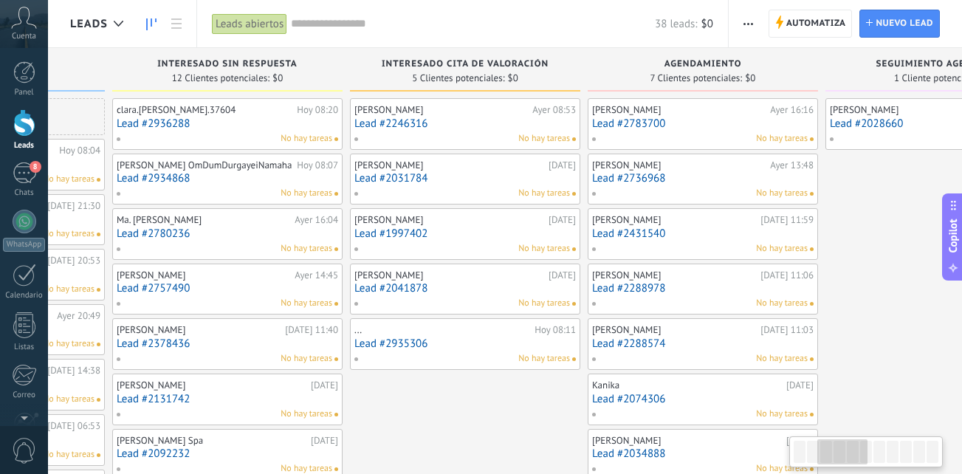
drag, startPoint x: 550, startPoint y: 363, endPoint x: 1005, endPoint y: 236, distance: 472.2
click at [961, 236] on html ".abccls-1,.abccls-2{fill-rule:evenodd}.abccls-2{fill:#fff} .abfcls-1{fill:none}…" at bounding box center [481, 237] width 962 height 474
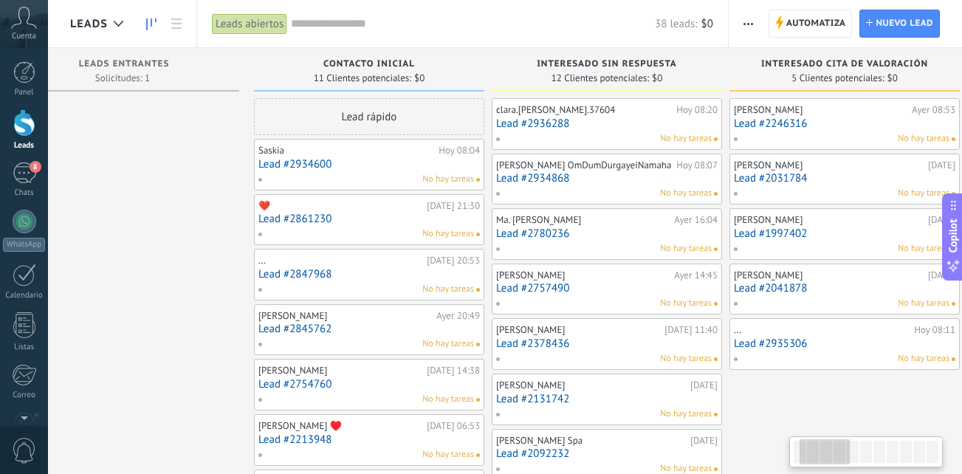
scroll to position [0, 27]
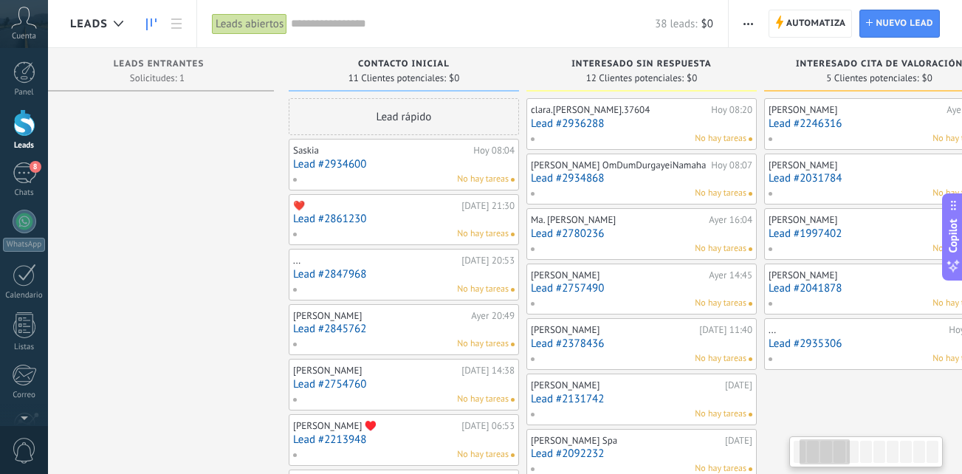
drag, startPoint x: 428, startPoint y: 391, endPoint x: 809, endPoint y: 378, distance: 381.2
click at [840, 375] on div "Caty Ayer 08:53 Lead #2246316 No hay tareas Isabel Bueno 18.09.2025 Lead #20317…" at bounding box center [879, 426] width 230 height 657
